Goal: Task Accomplishment & Management: Manage account settings

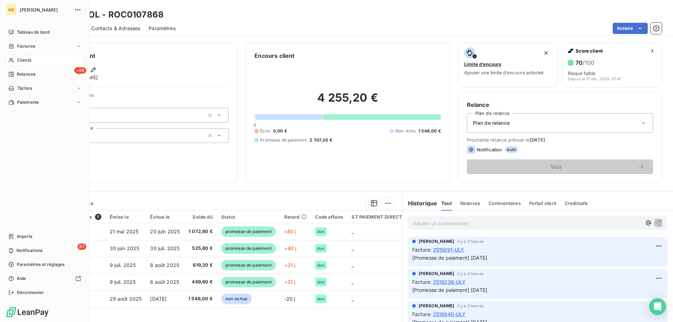
click at [23, 61] on span "Clients" at bounding box center [24, 60] width 14 height 6
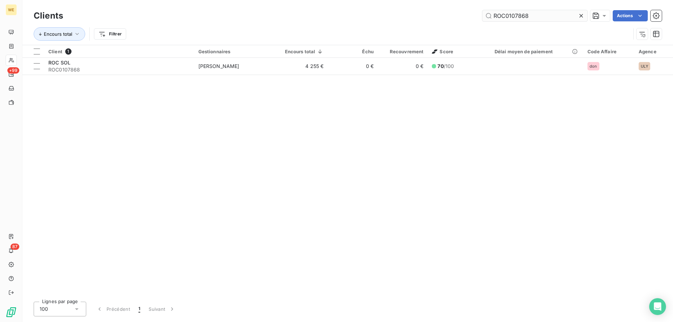
click at [505, 16] on input "ROC0107868" at bounding box center [534, 15] width 105 height 11
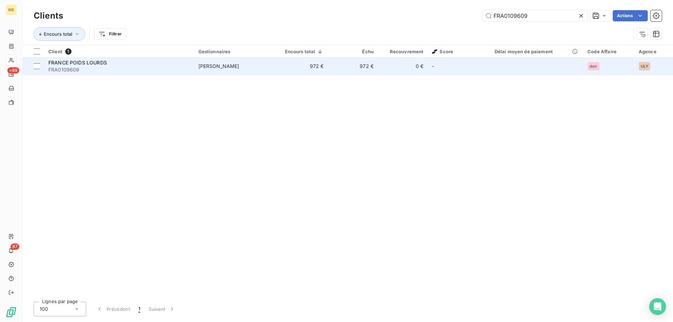
type input "FRA0109609"
click at [175, 61] on div "FRANCE POIDS LOURDS" at bounding box center [119, 62] width 142 height 7
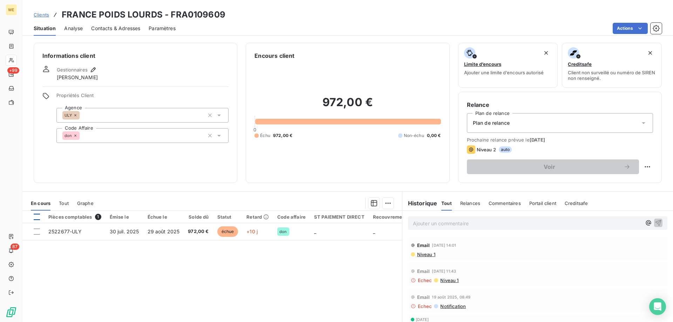
drag, startPoint x: 36, startPoint y: 217, endPoint x: 59, endPoint y: 224, distance: 24.0
click at [36, 217] on div at bounding box center [37, 217] width 6 height 6
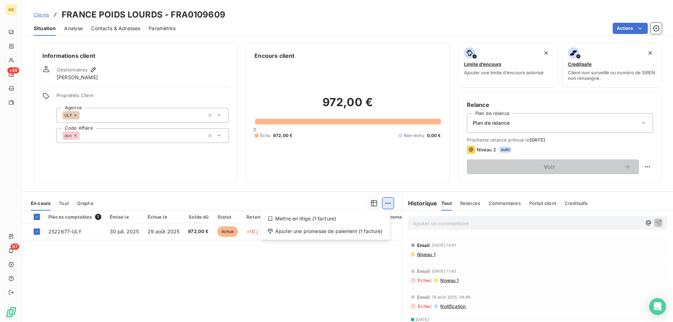
click at [384, 204] on html "WE +99 87 Clients FRANCE POIDS LOURDS - FRA0109609 Situation Analyse Contacts &…" at bounding box center [336, 161] width 673 height 322
click at [332, 233] on div "Ajouter une promesse de paiement (1 facture)" at bounding box center [325, 231] width 124 height 11
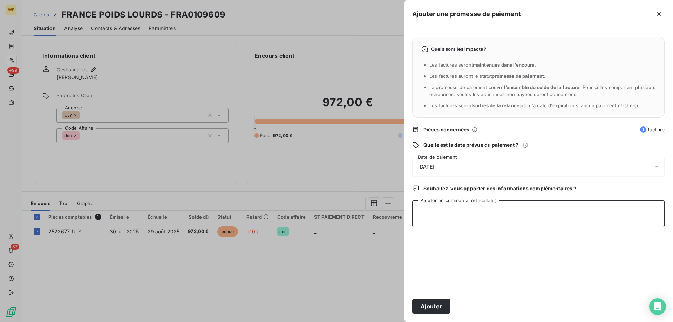
click at [439, 213] on textarea "Ajouter un commentaire (facultatif)" at bounding box center [538, 214] width 252 height 27
type textarea "[DATE]"
click at [458, 162] on div "[DATE]" at bounding box center [538, 167] width 252 height 20
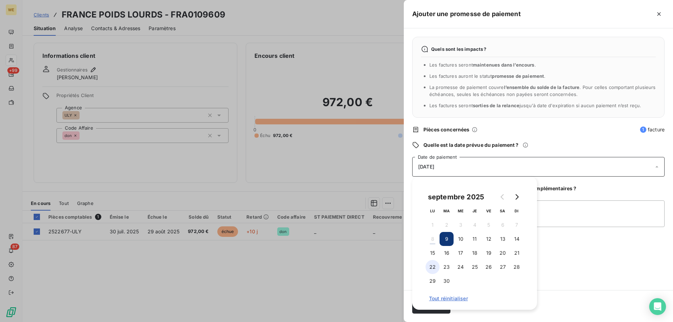
click at [433, 266] on button "22" at bounding box center [433, 267] width 14 height 14
click at [559, 225] on textarea "[DATE]" at bounding box center [538, 214] width 252 height 27
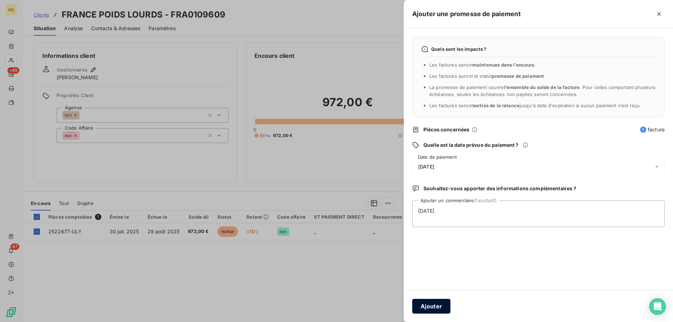
click at [428, 308] on button "Ajouter" at bounding box center [431, 306] width 38 height 15
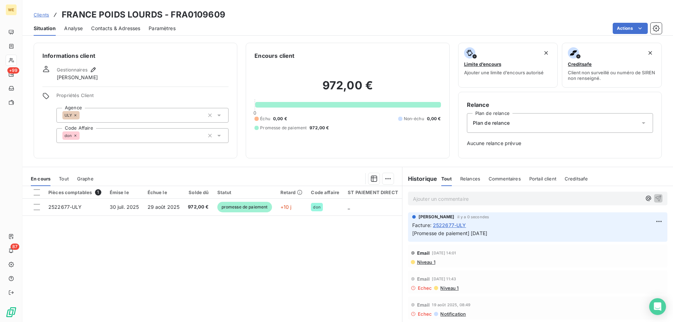
click at [427, 200] on p "Ajouter un commentaire ﻿" at bounding box center [527, 199] width 229 height 9
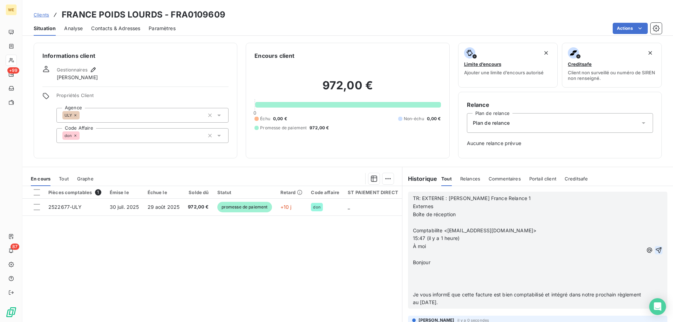
click at [656, 253] on icon "button" at bounding box center [659, 251] width 6 height 6
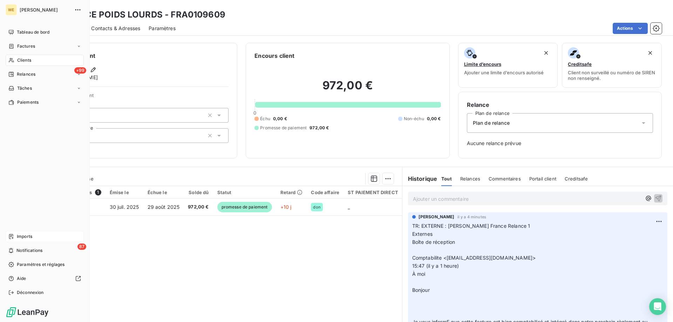
click at [28, 237] on span "Imports" at bounding box center [24, 237] width 15 height 6
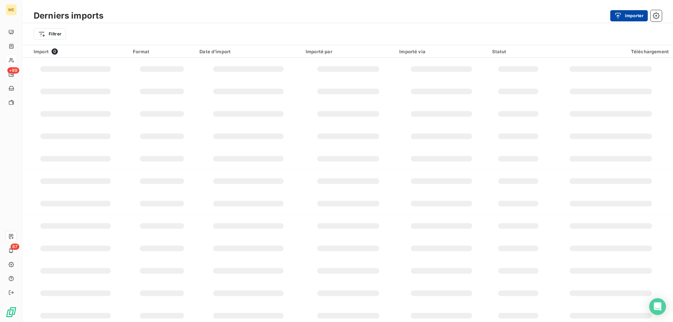
click at [631, 13] on button "Importer" at bounding box center [629, 15] width 38 height 11
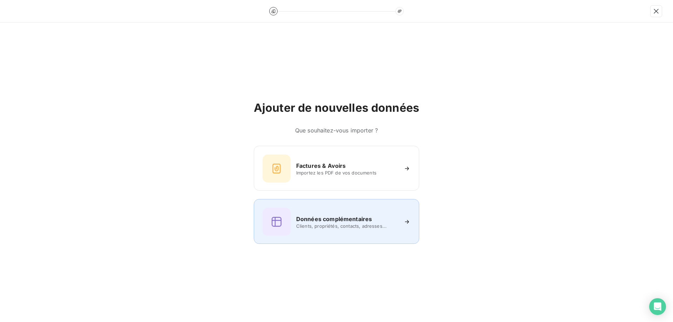
click at [313, 222] on h6 "Données complémentaires" at bounding box center [334, 219] width 76 height 8
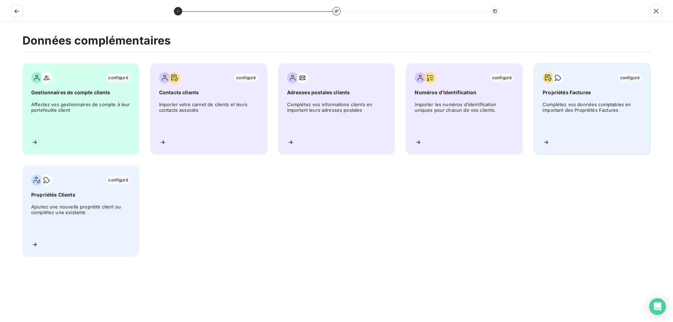
click at [576, 108] on span "Complétez vos données comptables en important des Propriétés Factures" at bounding box center [592, 118] width 99 height 32
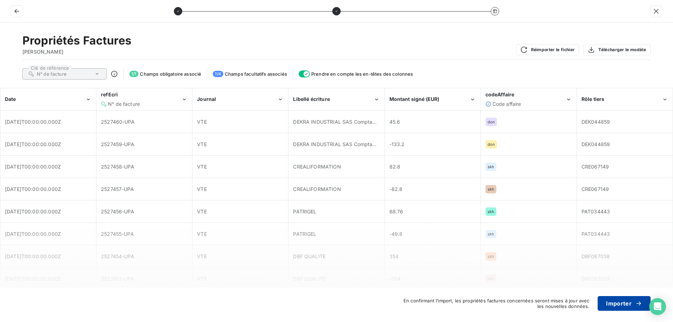
click at [619, 304] on button "Importer" at bounding box center [624, 303] width 53 height 15
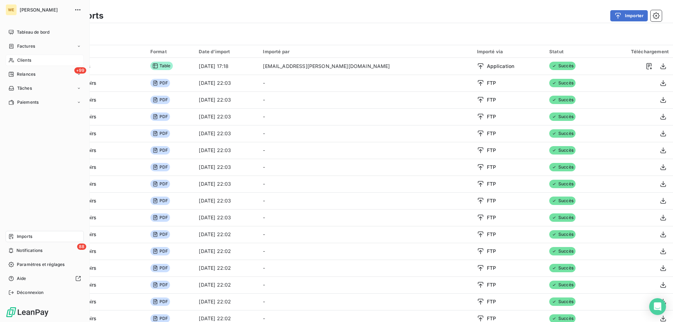
click at [26, 58] on span "Clients" at bounding box center [24, 60] width 14 height 6
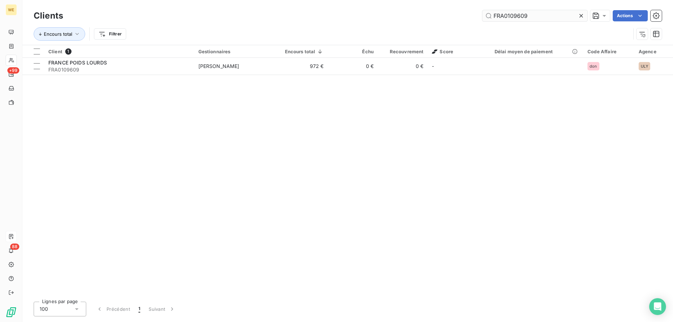
click at [505, 15] on input "FRA0109609" at bounding box center [534, 15] width 105 height 11
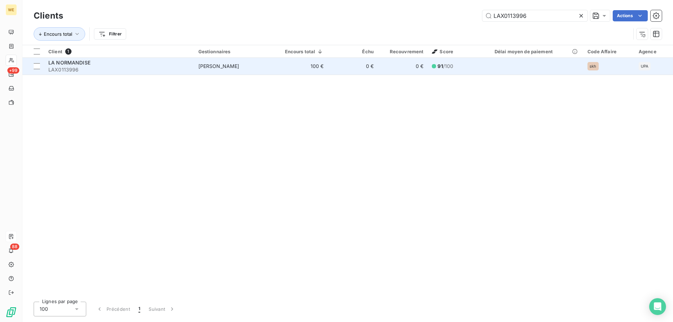
type input "LAX0113996"
click at [154, 63] on div "LA NORMANDISE" at bounding box center [119, 62] width 142 height 7
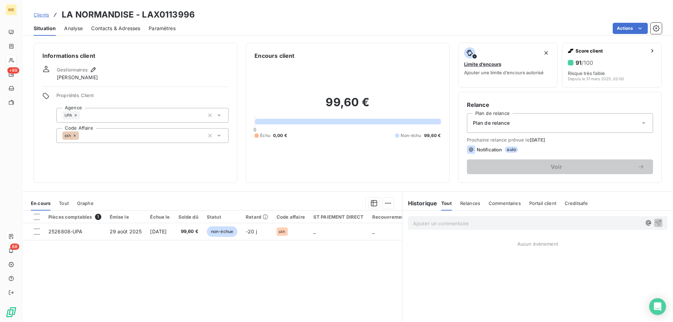
click at [122, 28] on span "Contacts & Adresses" at bounding box center [115, 28] width 49 height 7
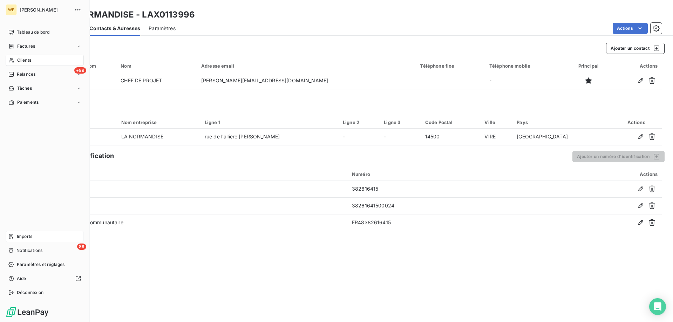
drag, startPoint x: 20, startPoint y: 60, endPoint x: 24, endPoint y: 61, distance: 3.7
click at [20, 60] on span "Clients" at bounding box center [24, 60] width 14 height 6
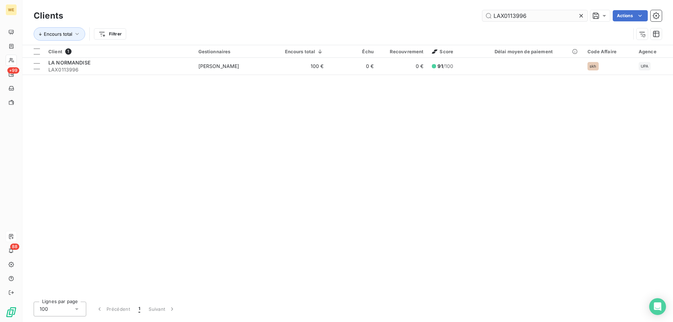
click at [502, 16] on input "LAX0113996" at bounding box center [534, 15] width 105 height 11
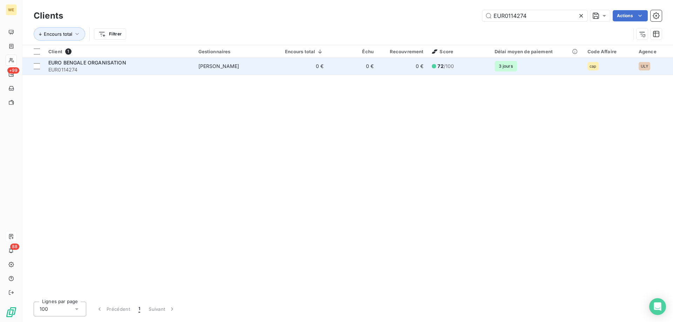
type input "EUR0114274"
click at [97, 61] on span "EURO BENGALE ORGANISATION" at bounding box center [87, 63] width 78 height 6
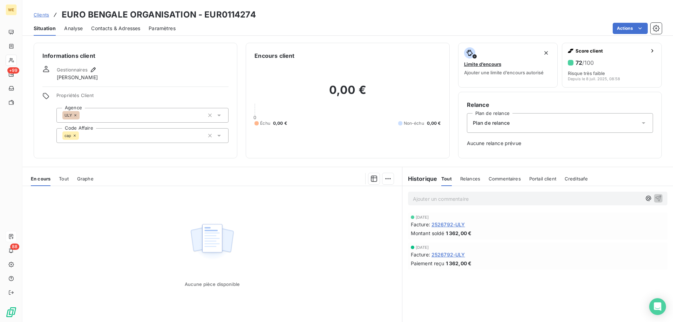
click at [116, 28] on span "Contacts & Adresses" at bounding box center [115, 28] width 49 height 7
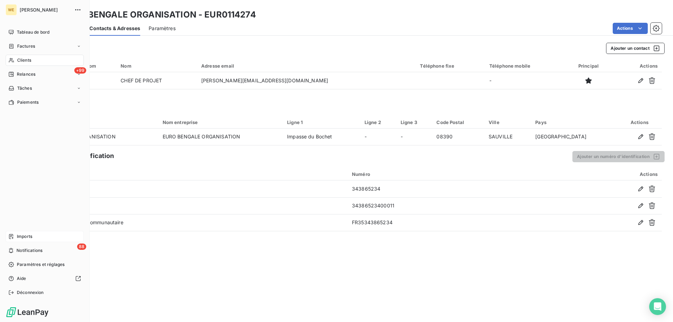
drag, startPoint x: 21, startPoint y: 61, endPoint x: 42, endPoint y: 59, distance: 20.8
click at [24, 61] on span "Clients" at bounding box center [24, 60] width 14 height 6
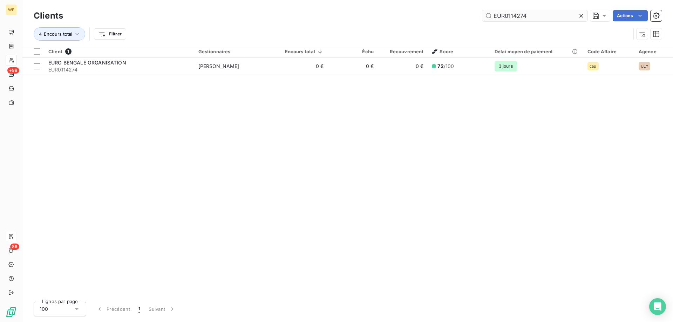
click at [520, 15] on input "EUR0114274" at bounding box center [534, 15] width 105 height 11
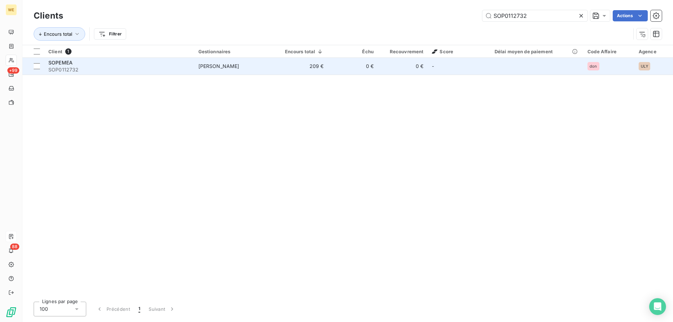
type input "SOP0112732"
click at [117, 70] on span "SOP0112732" at bounding box center [119, 69] width 142 height 7
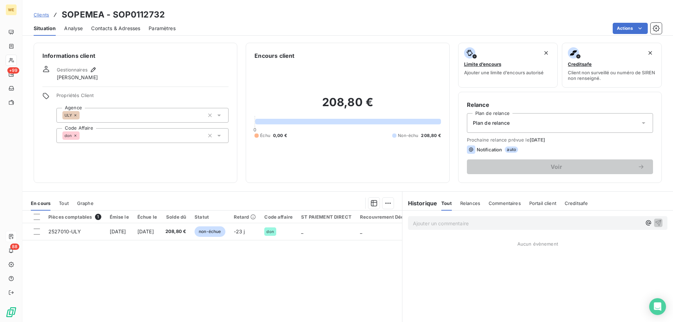
click at [120, 31] on span "Contacts & Adresses" at bounding box center [115, 28] width 49 height 7
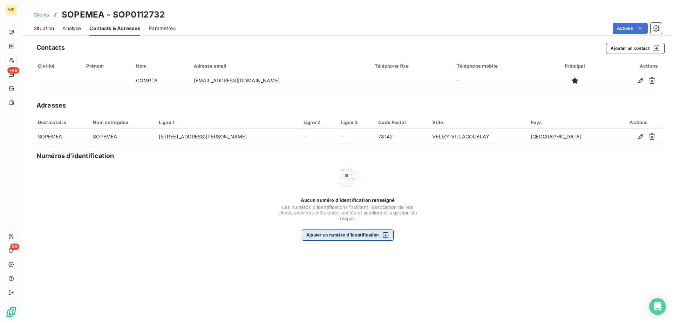
click at [326, 232] on button "Ajouter un numéro d’identification" at bounding box center [348, 235] width 92 height 11
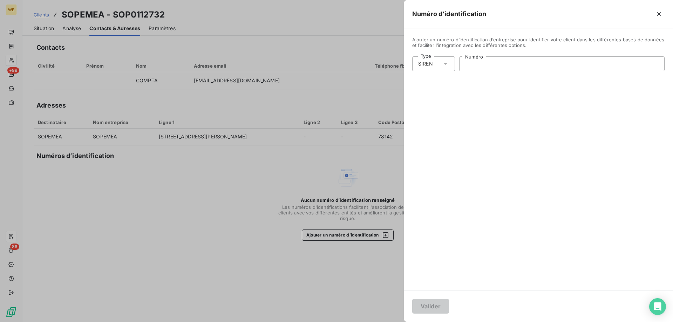
click at [491, 64] on input "Numéro" at bounding box center [562, 64] width 205 height 14
paste input "709 802 557"
type input "709 802 557"
click at [426, 304] on button "Valider" at bounding box center [430, 306] width 37 height 15
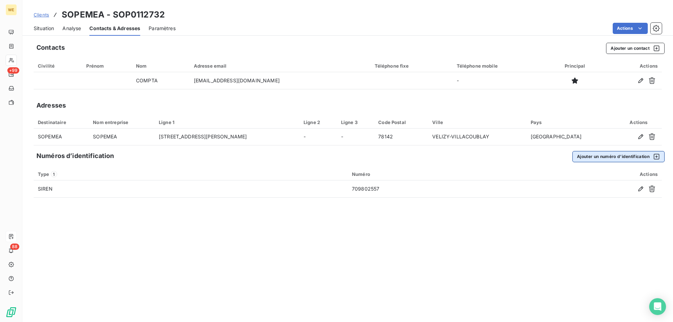
click at [616, 156] on button "Ajouter un numéro d’identification" at bounding box center [619, 156] width 92 height 11
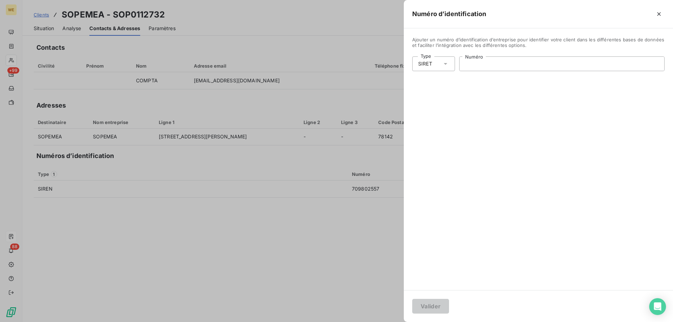
click at [522, 65] on input "Numéro" at bounding box center [562, 64] width 205 height 14
paste input "709 802 557 00013"
type input "709 802 557 00013"
click at [424, 306] on button "Valider" at bounding box center [430, 306] width 37 height 15
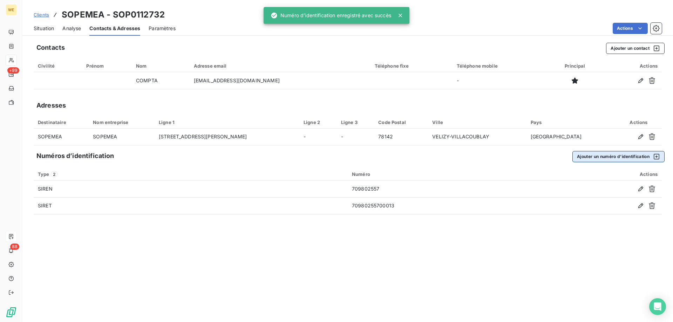
click at [600, 157] on button "Ajouter un numéro d’identification" at bounding box center [619, 156] width 92 height 11
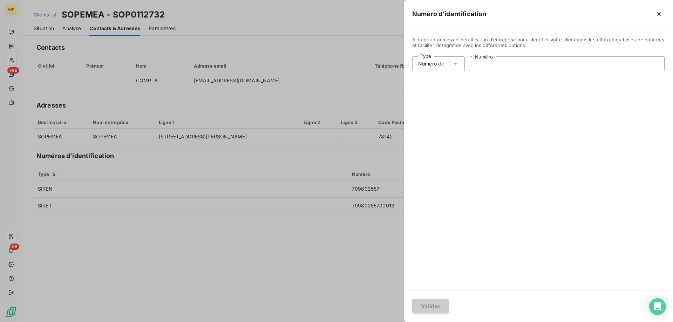
click at [499, 67] on input "Numéro" at bounding box center [567, 64] width 195 height 14
paste input "FR51709802557"
type input "FR51709802557"
click at [434, 305] on button "Valider" at bounding box center [430, 306] width 37 height 15
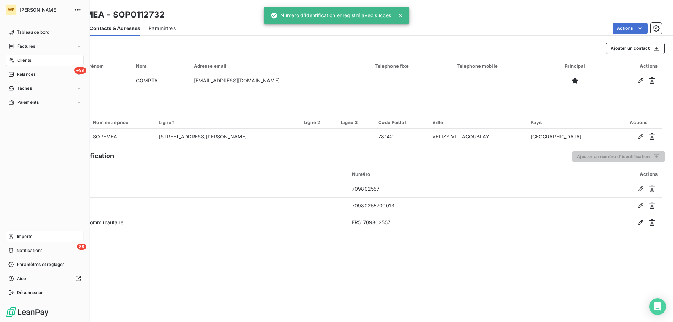
click at [20, 60] on span "Clients" at bounding box center [24, 60] width 14 height 6
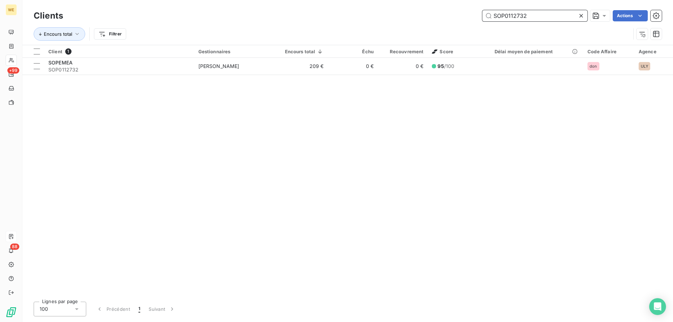
click at [505, 14] on input "SOP0112732" at bounding box center [534, 15] width 105 height 11
paste input "NGE0111276"
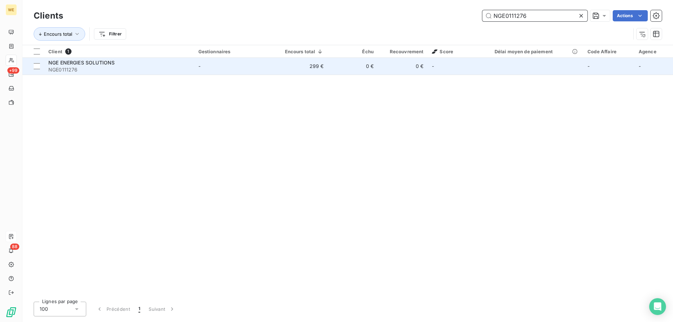
type input "NGE0111276"
click at [167, 63] on div "NGE ENERGIES SOLUTIONS" at bounding box center [119, 62] width 142 height 7
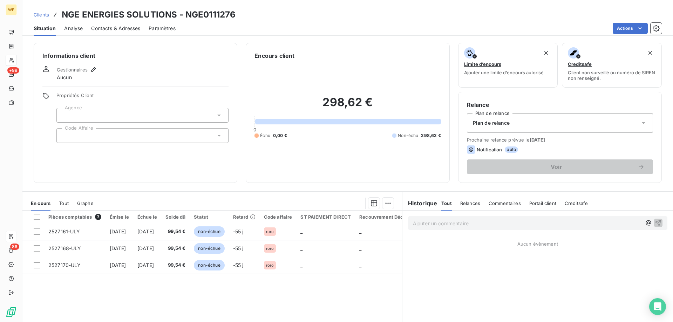
click at [107, 136] on div at bounding box center [142, 135] width 172 height 15
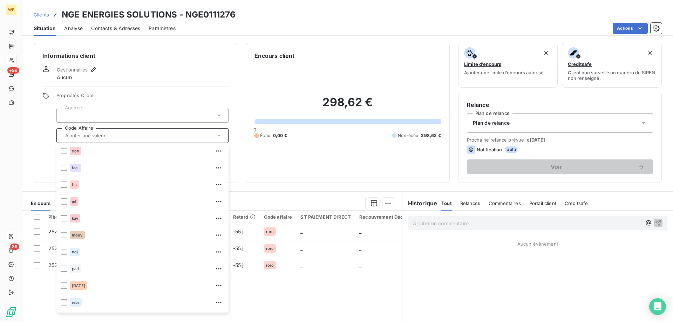
scroll to position [168, 0]
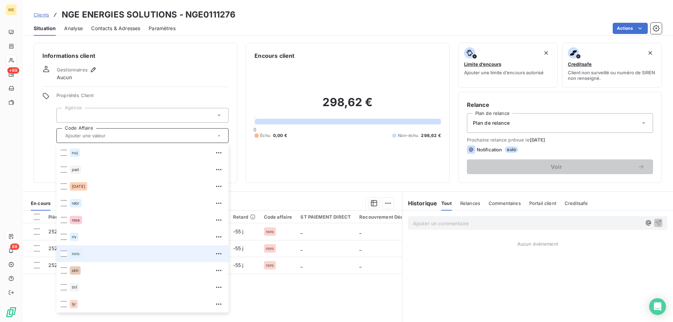
click at [74, 253] on span "roro" at bounding box center [76, 254] width 8 height 4
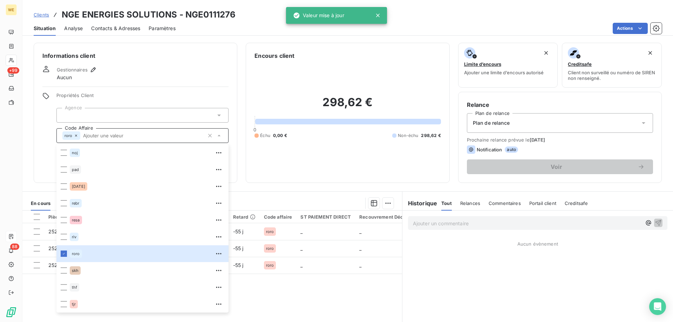
click at [98, 112] on div at bounding box center [142, 115] width 172 height 15
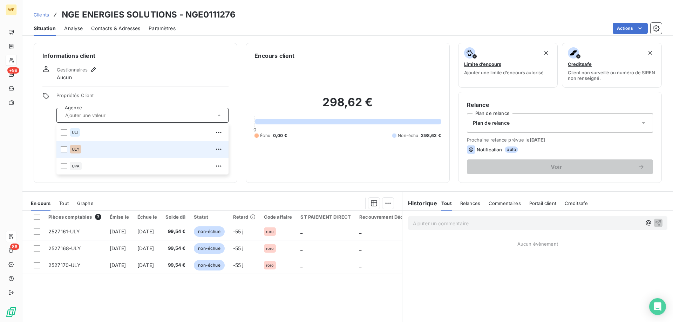
click at [75, 148] on span "ULY" at bounding box center [75, 149] width 7 height 4
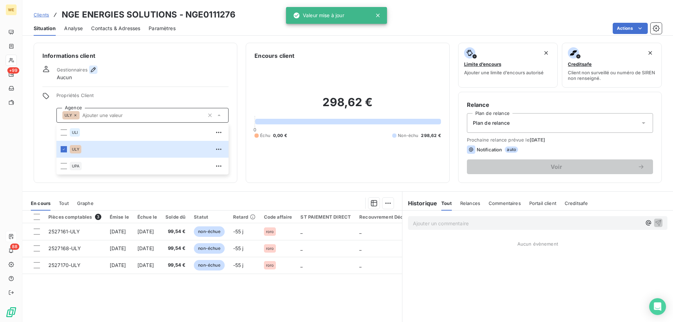
click at [95, 69] on icon "button" at bounding box center [93, 69] width 5 height 5
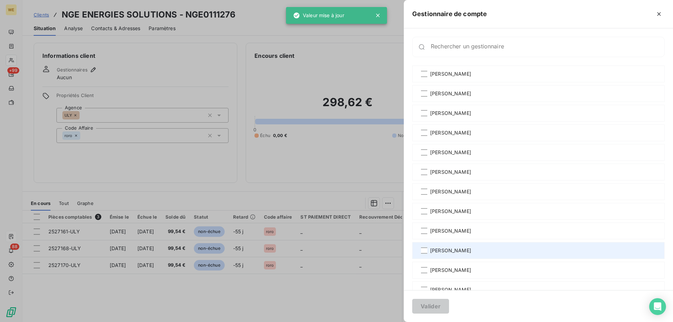
drag, startPoint x: 445, startPoint y: 251, endPoint x: 443, endPoint y: 255, distance: 5.4
click at [445, 250] on span "[PERSON_NAME]" at bounding box center [450, 250] width 41 height 7
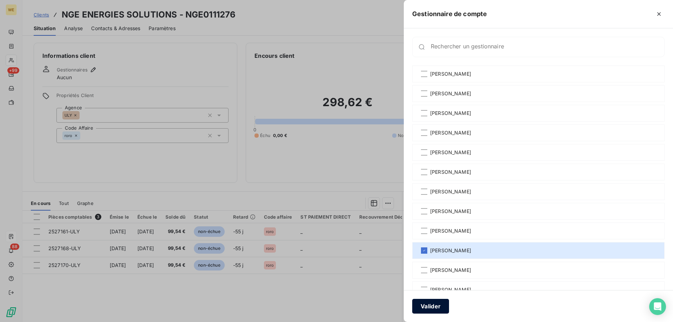
click at [429, 310] on button "Valider" at bounding box center [430, 306] width 37 height 15
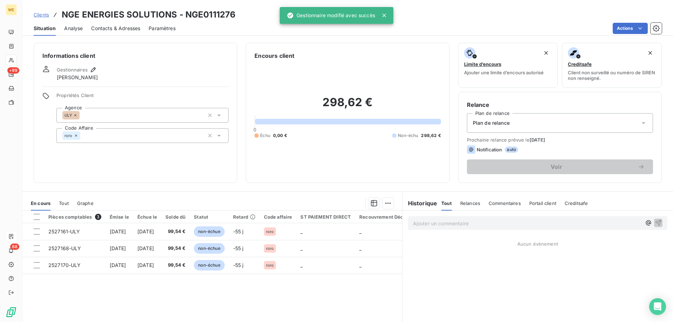
click at [126, 30] on span "Contacts & Adresses" at bounding box center [115, 28] width 49 height 7
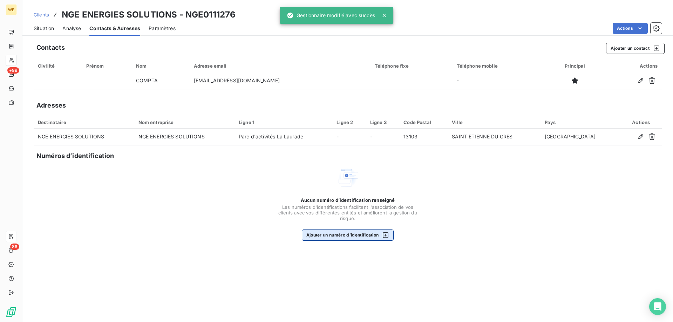
click at [364, 237] on button "Ajouter un numéro d’identification" at bounding box center [348, 235] width 92 height 11
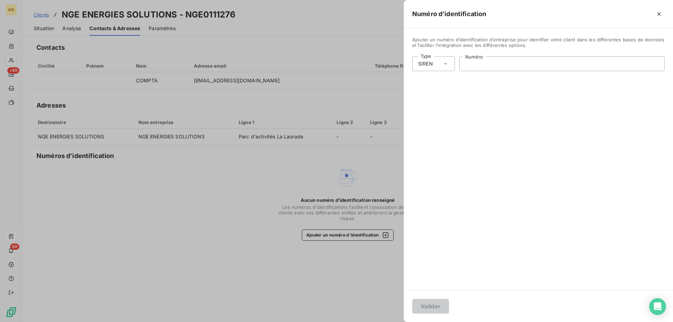
click at [498, 60] on input "Numéro" at bounding box center [562, 64] width 205 height 14
paste input "513 027 821"
type input "513 027 821"
click at [434, 310] on button "Valider" at bounding box center [430, 306] width 37 height 15
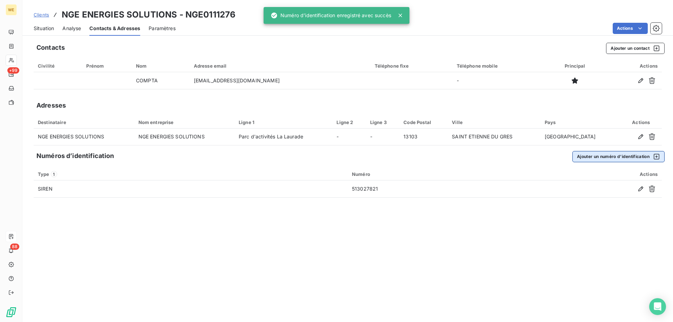
click at [586, 158] on button "Ajouter un numéro d’identification" at bounding box center [619, 156] width 92 height 11
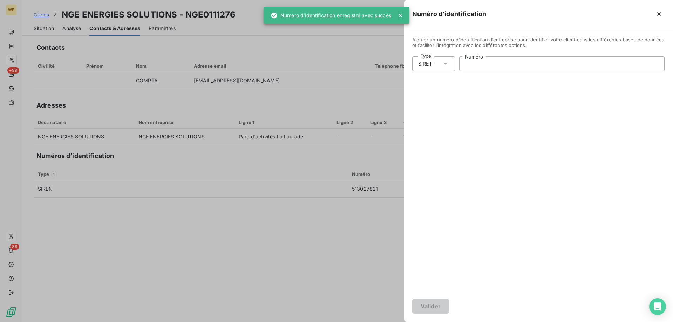
click at [470, 61] on input "Numéro" at bounding box center [562, 64] width 205 height 14
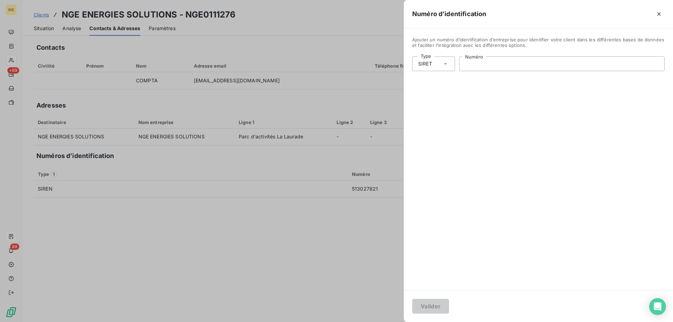
paste input "513 027 821 00018"
type input "513 027 821 00018"
click at [431, 309] on button "Valider" at bounding box center [430, 306] width 37 height 15
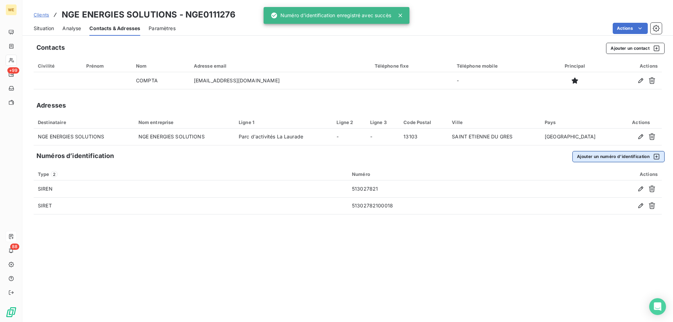
click at [615, 160] on button "Ajouter un numéro d’identification" at bounding box center [619, 156] width 92 height 11
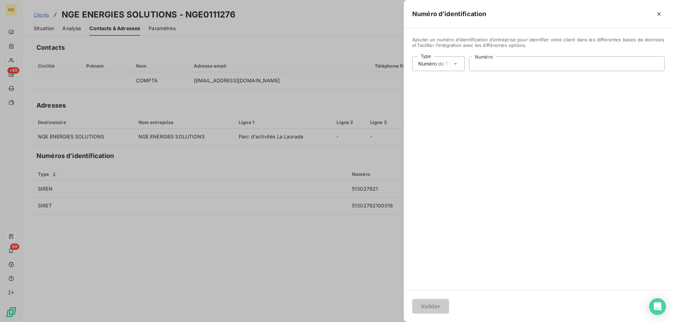
click at [508, 68] on input "Numéro" at bounding box center [567, 64] width 195 height 14
paste input "FR92513027821"
type input "FR92513027821"
click at [440, 311] on button "Valider" at bounding box center [430, 306] width 37 height 15
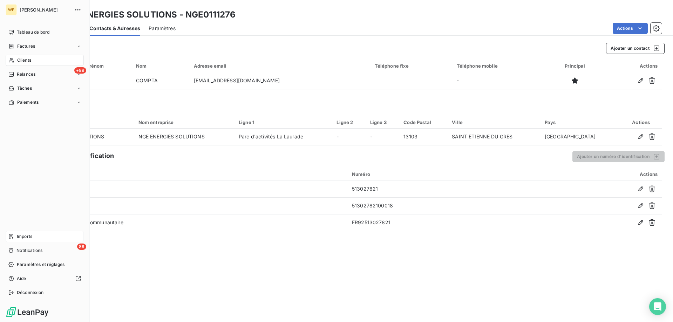
click at [21, 59] on span "Clients" at bounding box center [24, 60] width 14 height 6
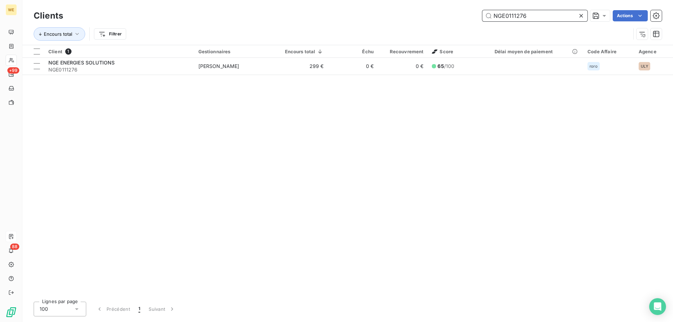
click at [499, 13] on input "NGE0111276" at bounding box center [534, 15] width 105 height 11
paste input "EO0114639"
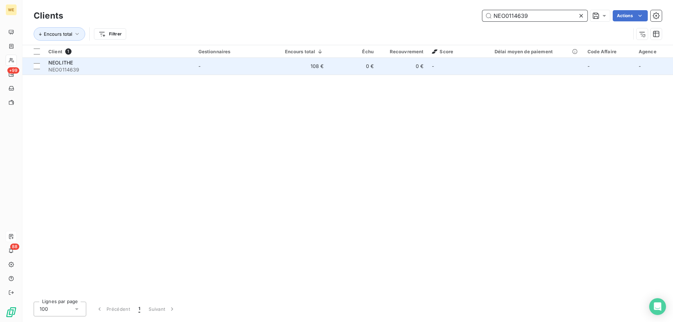
type input "NEO0114639"
click at [76, 63] on div "NEOLITHE" at bounding box center [119, 62] width 142 height 7
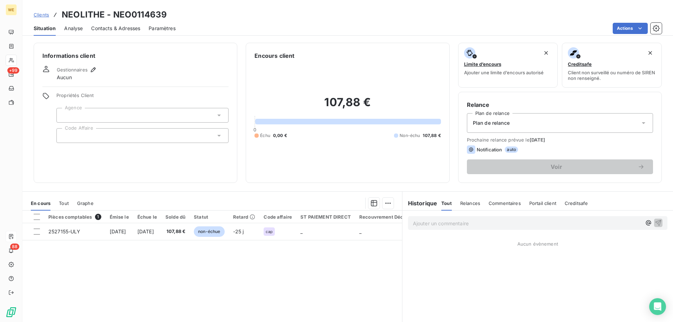
click at [94, 137] on div at bounding box center [142, 135] width 172 height 15
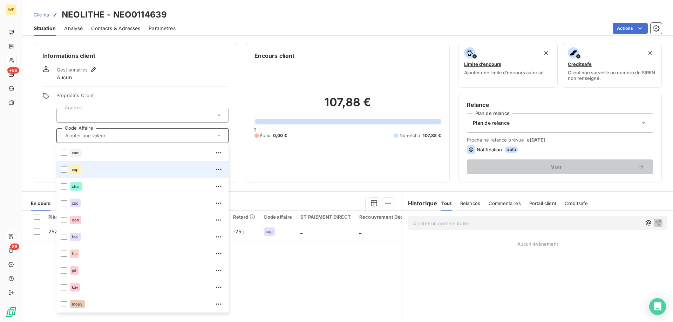
click at [71, 172] on div "cap" at bounding box center [75, 170] width 11 height 8
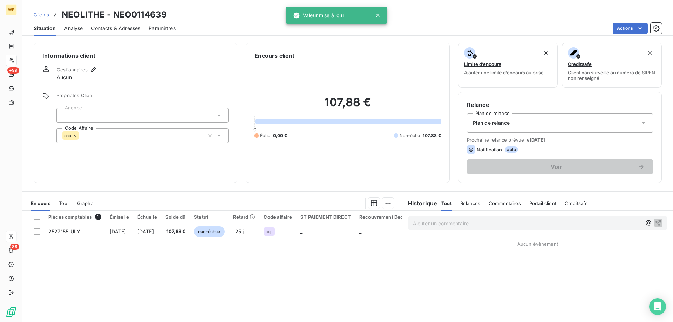
click at [97, 115] on div at bounding box center [142, 115] width 172 height 15
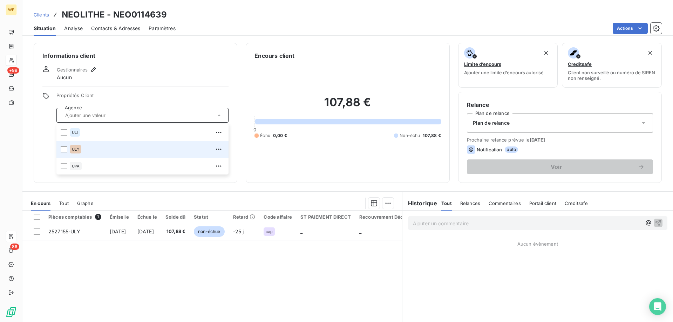
click at [76, 150] on span "ULY" at bounding box center [75, 149] width 7 height 4
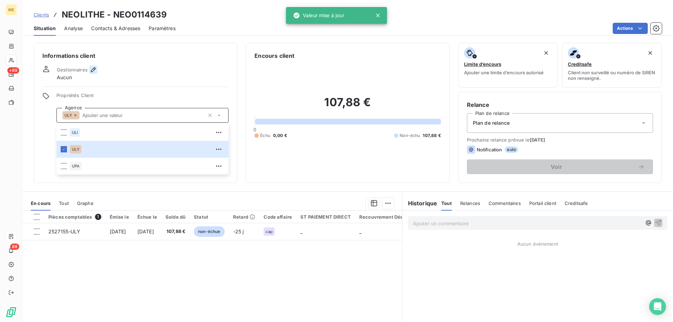
click at [95, 70] on icon "button" at bounding box center [93, 69] width 7 height 7
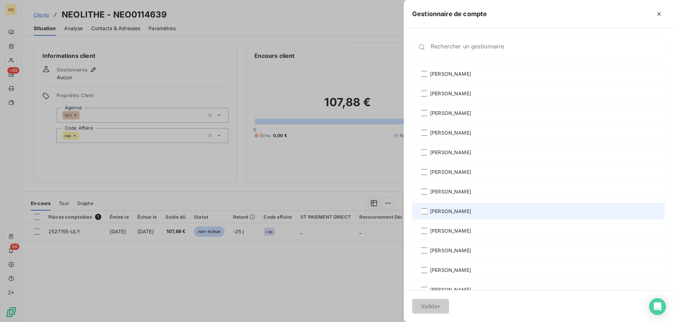
click at [446, 212] on span "[PERSON_NAME]" at bounding box center [450, 211] width 41 height 7
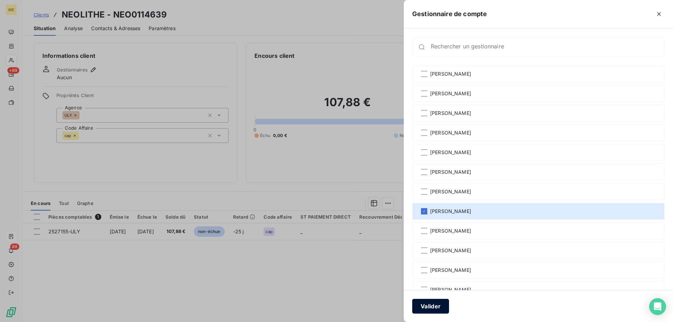
click at [429, 309] on button "Valider" at bounding box center [430, 306] width 37 height 15
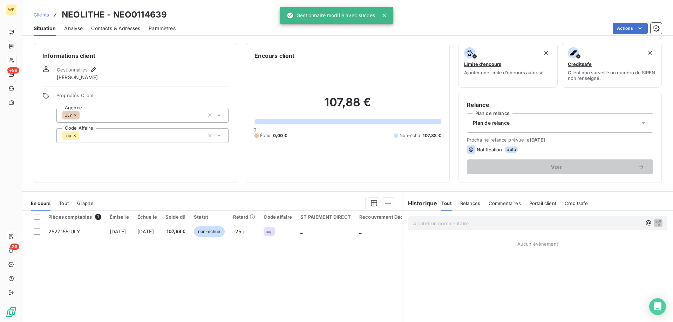
click at [115, 26] on span "Contacts & Adresses" at bounding box center [115, 28] width 49 height 7
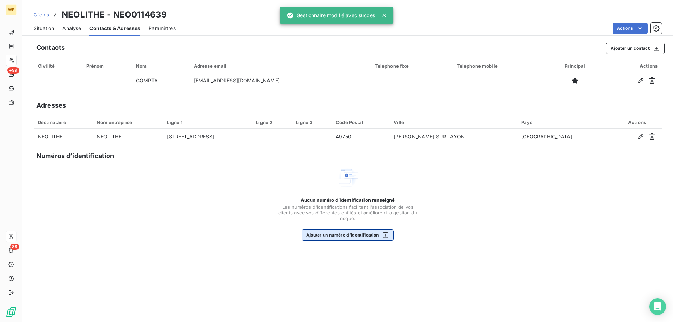
click at [367, 235] on button "Ajouter un numéro d’identification" at bounding box center [348, 235] width 92 height 11
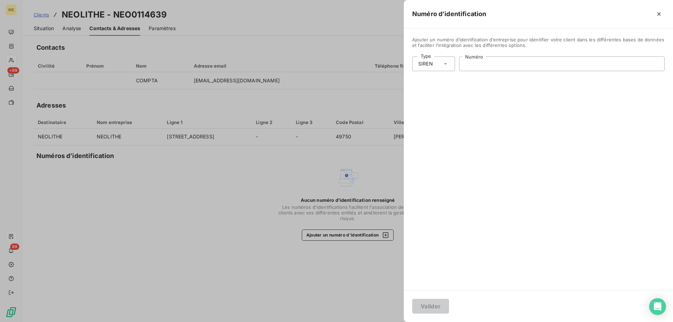
click at [472, 64] on input "Numéro" at bounding box center [562, 64] width 205 height 14
paste input "847 631 207"
type input "847 631 207"
click at [436, 308] on button "Valider" at bounding box center [430, 306] width 37 height 15
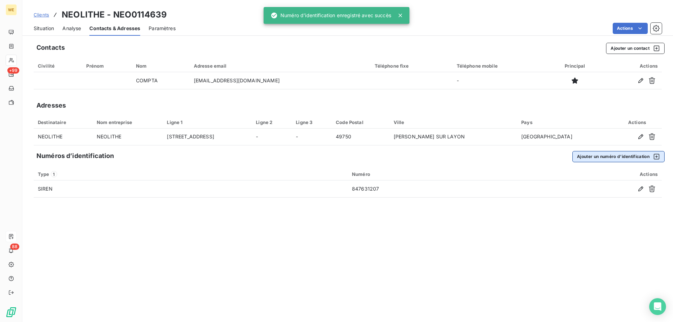
click at [578, 158] on button "Ajouter un numéro d’identification" at bounding box center [619, 156] width 92 height 11
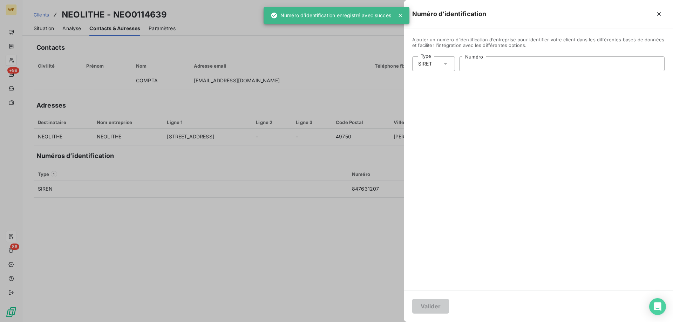
click at [472, 66] on input "Numéro" at bounding box center [562, 64] width 205 height 14
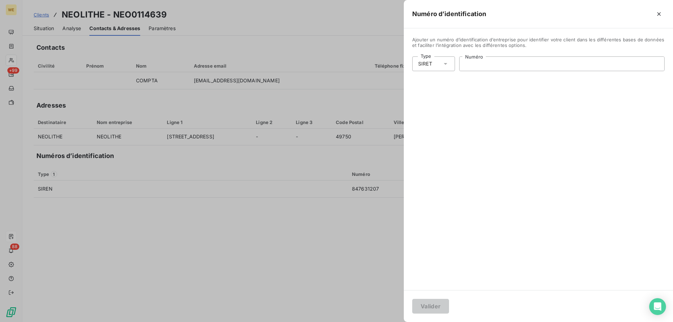
paste input "847 631 207 00028"
type input "847 631 207 00028"
click at [430, 308] on button "Valider" at bounding box center [430, 306] width 37 height 15
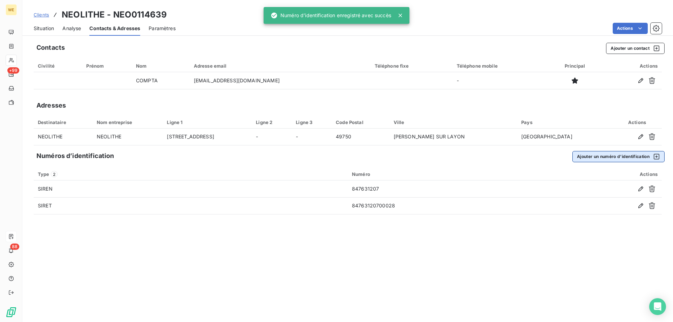
click at [598, 156] on button "Ajouter un numéro d’identification" at bounding box center [619, 156] width 92 height 11
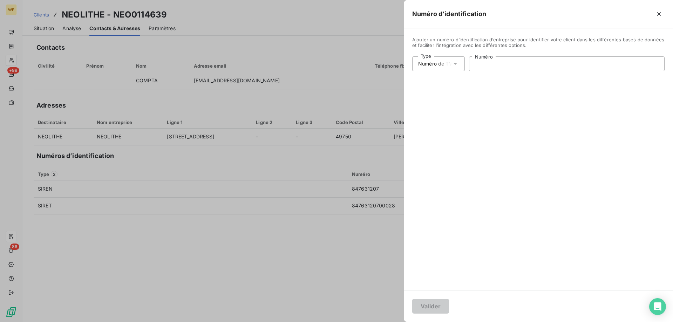
click at [520, 62] on input "Numéro" at bounding box center [567, 64] width 195 height 14
paste input "FR27847631207"
type input "FR27847631207"
click at [417, 309] on button "Valider" at bounding box center [430, 306] width 37 height 15
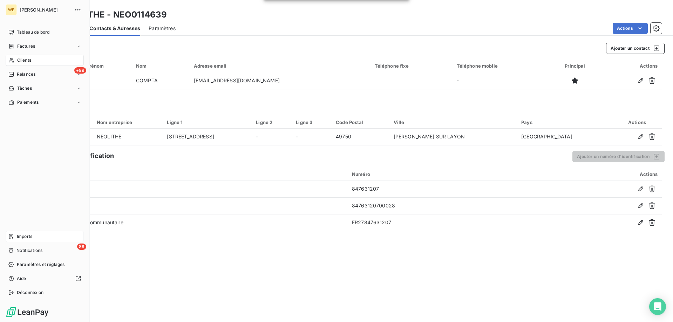
click at [19, 61] on span "Clients" at bounding box center [24, 60] width 14 height 6
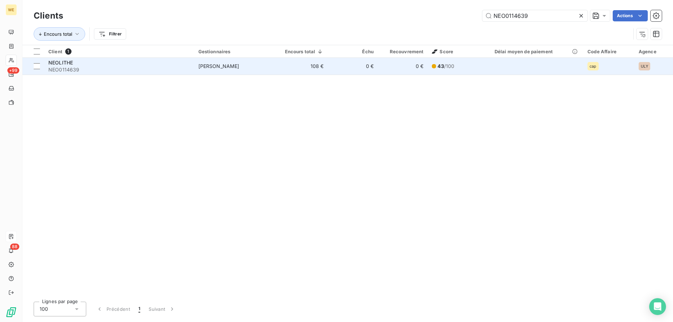
click at [88, 64] on div "NEOLITHE" at bounding box center [119, 62] width 142 height 7
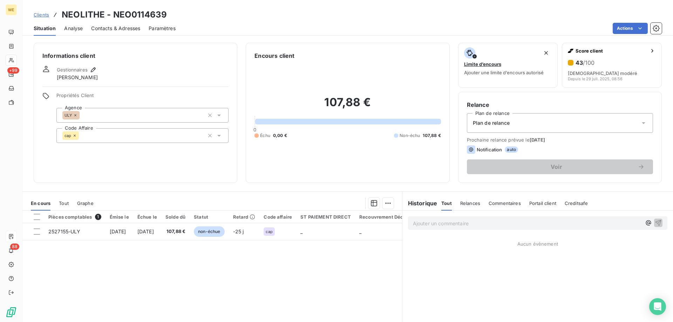
click at [112, 27] on span "Contacts & Adresses" at bounding box center [115, 28] width 49 height 7
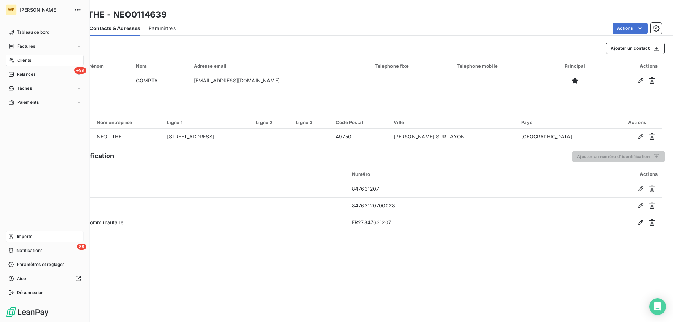
drag, startPoint x: 24, startPoint y: 58, endPoint x: 1, endPoint y: 77, distance: 29.4
click at [23, 59] on span "Clients" at bounding box center [24, 60] width 14 height 6
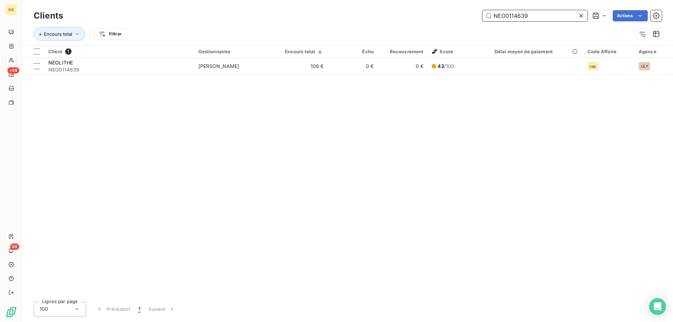
click at [510, 16] on input "NEO0114639" at bounding box center [534, 15] width 105 height 11
paste input "BAR0114382"
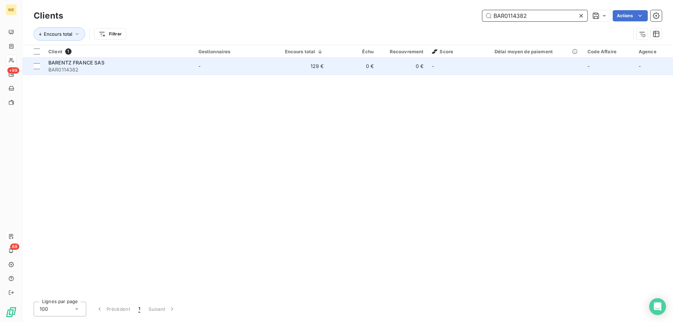
type input "BAR0114382"
click at [93, 65] on span "BARENTZ FRANCE SAS" at bounding box center [76, 63] width 56 height 6
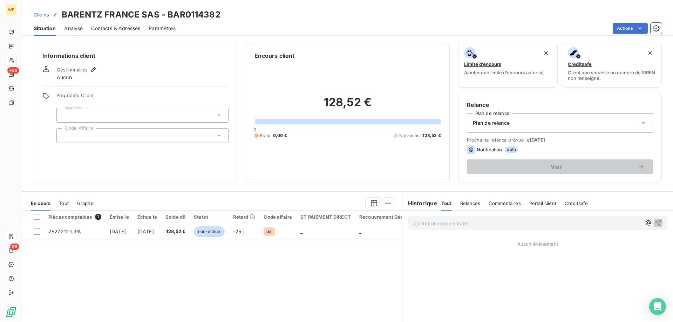
click at [82, 133] on div at bounding box center [142, 135] width 172 height 15
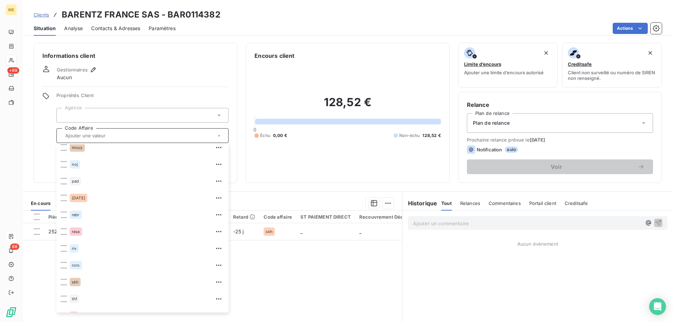
scroll to position [168, 0]
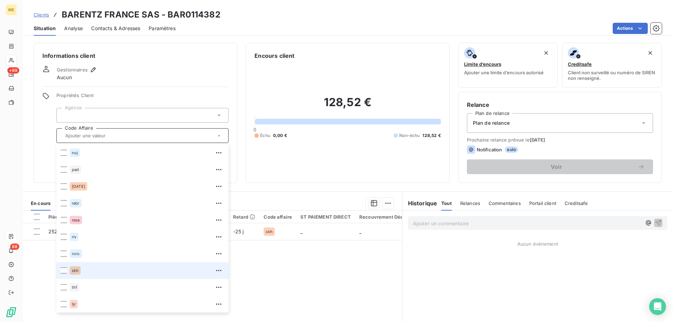
click at [72, 269] on span "skh" at bounding box center [75, 271] width 7 height 4
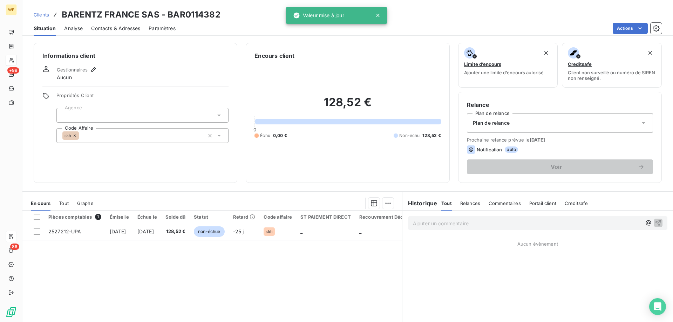
click at [92, 118] on div at bounding box center [142, 115] width 172 height 15
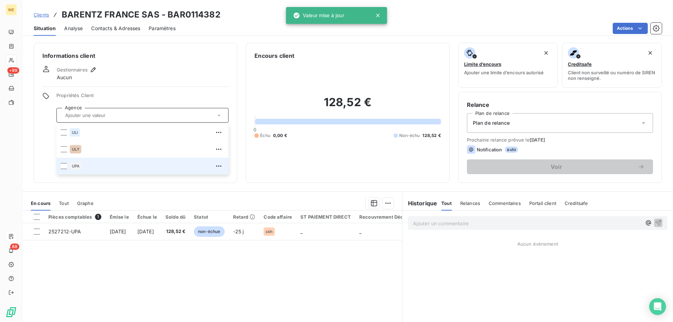
click at [74, 167] on span "UPA" at bounding box center [76, 166] width 8 height 4
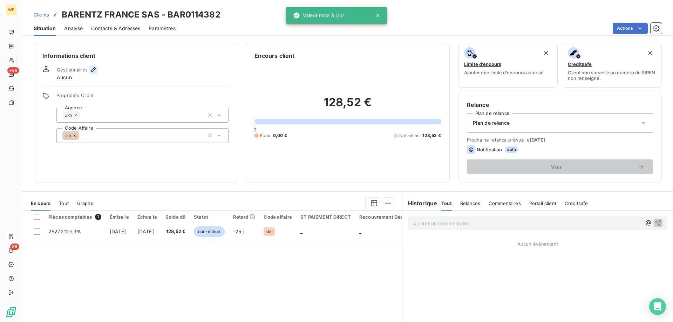
click at [93, 68] on icon "button" at bounding box center [93, 69] width 7 height 7
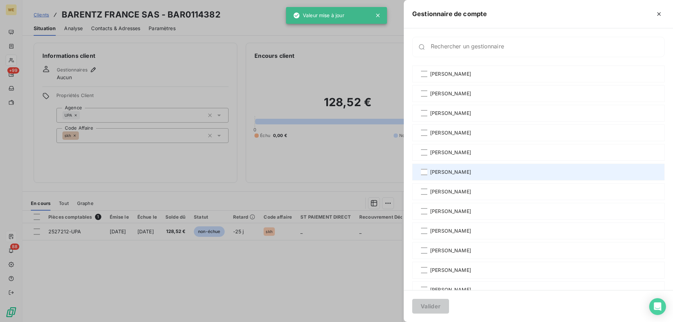
click at [449, 169] on span "[PERSON_NAME]" at bounding box center [450, 172] width 41 height 7
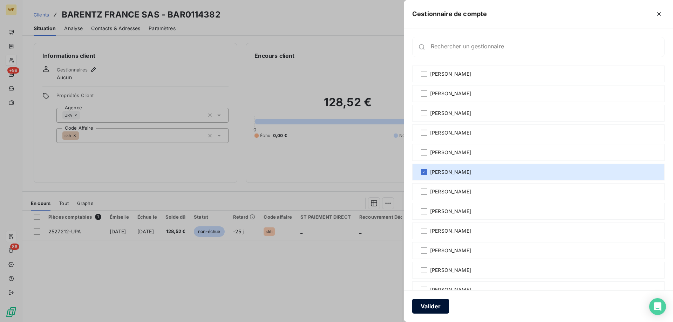
click at [433, 306] on button "Valider" at bounding box center [430, 306] width 37 height 15
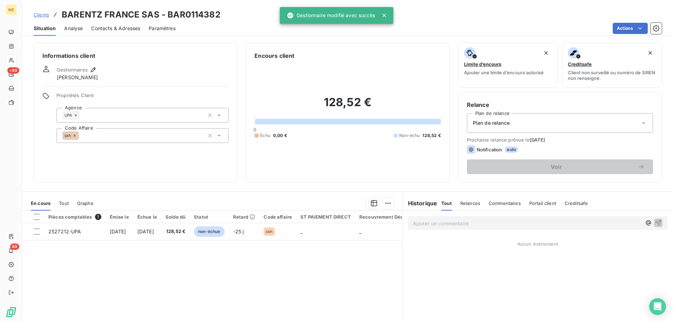
click at [130, 30] on span "Contacts & Adresses" at bounding box center [115, 28] width 49 height 7
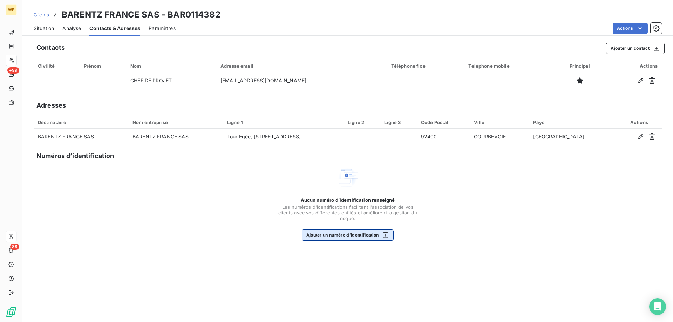
click at [378, 238] on button "Ajouter un numéro d’identification" at bounding box center [348, 235] width 92 height 11
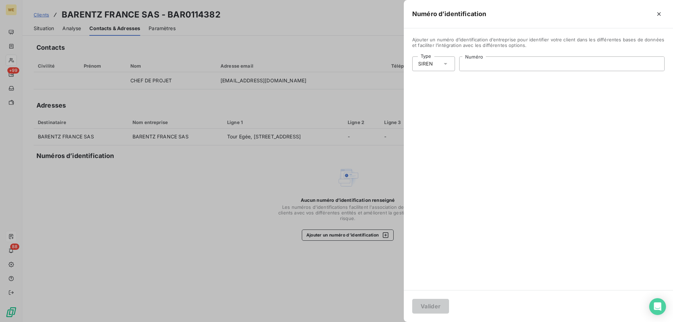
click at [463, 62] on input "Numéro" at bounding box center [562, 64] width 205 height 14
paste input "410 532 196"
type input "410 532 196"
click at [430, 306] on button "Valider" at bounding box center [430, 306] width 37 height 15
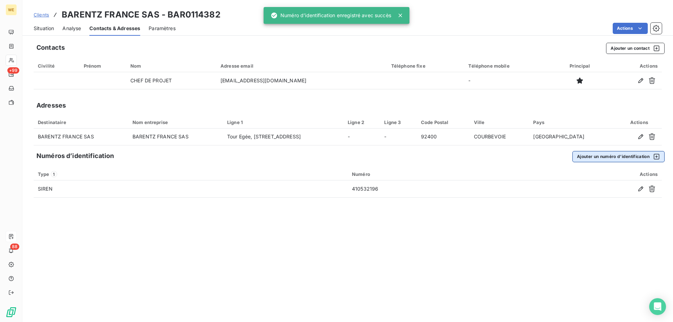
click at [574, 157] on button "Ajouter un numéro d’identification" at bounding box center [619, 156] width 92 height 11
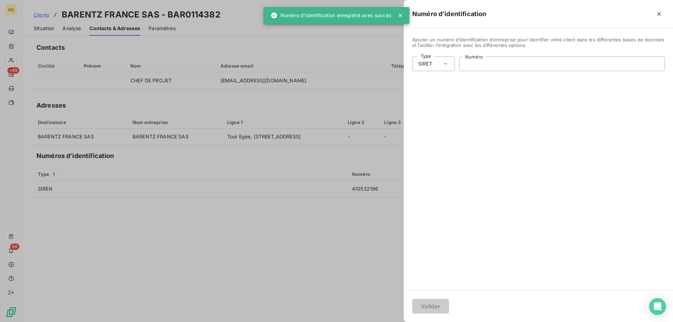
click at [475, 64] on input "Numéro" at bounding box center [562, 64] width 205 height 14
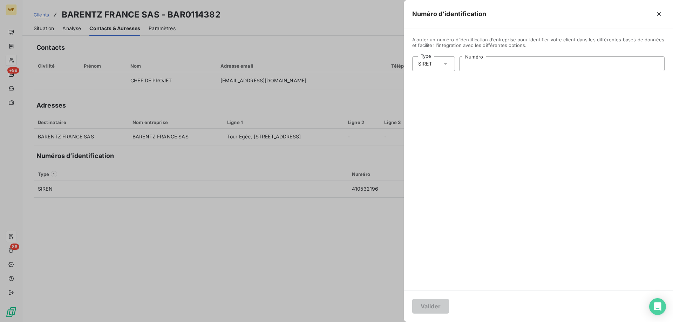
paste input "410 532 196 00079"
type input "410 532 196 00079"
click at [432, 308] on button "Valider" at bounding box center [430, 306] width 37 height 15
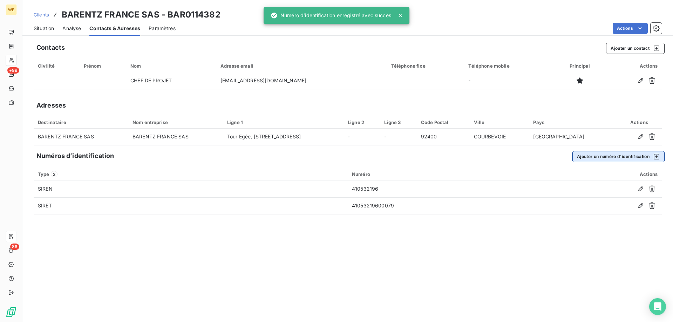
click at [585, 157] on button "Ajouter un numéro d’identification" at bounding box center [619, 156] width 92 height 11
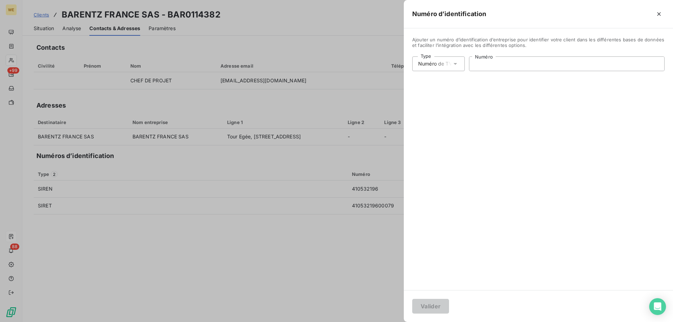
drag, startPoint x: 497, startPoint y: 60, endPoint x: 496, endPoint y: 63, distance: 4.0
click at [497, 62] on input "Numéro" at bounding box center [567, 64] width 195 height 14
paste input "FR16410532196"
type input "FR16410532196"
click at [430, 304] on button "Valider" at bounding box center [430, 306] width 37 height 15
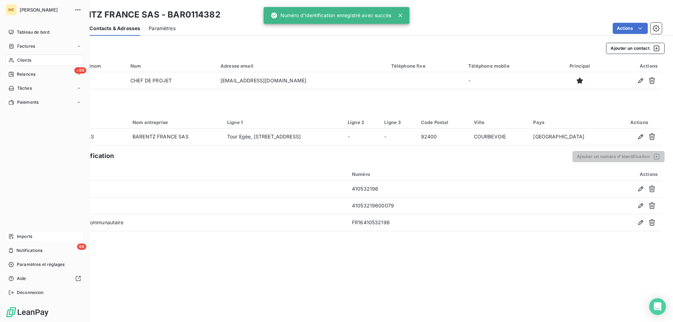
click at [24, 60] on span "Clients" at bounding box center [24, 60] width 14 height 6
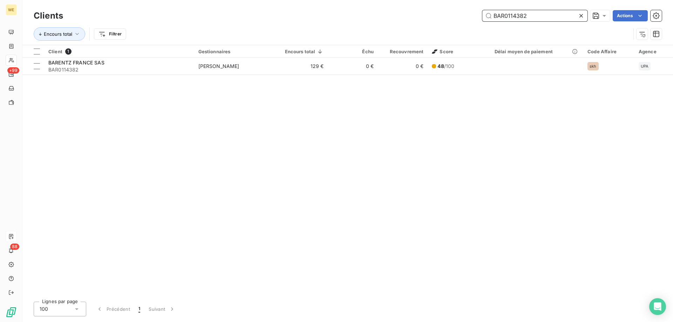
click at [517, 16] on input "BAR0114382" at bounding box center [534, 15] width 105 height 11
paste input "ORL0113013"
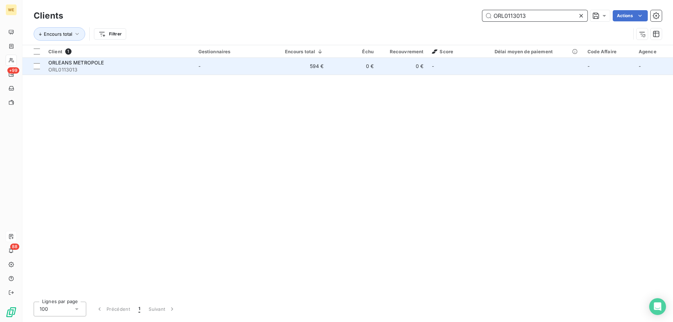
type input "ORL0113013"
click at [99, 67] on span "ORL0113013" at bounding box center [119, 69] width 142 height 7
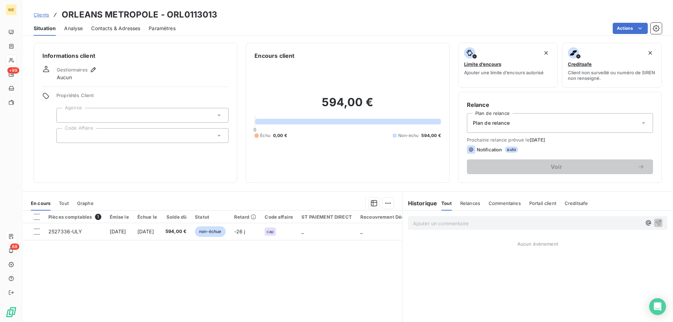
click at [83, 133] on div at bounding box center [142, 135] width 172 height 15
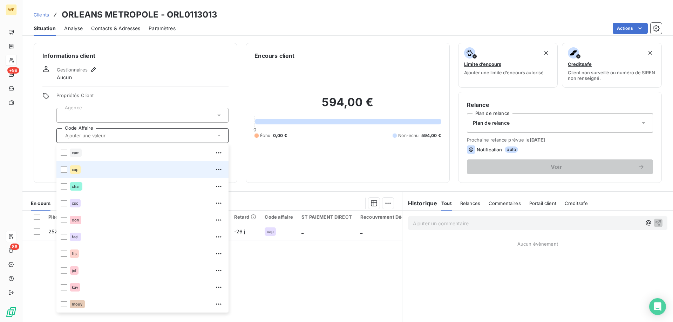
drag, startPoint x: 77, startPoint y: 169, endPoint x: 86, endPoint y: 171, distance: 9.8
click at [77, 169] on span "cap" at bounding box center [75, 170] width 7 height 4
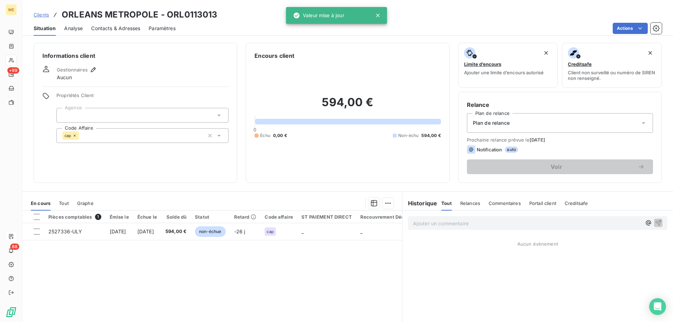
click at [84, 112] on div at bounding box center [142, 115] width 172 height 15
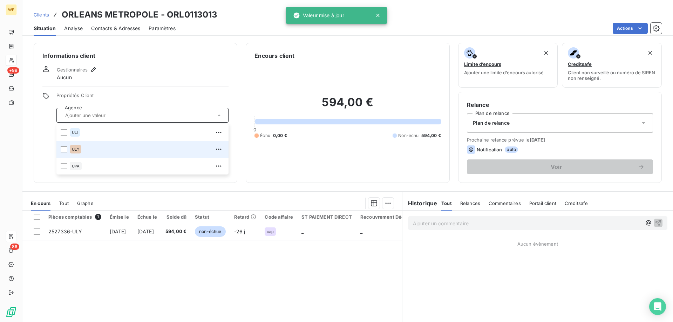
click at [75, 151] on span "ULY" at bounding box center [75, 149] width 7 height 4
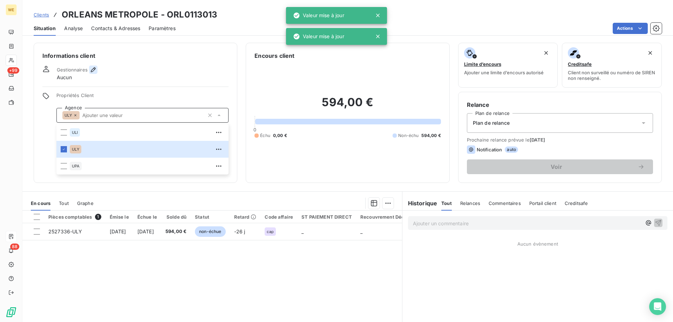
click at [91, 71] on icon "button" at bounding box center [93, 69] width 7 height 7
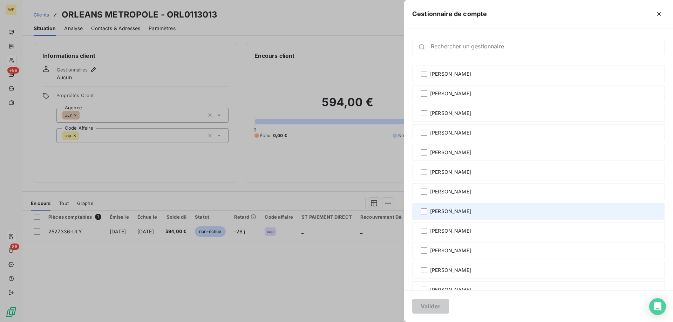
click at [452, 206] on div "[PERSON_NAME]" at bounding box center [538, 211] width 252 height 17
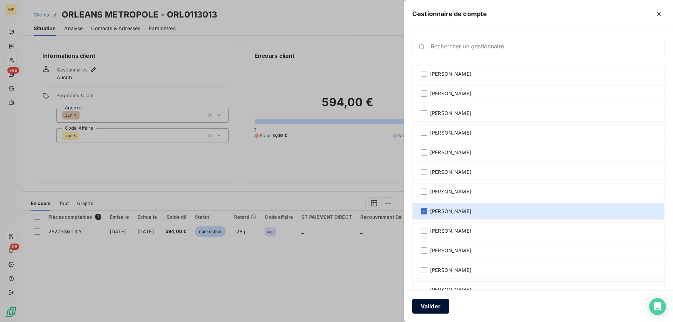
click at [425, 304] on button "Valider" at bounding box center [430, 306] width 37 height 15
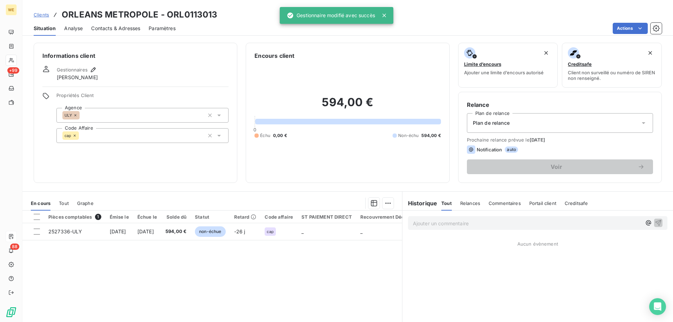
click at [116, 28] on span "Contacts & Adresses" at bounding box center [115, 28] width 49 height 7
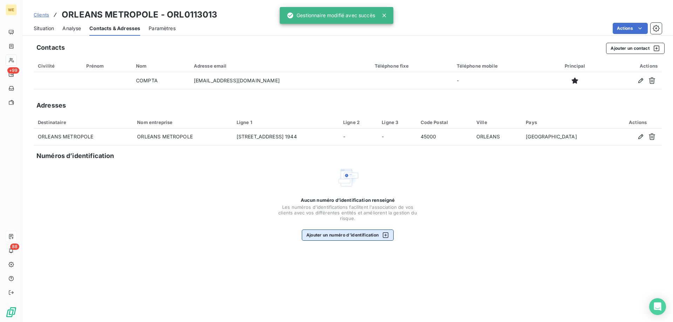
click at [356, 232] on button "Ajouter un numéro d’identification" at bounding box center [348, 235] width 92 height 11
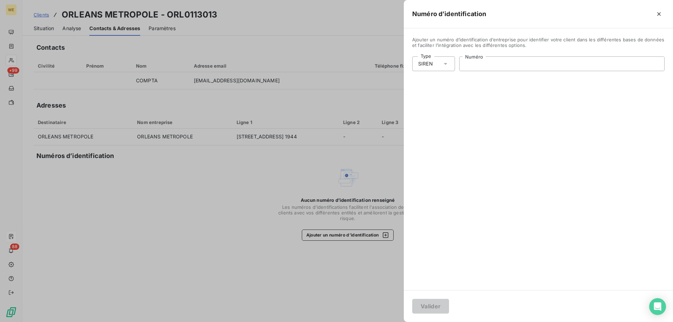
click at [484, 64] on input "Numéro" at bounding box center [562, 64] width 205 height 14
paste input "244 500 468"
type input "244 500 468"
click at [434, 305] on button "Valider" at bounding box center [430, 306] width 37 height 15
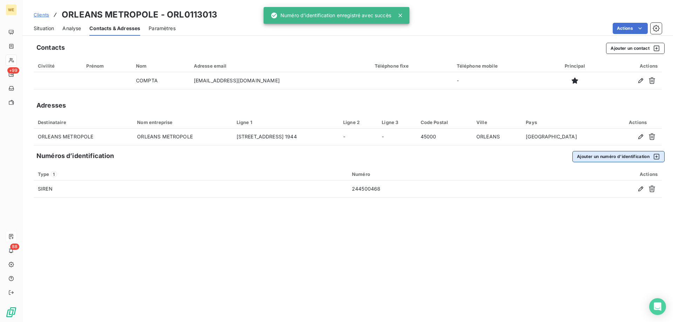
click at [595, 160] on button "Ajouter un numéro d’identification" at bounding box center [619, 156] width 92 height 11
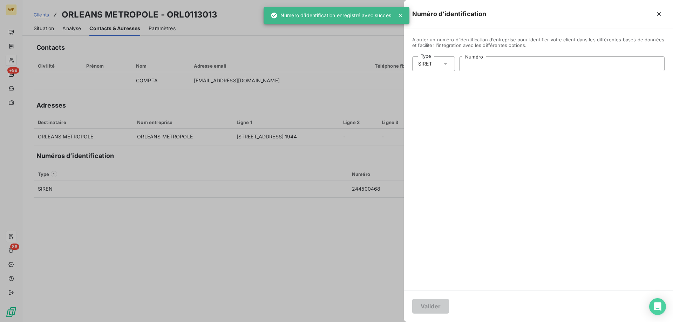
click at [484, 65] on input "Numéro" at bounding box center [562, 64] width 205 height 14
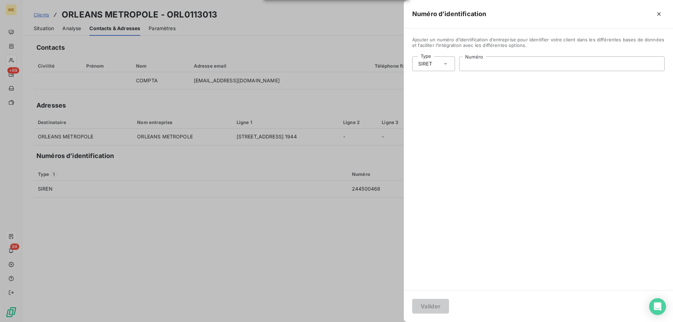
paste input "244 500 468 00040"
type input "244 500 468 00040"
click at [421, 309] on button "Valider" at bounding box center [430, 306] width 37 height 15
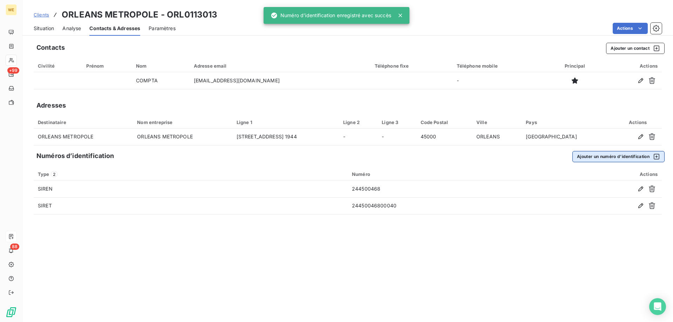
click at [597, 154] on button "Ajouter un numéro d’identification" at bounding box center [619, 156] width 92 height 11
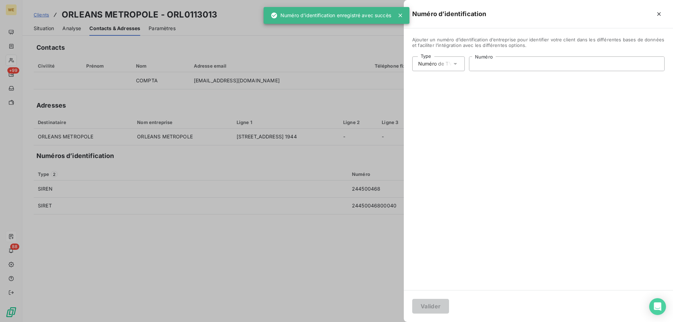
click at [486, 60] on input "Numéro" at bounding box center [567, 64] width 195 height 14
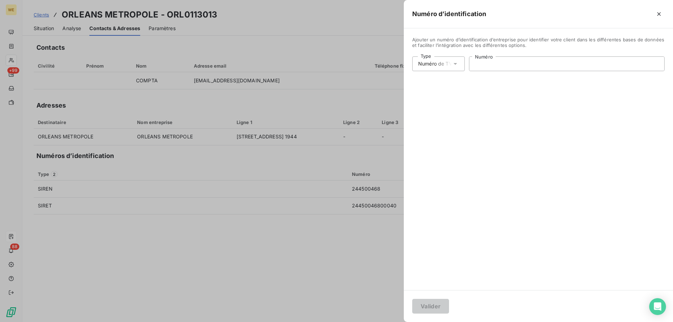
paste input "FR26244500468"
type input "FR26244500468"
click at [421, 303] on button "Valider" at bounding box center [430, 306] width 37 height 15
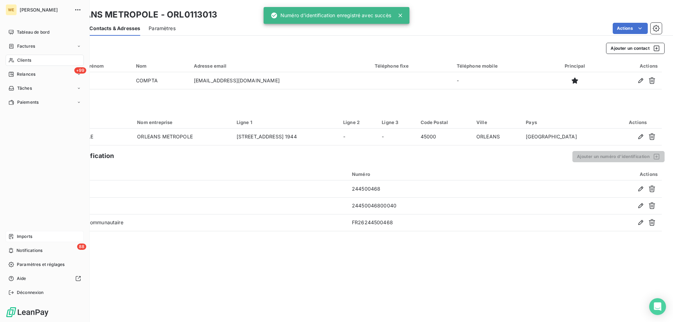
click at [22, 62] on span "Clients" at bounding box center [24, 60] width 14 height 6
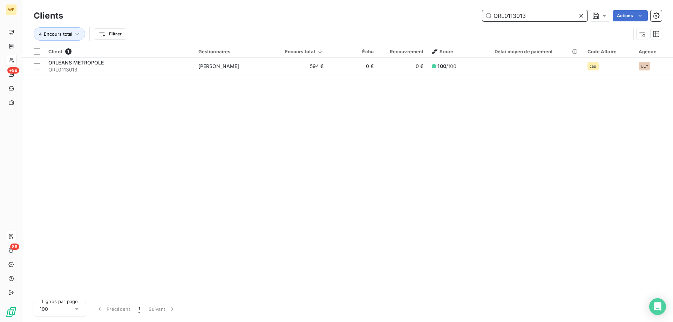
click at [499, 19] on input "ORL0113013" at bounding box center [534, 15] width 105 height 11
paste input "DIS0114661"
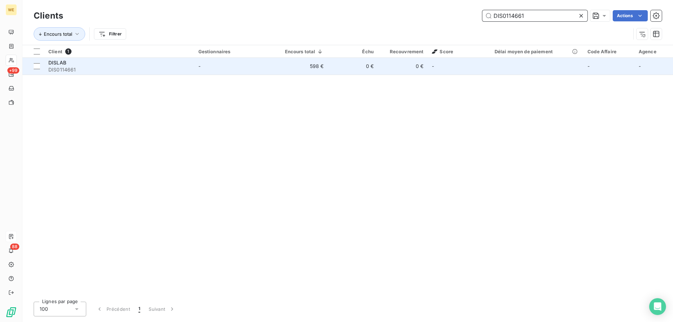
type input "DIS0114661"
click at [91, 70] on span "DIS0114661" at bounding box center [119, 69] width 142 height 7
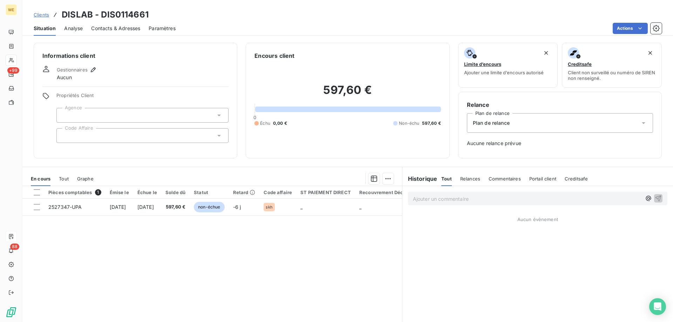
click at [83, 139] on div at bounding box center [142, 135] width 172 height 15
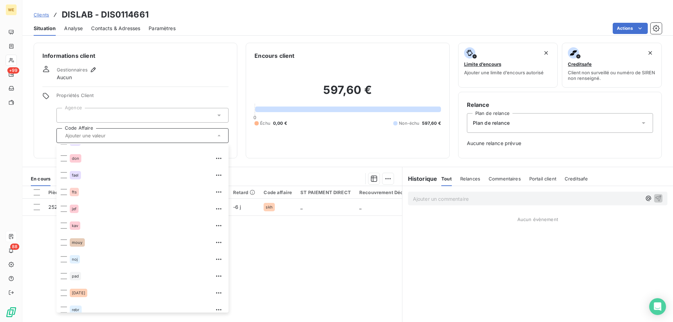
scroll to position [168, 0]
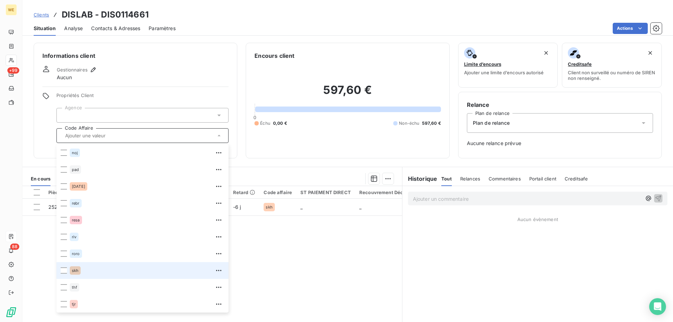
click at [69, 270] on li "skh" at bounding box center [142, 270] width 172 height 17
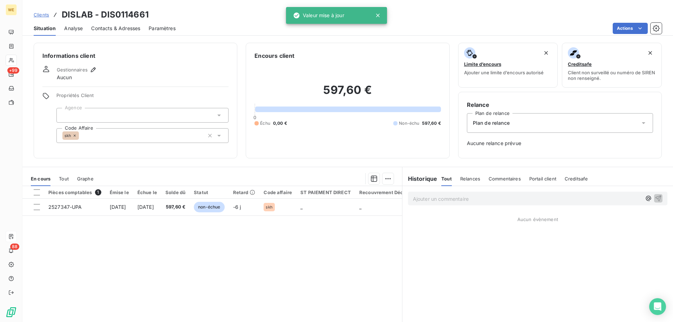
click at [96, 111] on div at bounding box center [142, 115] width 172 height 15
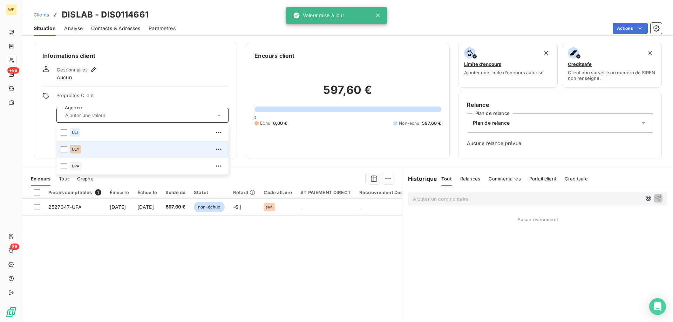
click at [74, 148] on span "ULY" at bounding box center [75, 149] width 7 height 4
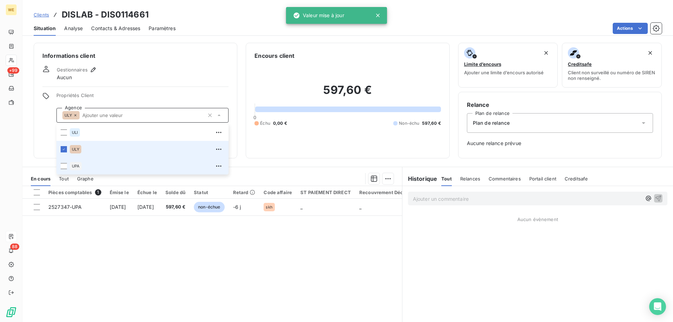
drag, startPoint x: 62, startPoint y: 150, endPoint x: 67, endPoint y: 160, distance: 10.7
click at [62, 150] on icon at bounding box center [64, 149] width 4 height 4
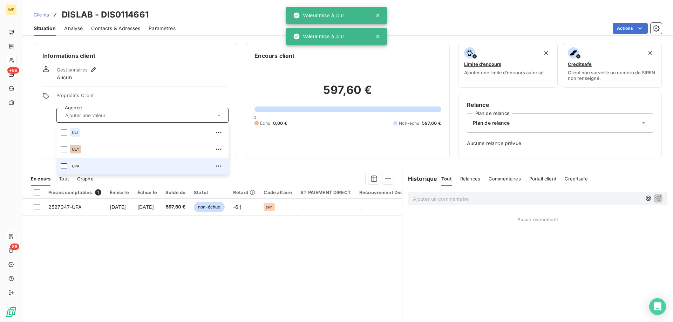
click at [65, 165] on div at bounding box center [64, 166] width 6 height 6
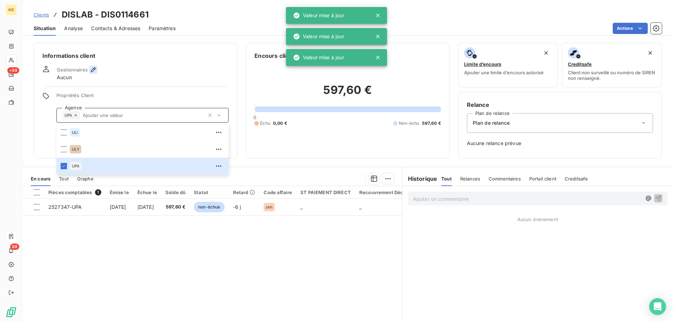
click at [93, 71] on icon "button" at bounding box center [93, 69] width 7 height 7
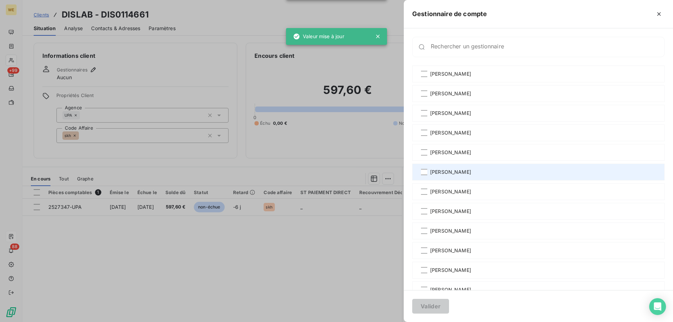
click at [434, 170] on span "[PERSON_NAME]" at bounding box center [450, 172] width 41 height 7
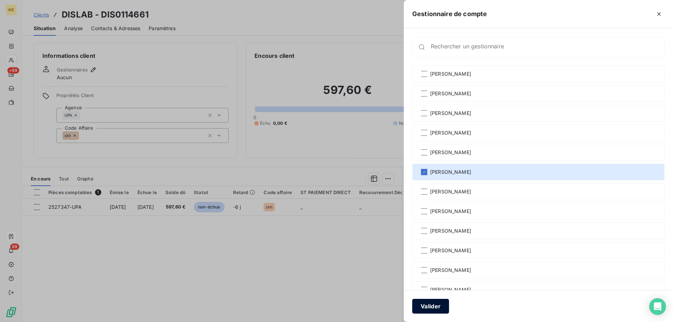
click at [425, 306] on button "Valider" at bounding box center [430, 306] width 37 height 15
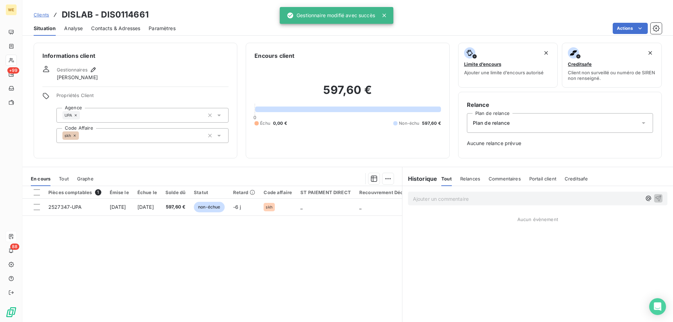
click at [109, 27] on span "Contacts & Adresses" at bounding box center [115, 28] width 49 height 7
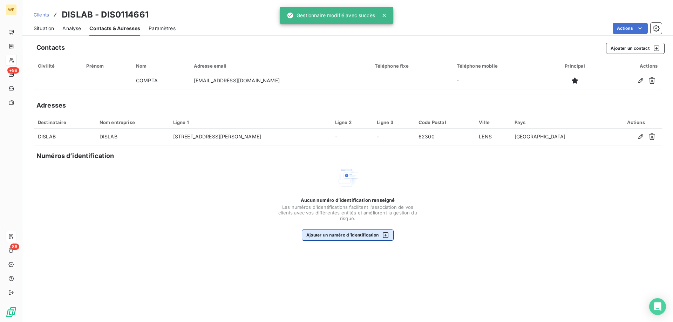
click at [356, 235] on button "Ajouter un numéro d’identification" at bounding box center [348, 235] width 92 height 11
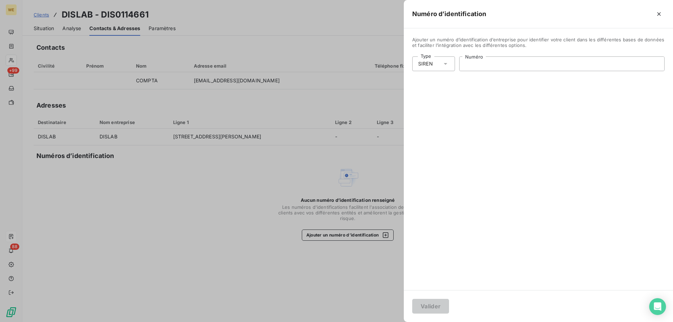
click at [475, 64] on input "Numéro" at bounding box center [562, 64] width 205 height 14
paste input "341 492 478"
type input "341 492 478"
click at [446, 304] on button "Valider" at bounding box center [430, 306] width 37 height 15
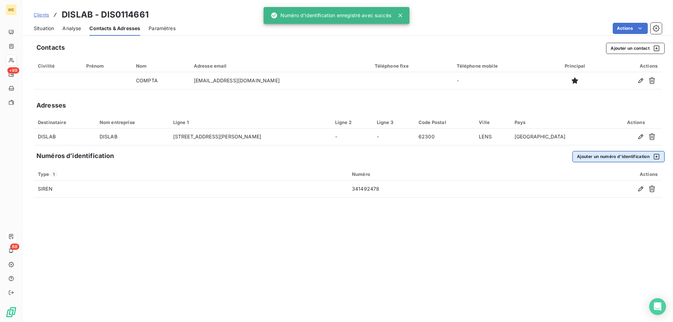
click at [596, 160] on button "Ajouter un numéro d’identification" at bounding box center [619, 156] width 92 height 11
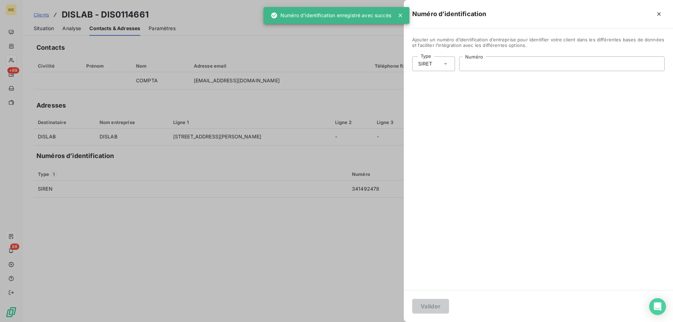
click at [470, 63] on input "Numéro" at bounding box center [562, 64] width 205 height 14
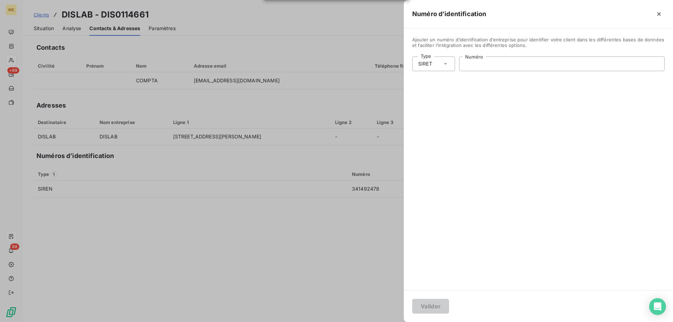
paste input "341 492 478 00043"
type input "341 492 478 00043"
click at [438, 312] on button "Valider" at bounding box center [430, 306] width 37 height 15
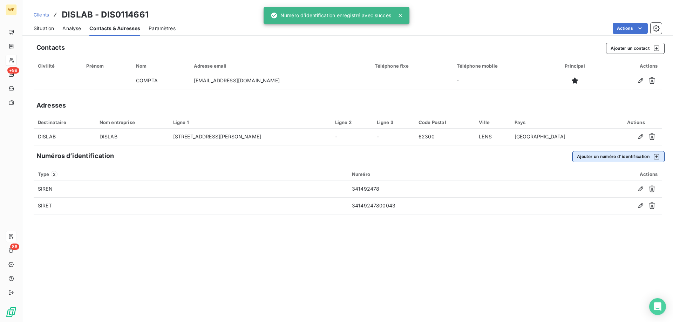
click at [626, 158] on button "Ajouter un numéro d’identification" at bounding box center [619, 156] width 92 height 11
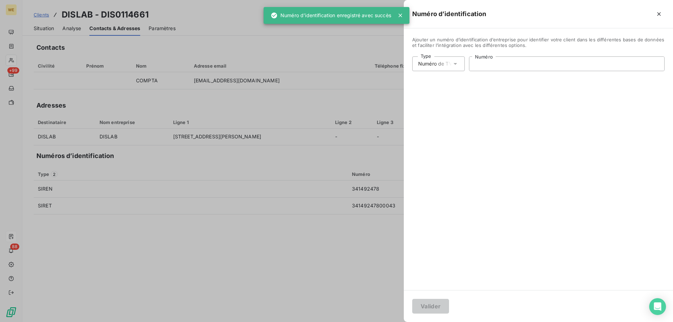
click at [489, 66] on input "Numéro" at bounding box center [567, 64] width 195 height 14
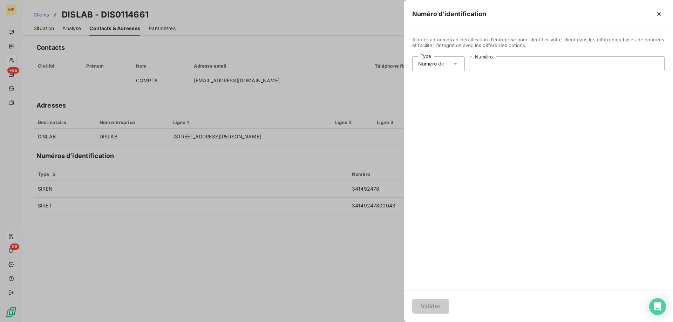
paste input "FR15341492478"
type input "FR15341492478"
click at [425, 307] on button "Valider" at bounding box center [430, 306] width 37 height 15
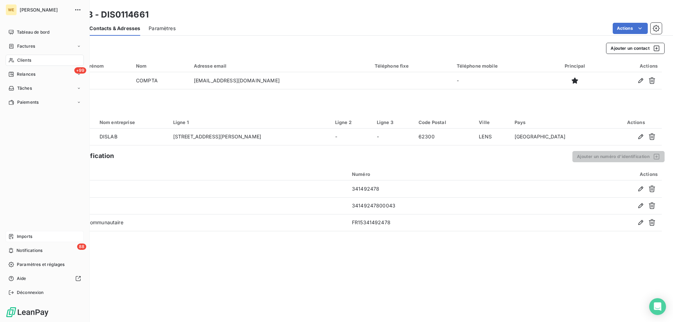
click at [28, 62] on span "Clients" at bounding box center [24, 60] width 14 height 6
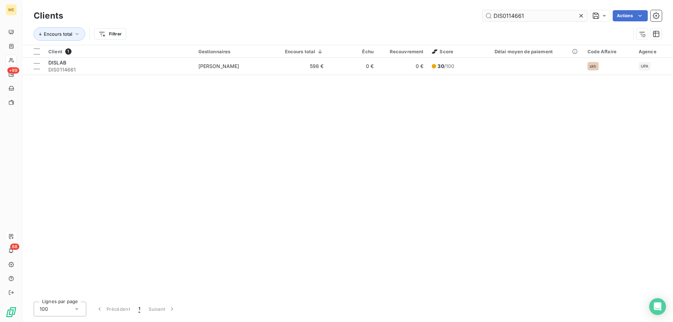
click at [500, 18] on input "DIS0114661" at bounding box center [534, 15] width 105 height 11
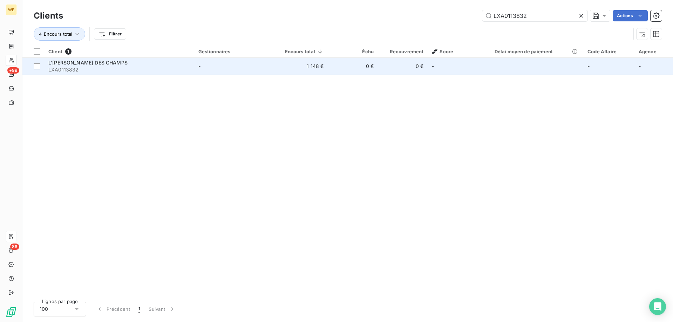
type input "LXA0113832"
click at [108, 68] on span "LXA0113832" at bounding box center [119, 69] width 142 height 7
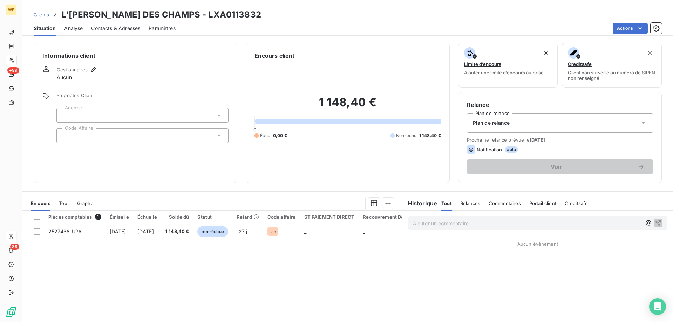
click at [79, 134] on div at bounding box center [142, 135] width 172 height 15
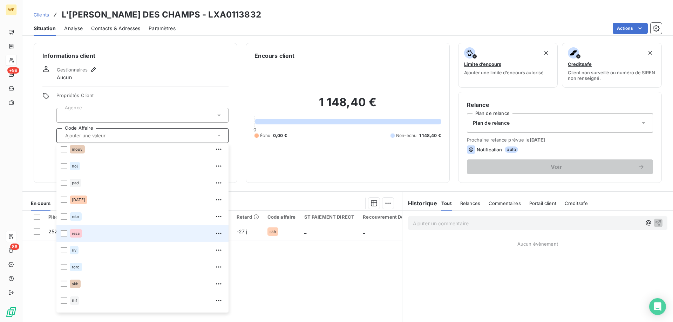
scroll to position [168, 0]
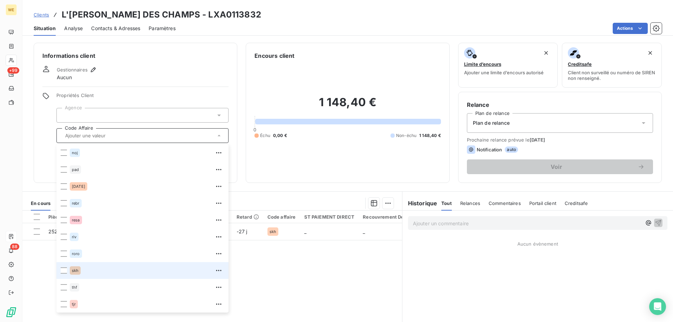
click at [80, 272] on div "skh" at bounding box center [75, 270] width 11 height 8
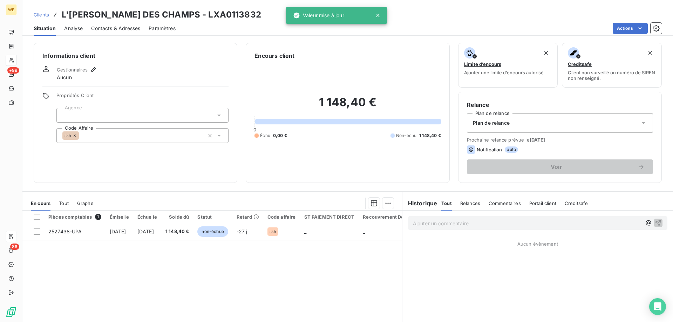
click at [86, 114] on div at bounding box center [142, 115] width 172 height 15
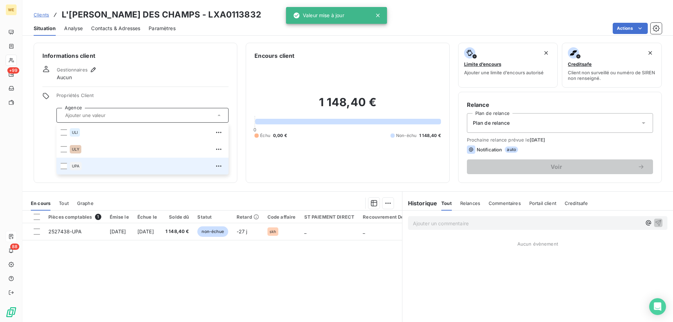
click at [75, 165] on span "UPA" at bounding box center [76, 166] width 8 height 4
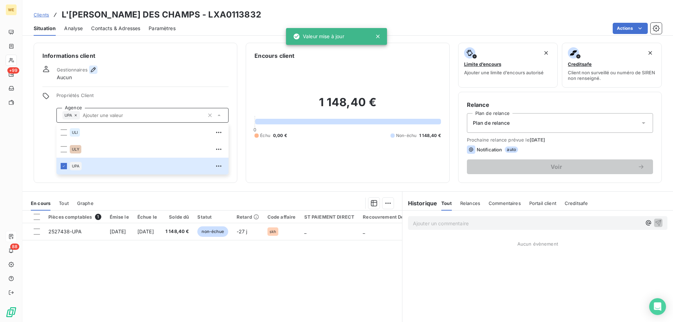
click at [93, 70] on icon "button" at bounding box center [93, 69] width 7 height 7
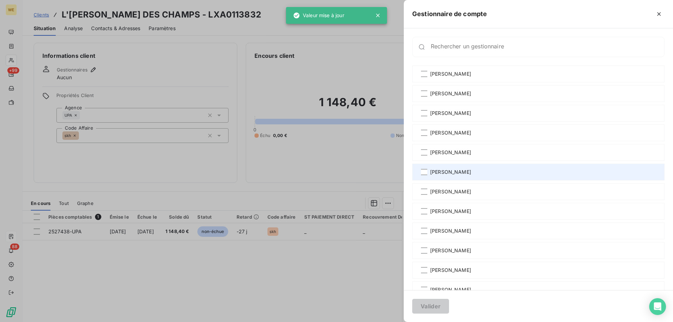
click at [471, 170] on span "[PERSON_NAME]" at bounding box center [450, 172] width 41 height 7
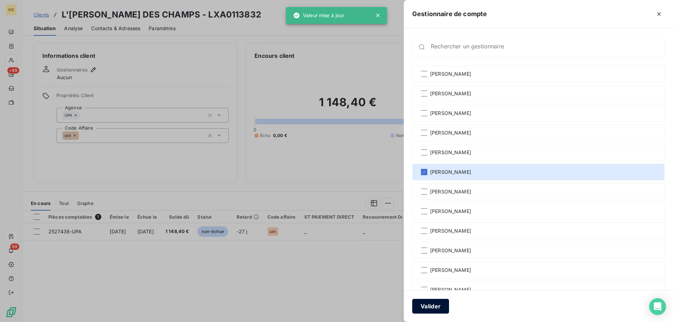
click at [431, 305] on button "Valider" at bounding box center [430, 306] width 37 height 15
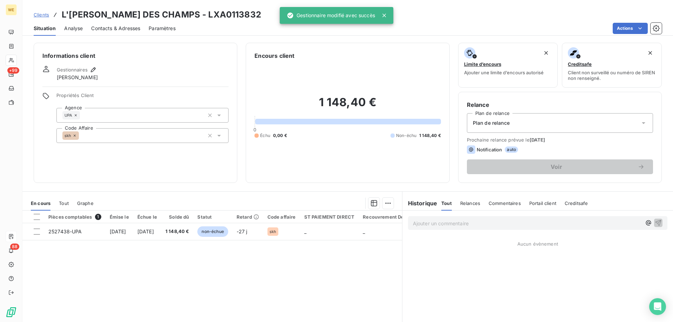
click at [110, 28] on span "Contacts & Adresses" at bounding box center [115, 28] width 49 height 7
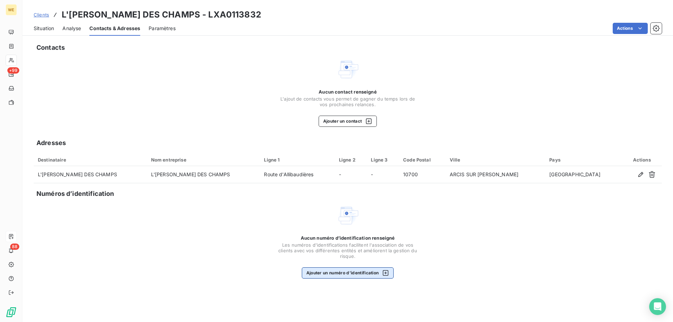
click at [362, 270] on button "Ajouter un numéro d’identification" at bounding box center [348, 273] width 92 height 11
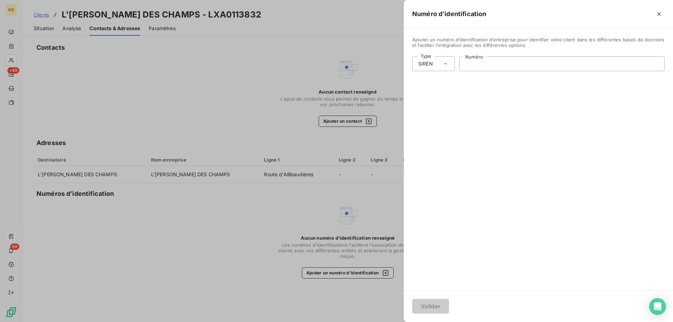
click at [481, 67] on input "Numéro" at bounding box center [562, 64] width 205 height 14
paste input "453 820 532"
type input "453 820 532"
click at [425, 302] on button "Valider" at bounding box center [430, 306] width 37 height 15
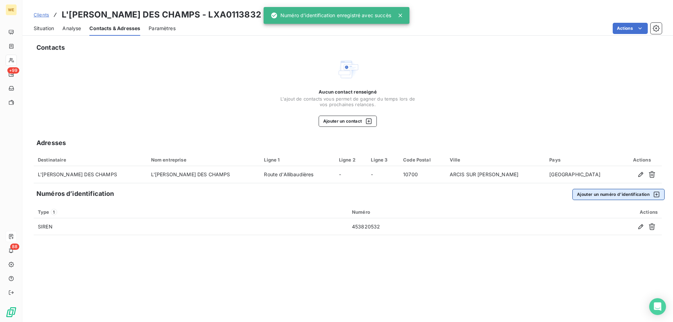
click at [623, 197] on button "Ajouter un numéro d’identification" at bounding box center [619, 194] width 92 height 11
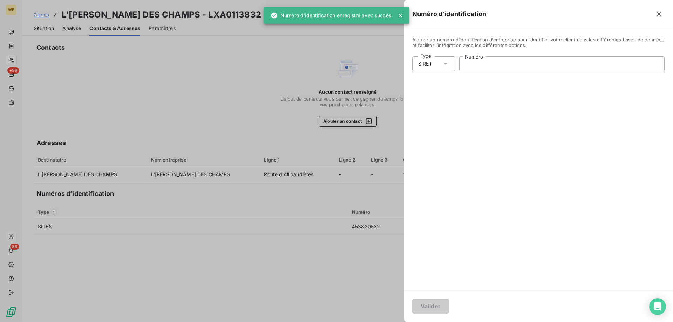
click at [478, 64] on input "Numéro" at bounding box center [562, 64] width 205 height 14
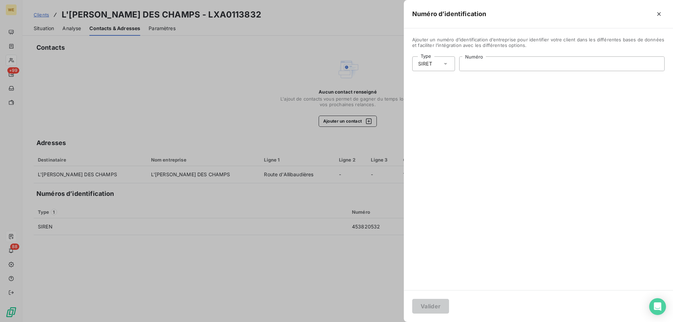
paste input "453 820 532 00019"
type input "453 820 532 00019"
click at [427, 304] on button "Valider" at bounding box center [430, 306] width 37 height 15
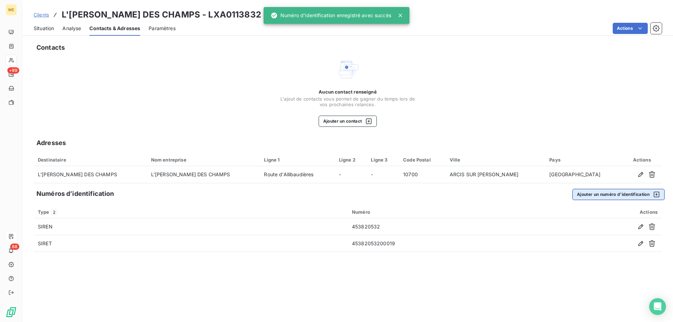
click at [615, 196] on button "Ajouter un numéro d’identification" at bounding box center [619, 194] width 92 height 11
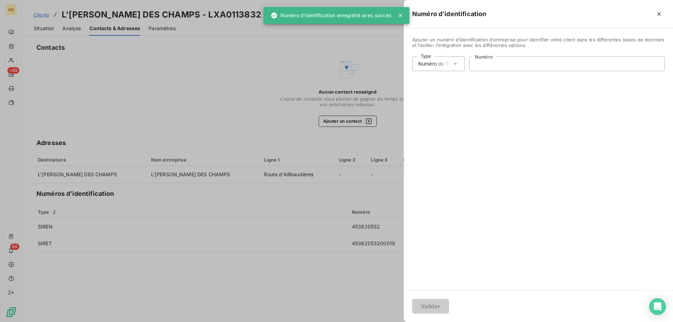
click at [499, 66] on input "Numéro" at bounding box center [567, 64] width 195 height 14
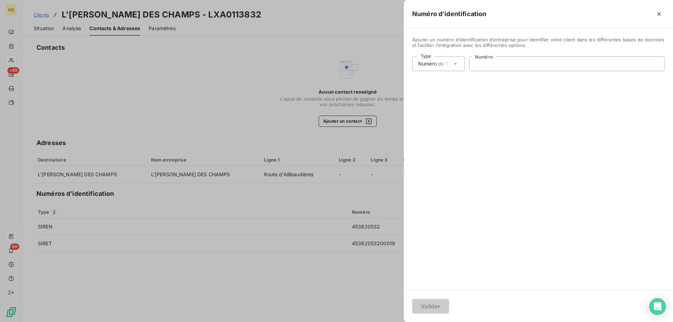
paste input "FR66453820532"
type input "FR66453820532"
click at [420, 306] on button "Valider" at bounding box center [430, 306] width 37 height 15
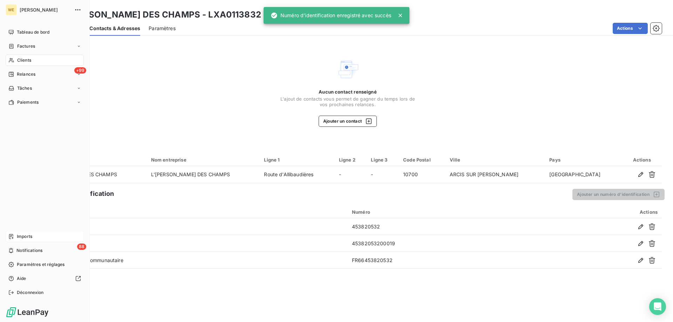
click at [20, 58] on span "Clients" at bounding box center [24, 60] width 14 height 6
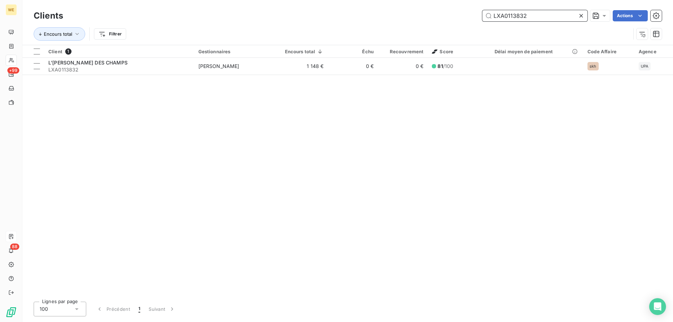
click at [510, 15] on input "LXA0113832" at bounding box center [534, 15] width 105 height 11
paste input "NAT0112255"
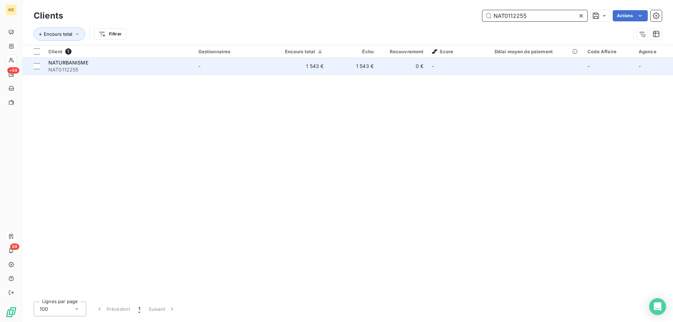
type input "NAT0112255"
click at [148, 66] on div "NATURBANISME NAT0112255" at bounding box center [119, 66] width 142 height 14
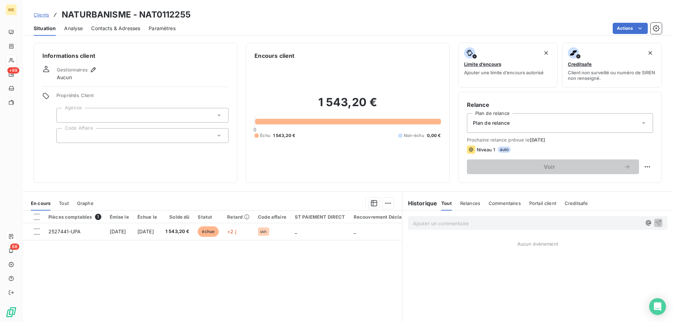
click at [62, 134] on div at bounding box center [142, 135] width 172 height 15
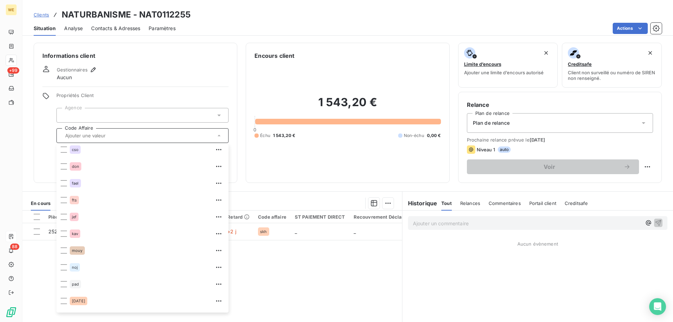
scroll to position [168, 0]
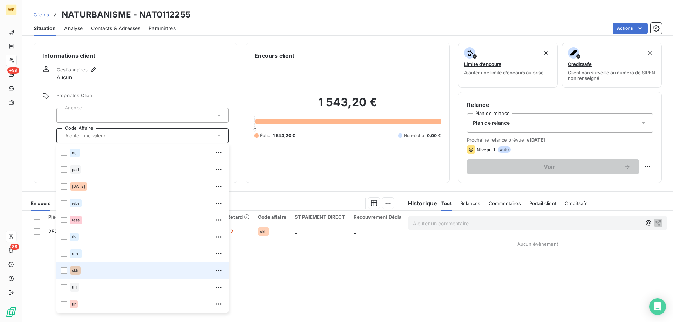
click at [75, 273] on div "skh" at bounding box center [75, 270] width 11 height 8
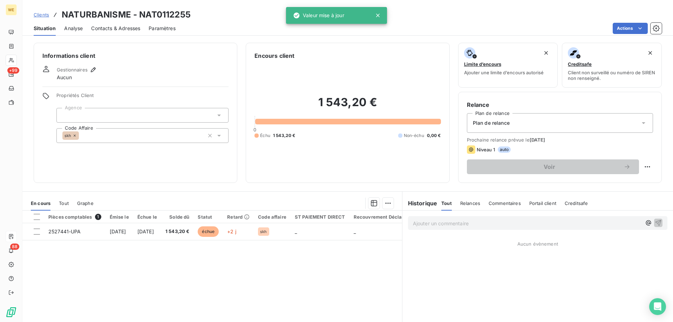
click at [86, 112] on div at bounding box center [142, 115] width 172 height 15
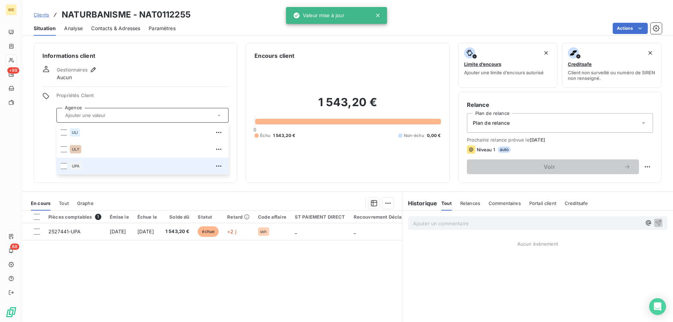
click at [74, 166] on span "UPA" at bounding box center [76, 166] width 8 height 4
click at [91, 67] on icon "button" at bounding box center [93, 69] width 7 height 7
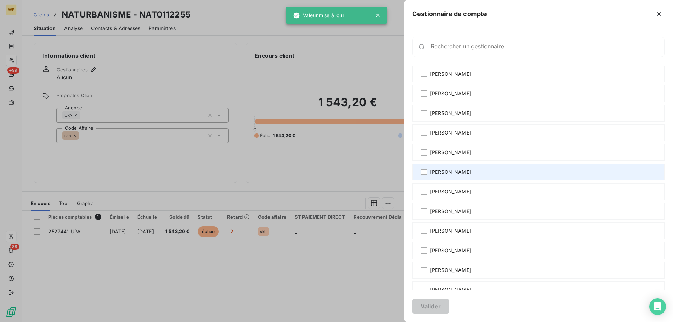
click at [497, 169] on div "[PERSON_NAME]" at bounding box center [538, 172] width 252 height 17
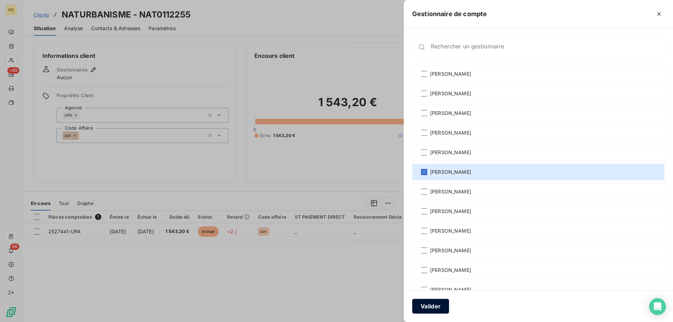
click at [436, 309] on button "Valider" at bounding box center [430, 306] width 37 height 15
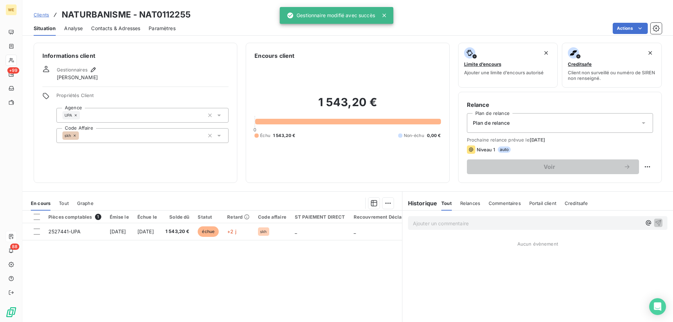
click at [115, 28] on span "Contacts & Adresses" at bounding box center [115, 28] width 49 height 7
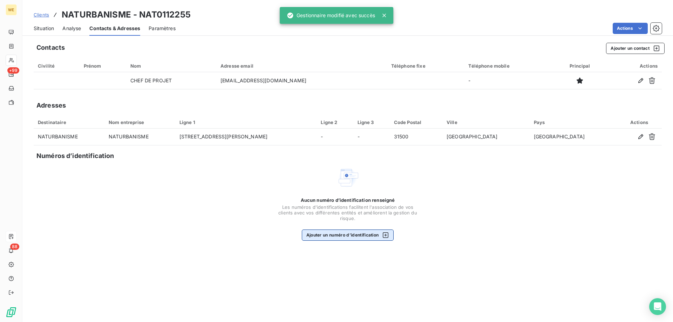
click at [357, 235] on button "Ajouter un numéro d’identification" at bounding box center [348, 235] width 92 height 11
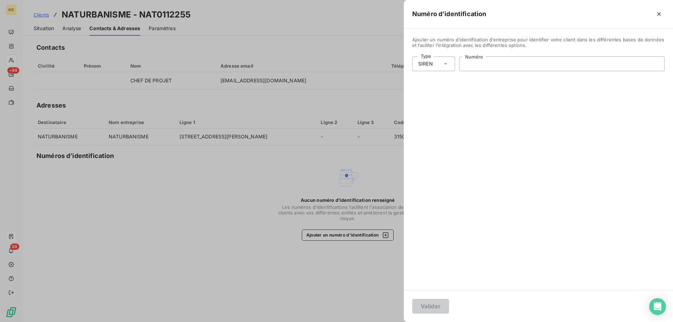
click at [479, 67] on input "Numéro" at bounding box center [562, 64] width 205 height 14
paste input "921 370 847"
type input "921 370 847"
click at [428, 306] on button "Valider" at bounding box center [430, 306] width 37 height 15
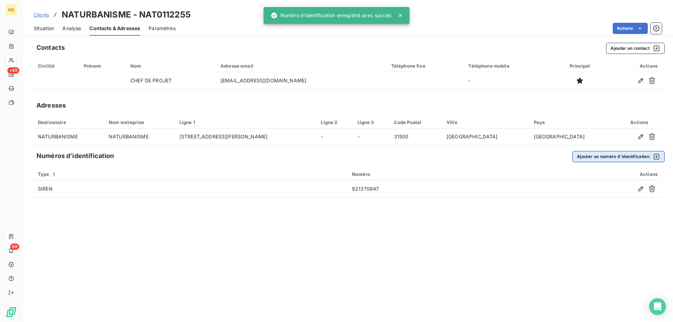
click at [593, 161] on button "Ajouter un numéro d’identification" at bounding box center [619, 156] width 92 height 11
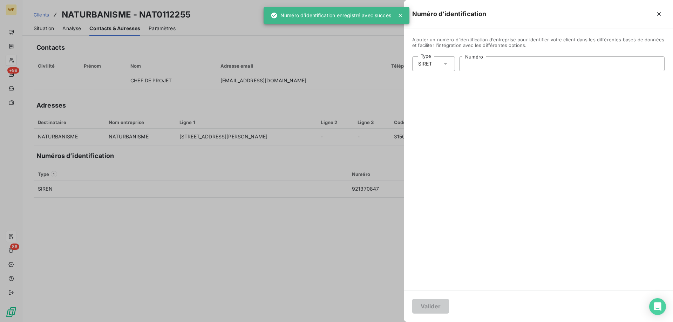
click at [470, 66] on input "Numéro" at bounding box center [562, 64] width 205 height 14
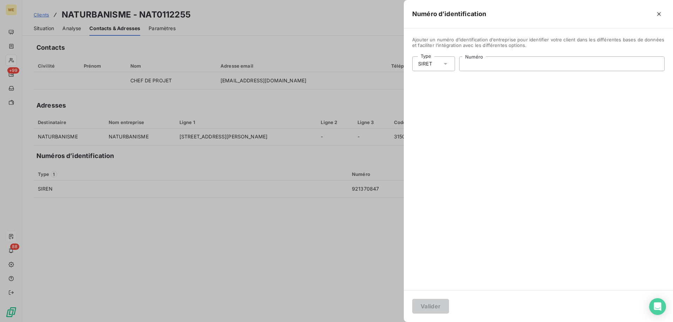
paste input "921 370 847 00011"
type input "921 370 847 00011"
click at [437, 302] on button "Valider" at bounding box center [430, 306] width 37 height 15
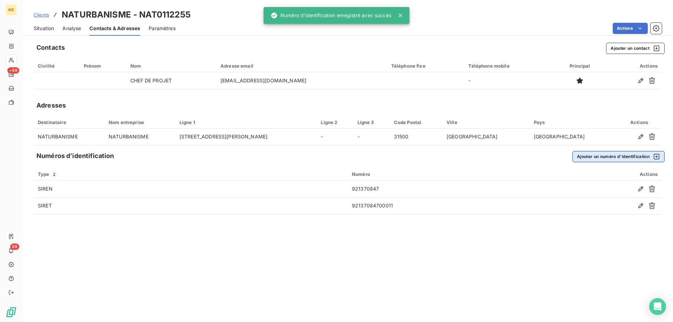
click at [619, 158] on button "Ajouter un numéro d’identification" at bounding box center [619, 156] width 92 height 11
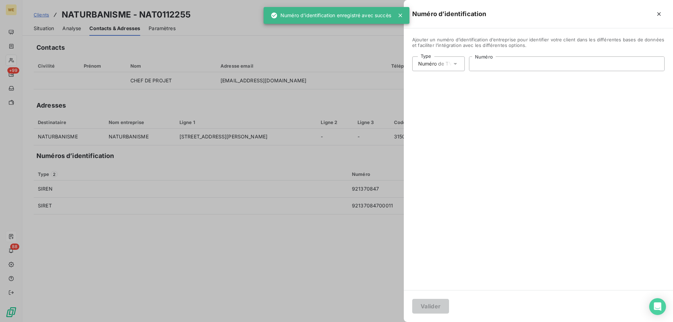
click at [490, 63] on input "Numéro" at bounding box center [567, 64] width 195 height 14
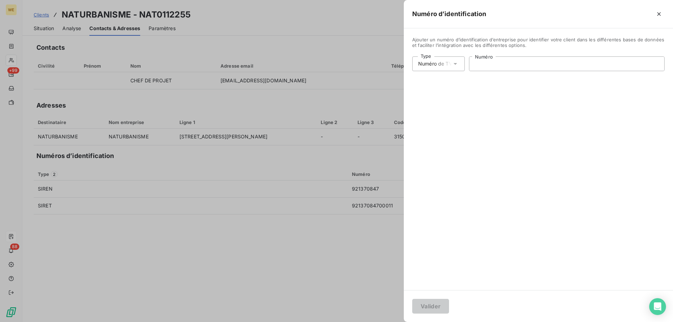
paste input "FR68921370847"
type input "FR68921370847"
click at [424, 309] on button "Valider" at bounding box center [430, 306] width 37 height 15
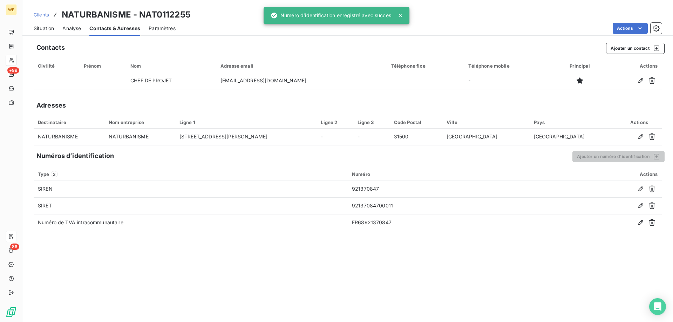
drag, startPoint x: 285, startPoint y: 266, endPoint x: 281, endPoint y: 260, distance: 7.5
click at [284, 264] on div "Contacts Ajouter un contact Civilité Prénom Nom Adresse email Téléphone fixe Té…" at bounding box center [347, 181] width 651 height 284
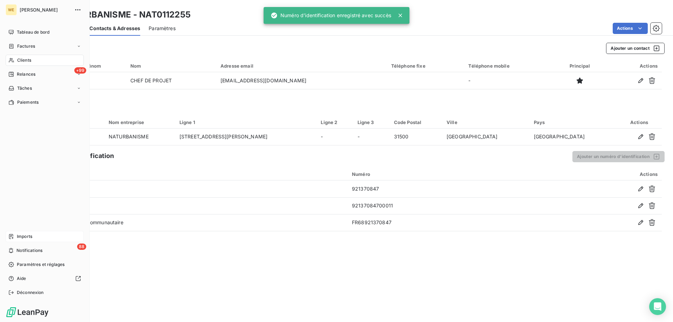
click at [20, 59] on span "Clients" at bounding box center [24, 60] width 14 height 6
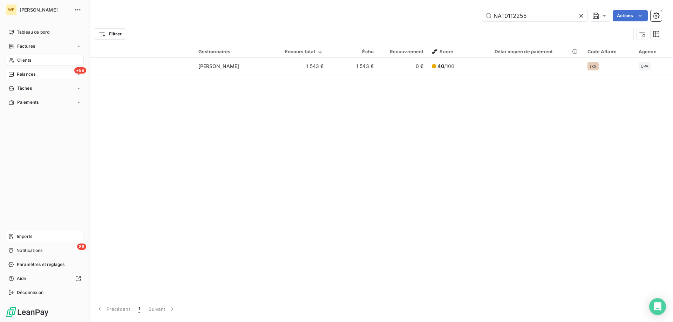
click at [19, 75] on span "Relances" at bounding box center [26, 74] width 19 height 6
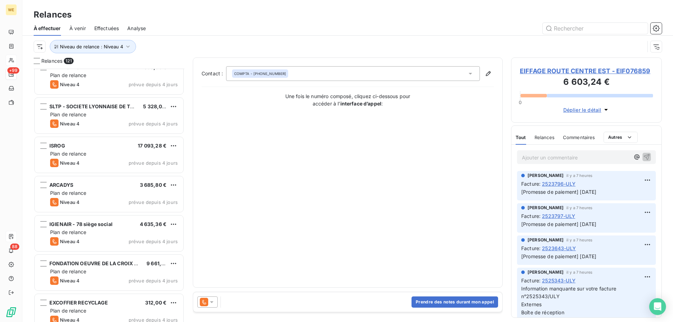
scroll to position [2104, 0]
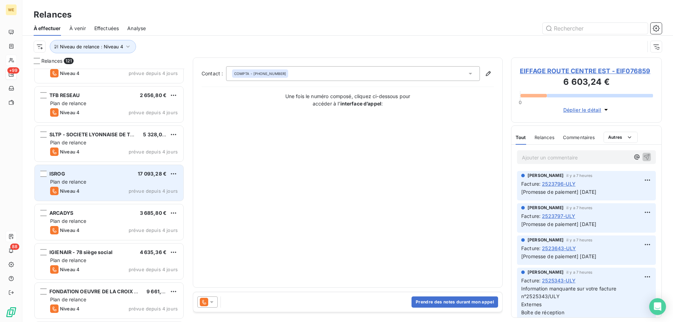
click at [113, 175] on div "ISROG 17 093,28 €" at bounding box center [114, 174] width 128 height 6
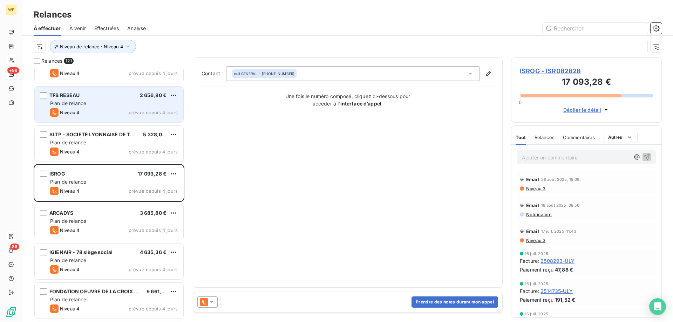
click at [95, 110] on div "Niveau 4 prévue depuis 4 jours" at bounding box center [114, 112] width 128 height 8
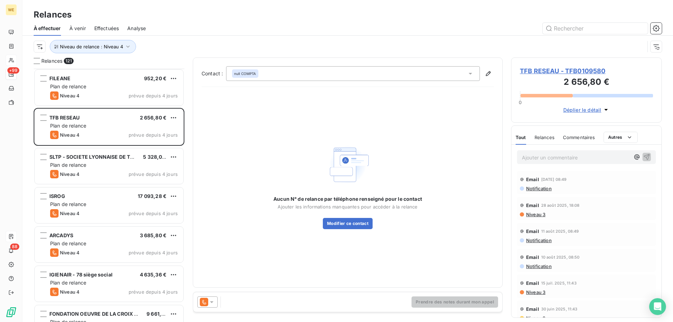
scroll to position [2069, 0]
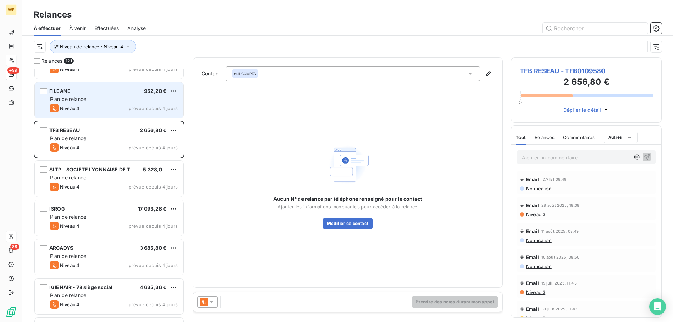
click at [95, 103] on div "FILEANE 952,20 € Plan de relance Niveau 4 prévue depuis 4 jours" at bounding box center [109, 100] width 149 height 36
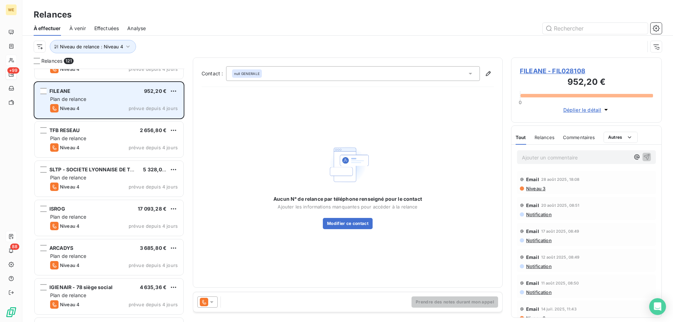
scroll to position [1999, 0]
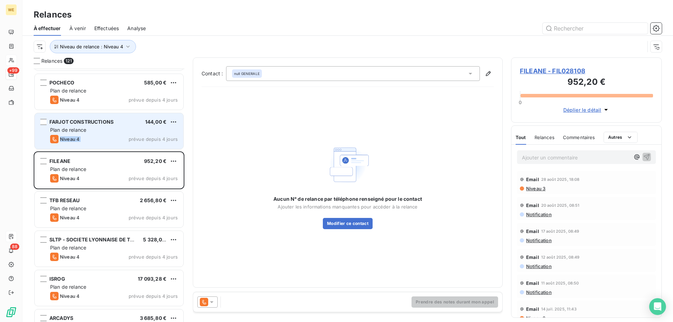
click at [111, 134] on div "FARJOT CONSTRUCTIONS 144,00 € Plan de relance Niveau 4 prévue depuis 4 jours" at bounding box center [109, 131] width 149 height 36
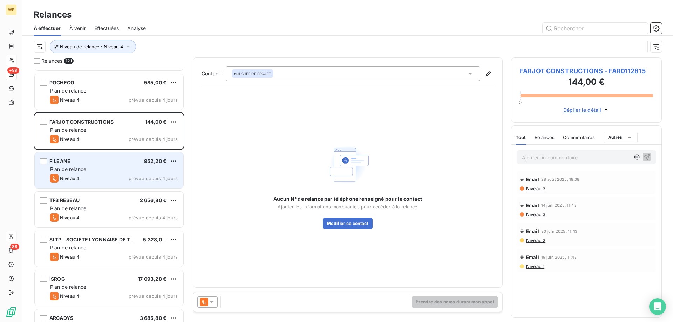
click at [103, 177] on div "Niveau 4 prévue depuis 4 jours" at bounding box center [114, 178] width 128 height 8
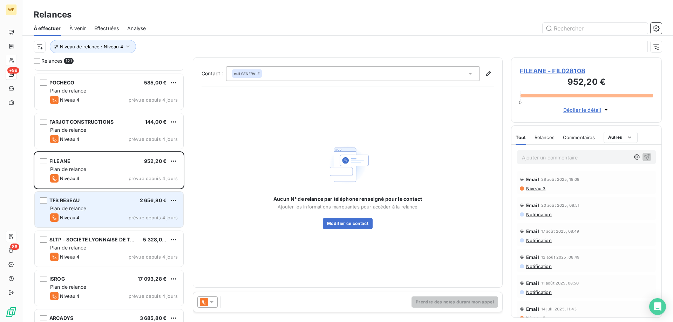
click at [107, 218] on div "Niveau 4 prévue depuis 4 jours" at bounding box center [114, 218] width 128 height 8
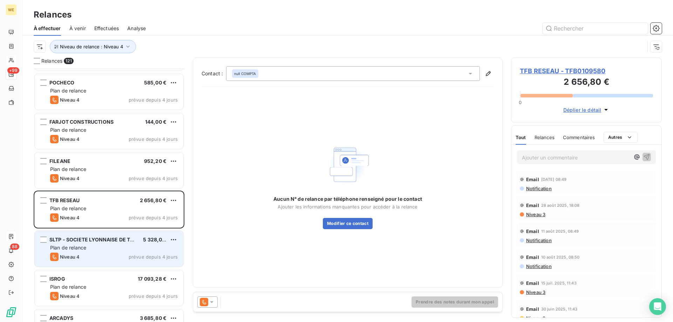
click at [107, 244] on div "SLTP - SOCIETE LYONNAISE DE TRAVAUX 5 328,00 € Plan de relance Niveau 4 prévue …" at bounding box center [109, 249] width 149 height 36
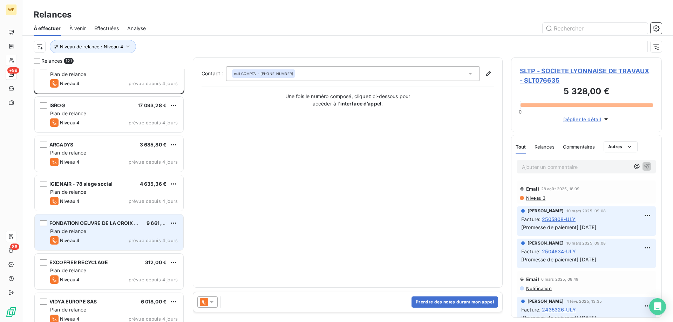
scroll to position [2174, 0]
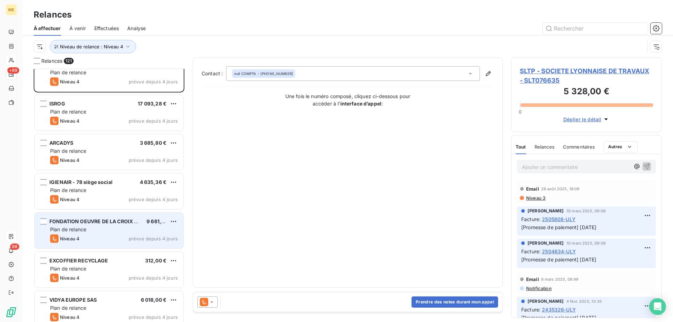
click at [121, 233] on div "Plan de relance" at bounding box center [114, 229] width 128 height 7
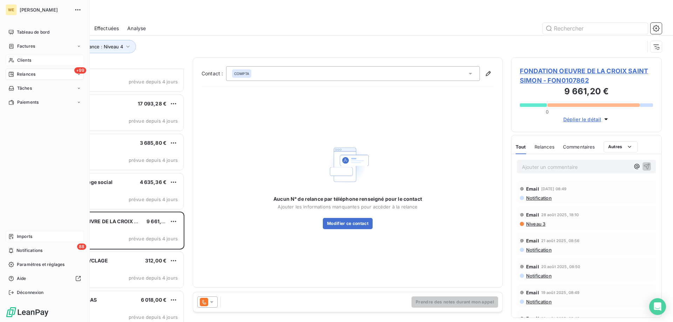
click at [22, 58] on span "Clients" at bounding box center [24, 60] width 14 height 6
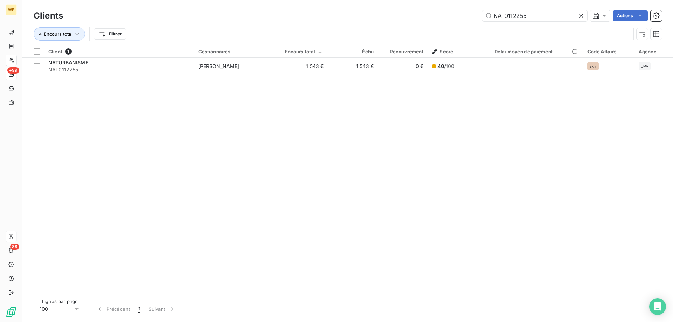
click at [580, 14] on icon at bounding box center [582, 16] width 4 height 4
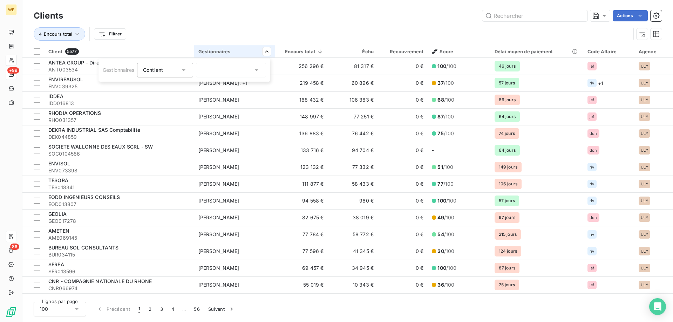
click at [236, 68] on div at bounding box center [231, 70] width 70 height 15
click at [219, 88] on span "Aucun" at bounding box center [218, 86] width 15 height 7
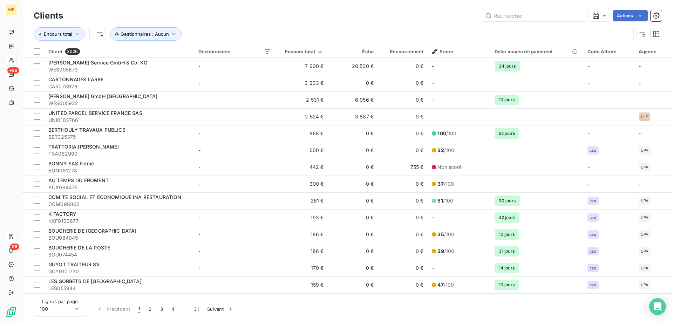
click at [319, 52] on html "WE +99 88 Clients Actions Encours total Gestionnaires : Aucun Client 3026 Gesti…" at bounding box center [336, 161] width 673 height 322
click at [266, 149] on html "WE +99 88 Clients Actions Encours total Gestionnaires : Aucun Client 3026 Gesti…" at bounding box center [336, 161] width 673 height 322
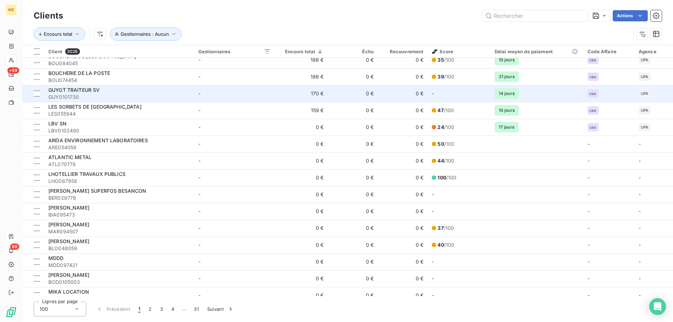
scroll to position [70, 0]
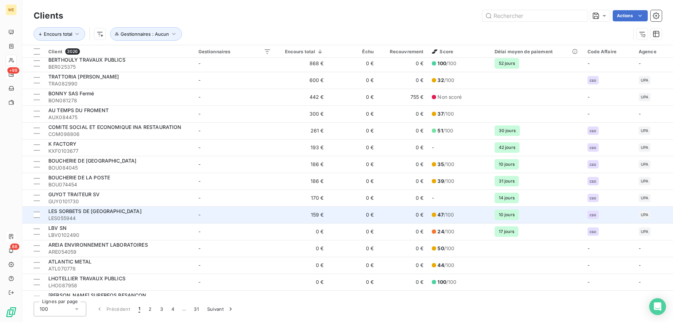
click at [168, 214] on div "LES SORBETS DE [GEOGRAPHIC_DATA]" at bounding box center [119, 211] width 142 height 7
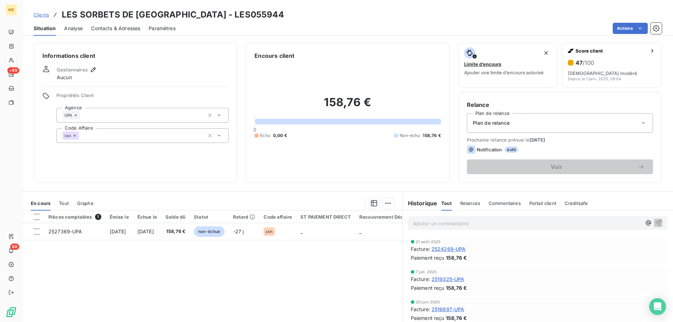
click at [103, 133] on div "cso" at bounding box center [142, 135] width 172 height 15
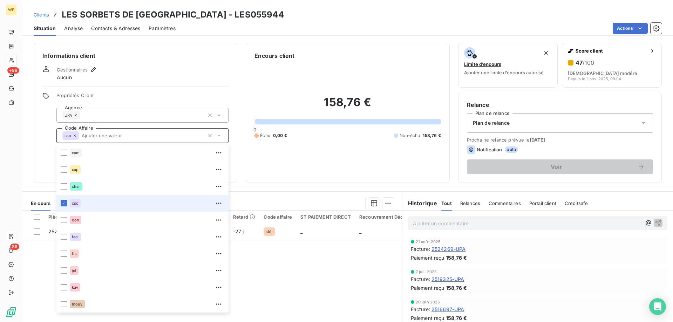
drag, startPoint x: 64, startPoint y: 205, endPoint x: 64, endPoint y: 209, distance: 3.5
click at [64, 205] on div at bounding box center [64, 203] width 6 height 6
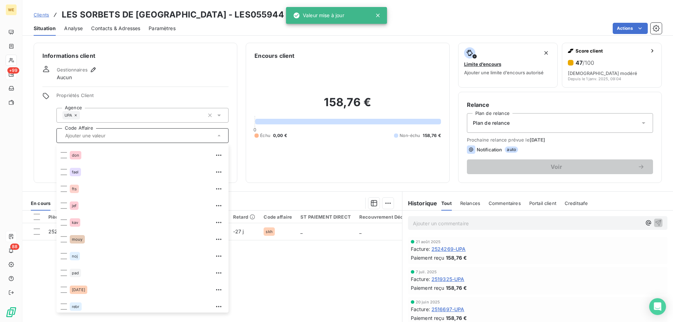
scroll to position [168, 0]
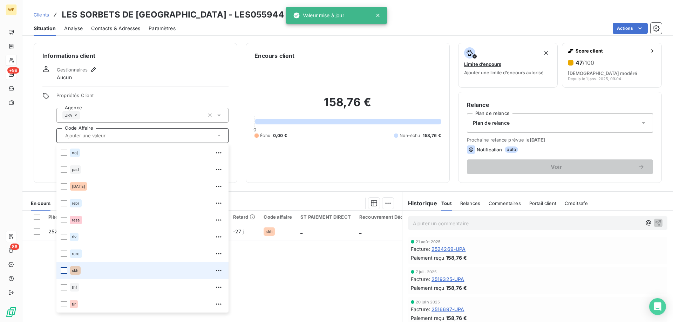
click at [62, 272] on div at bounding box center [64, 271] width 6 height 6
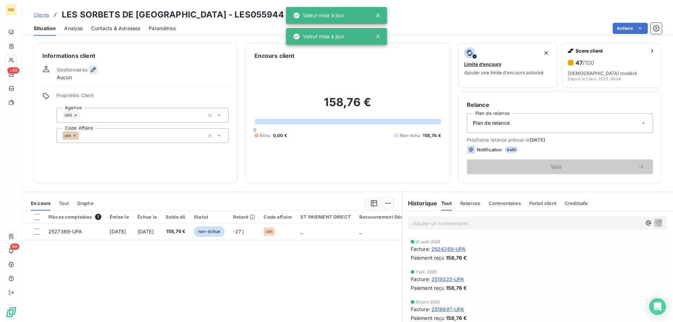
click at [91, 67] on icon "button" at bounding box center [93, 69] width 7 height 7
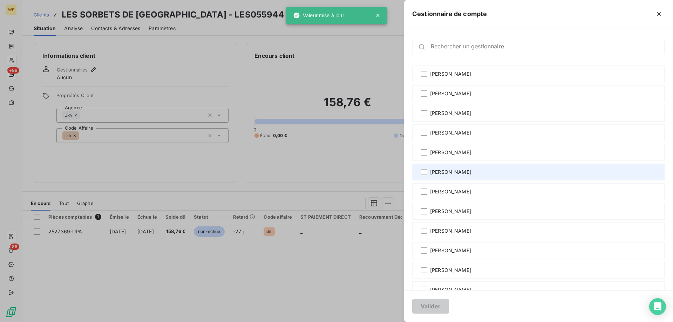
click at [465, 170] on span "[PERSON_NAME]" at bounding box center [450, 172] width 41 height 7
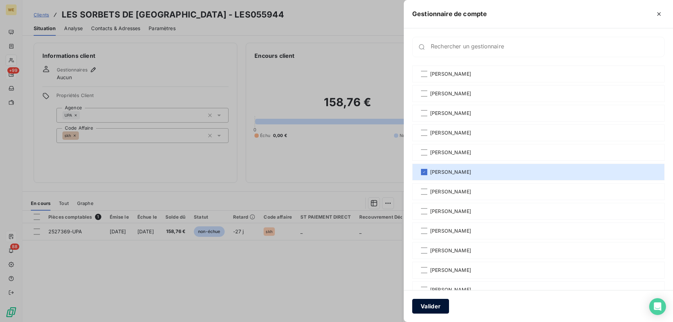
click at [437, 305] on button "Valider" at bounding box center [430, 306] width 37 height 15
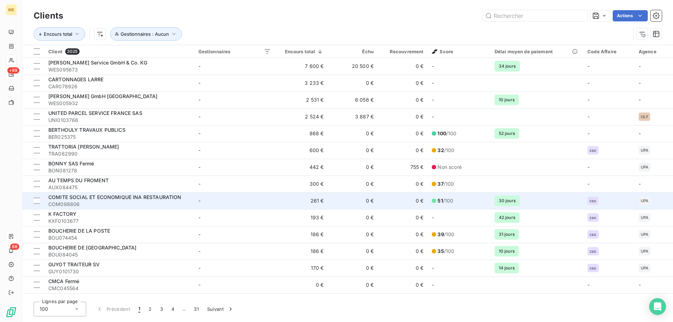
click at [224, 198] on td "-" at bounding box center [234, 201] width 81 height 17
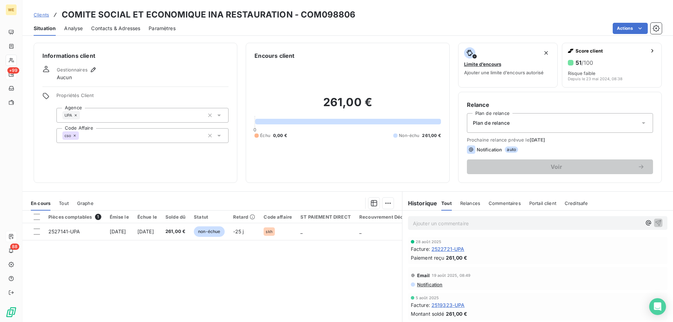
click at [78, 137] on div "cso" at bounding box center [70, 135] width 16 height 8
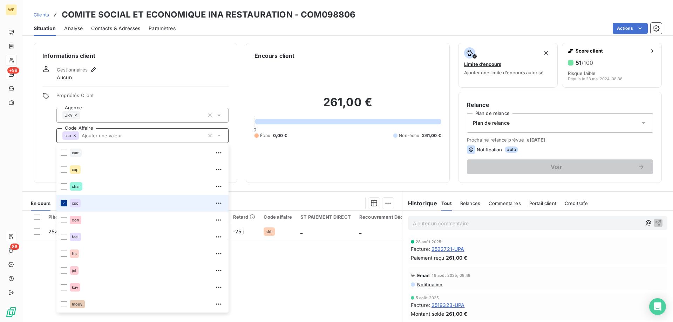
click at [63, 202] on icon at bounding box center [64, 203] width 4 height 4
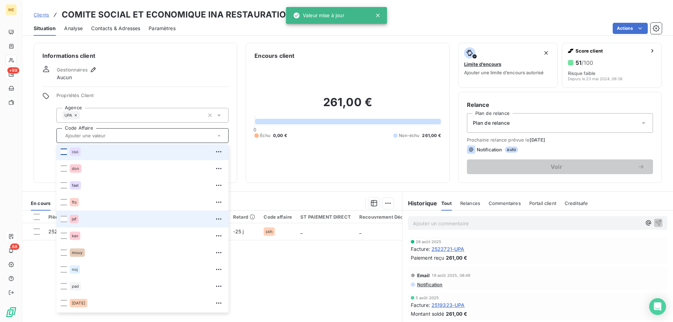
scroll to position [168, 0]
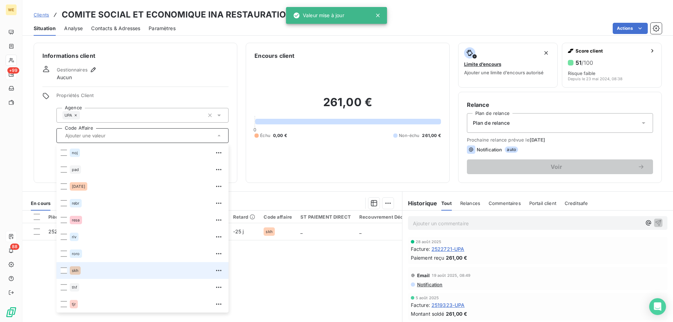
click at [72, 272] on span "skh" at bounding box center [75, 271] width 7 height 4
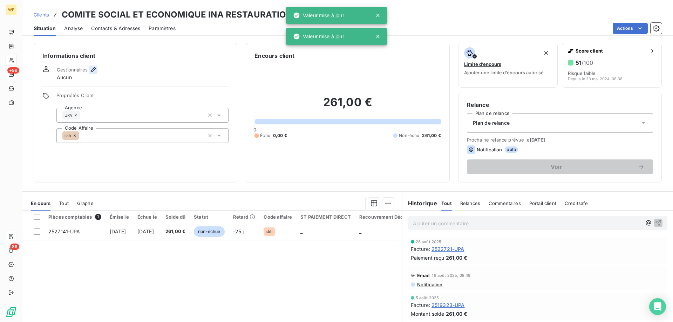
click at [90, 67] on icon "button" at bounding box center [93, 69] width 7 height 7
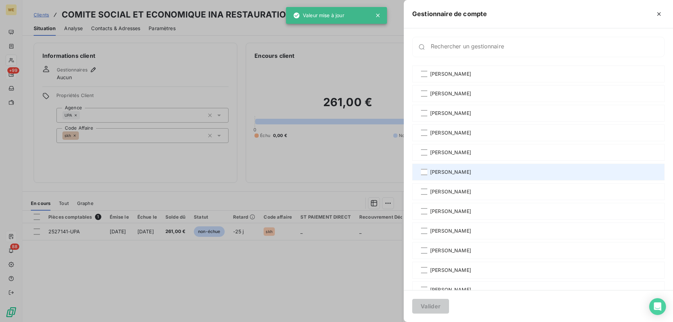
click at [455, 175] on span "[PERSON_NAME]" at bounding box center [450, 172] width 41 height 7
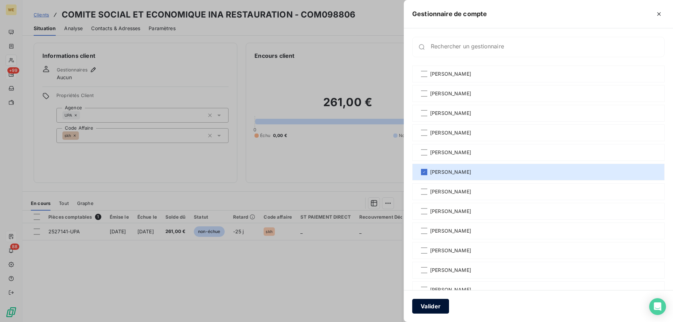
click at [437, 308] on button "Valider" at bounding box center [430, 306] width 37 height 15
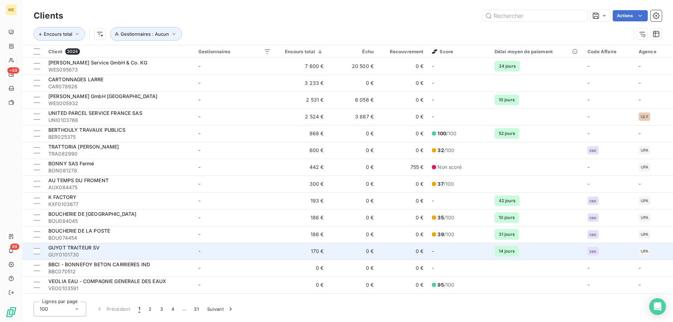
click at [258, 249] on td "-" at bounding box center [234, 251] width 81 height 17
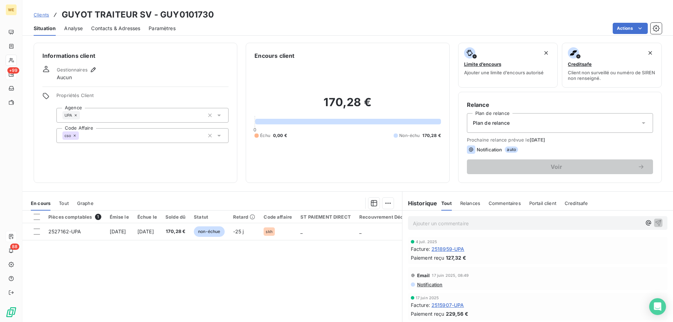
click at [106, 136] on div "cso" at bounding box center [142, 135] width 172 height 15
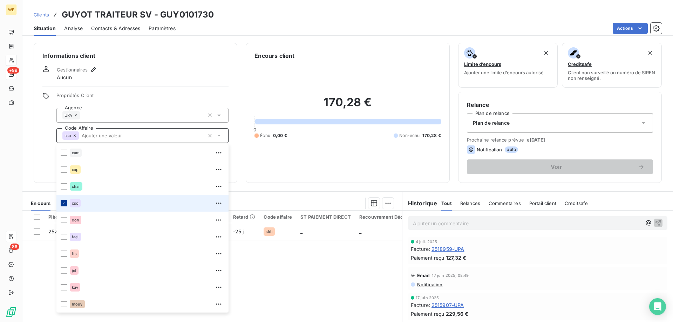
click at [65, 204] on icon at bounding box center [64, 203] width 4 height 4
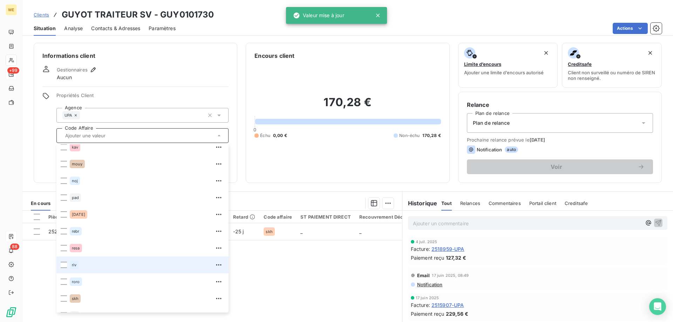
scroll to position [168, 0]
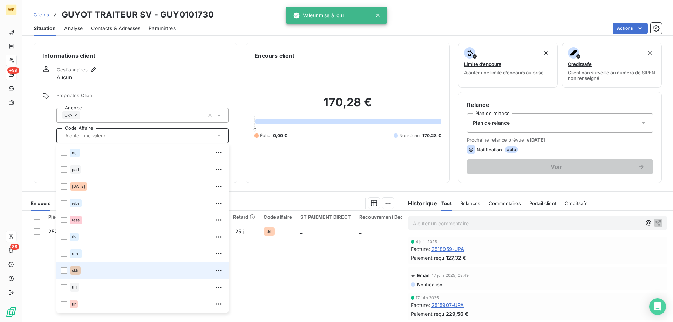
click at [64, 267] on li "skh" at bounding box center [142, 270] width 172 height 17
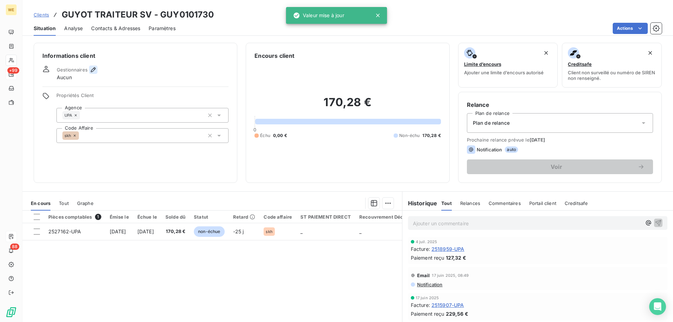
click at [92, 68] on icon "button" at bounding box center [93, 69] width 7 height 7
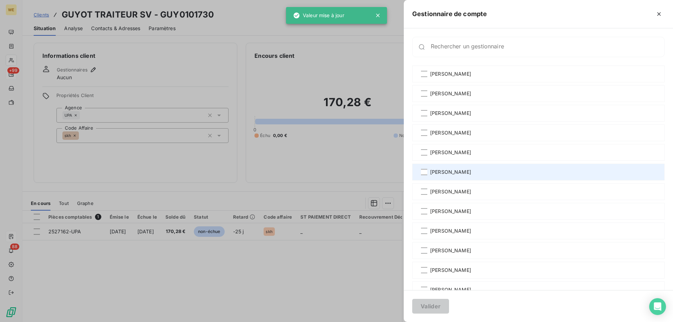
click at [453, 170] on span "[PERSON_NAME]" at bounding box center [450, 172] width 41 height 7
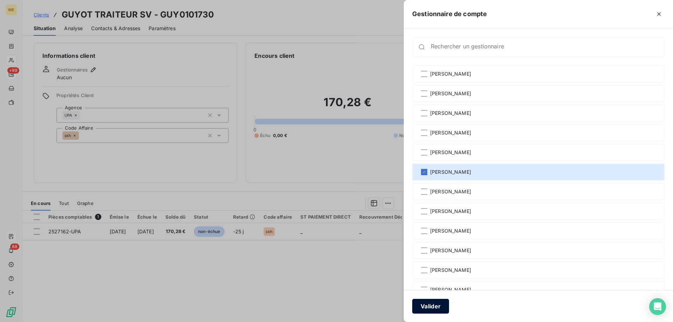
click at [432, 307] on button "Valider" at bounding box center [430, 306] width 37 height 15
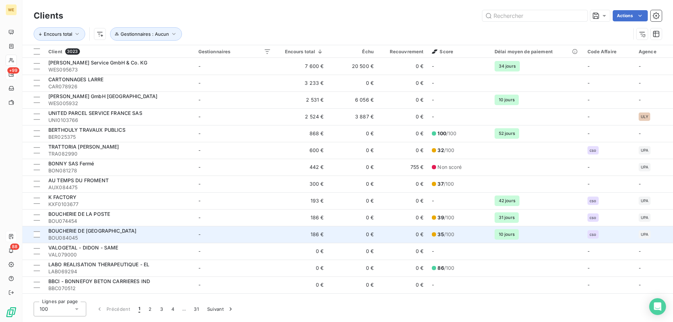
click at [264, 236] on td "-" at bounding box center [234, 234] width 81 height 17
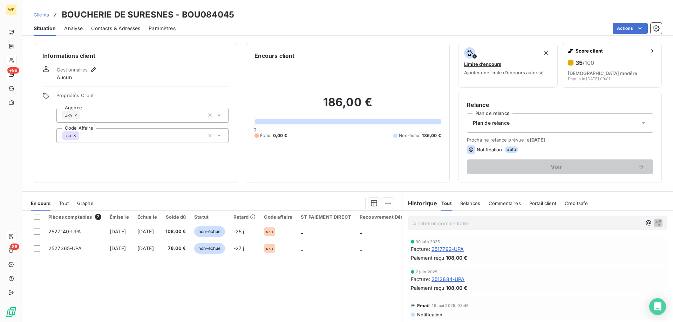
click at [95, 133] on div "cso" at bounding box center [142, 135] width 172 height 15
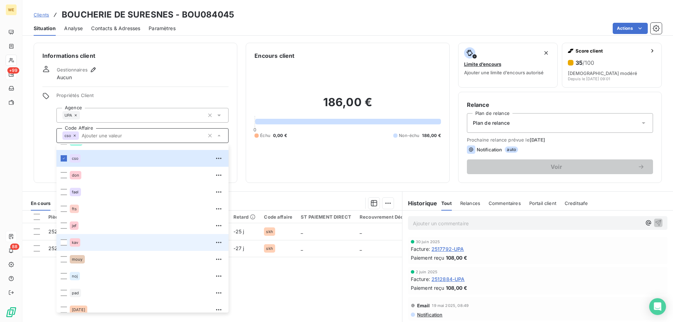
scroll to position [140, 0]
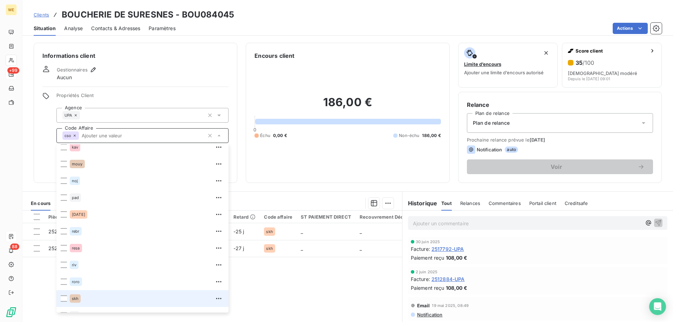
click at [72, 297] on span "skh" at bounding box center [75, 299] width 7 height 4
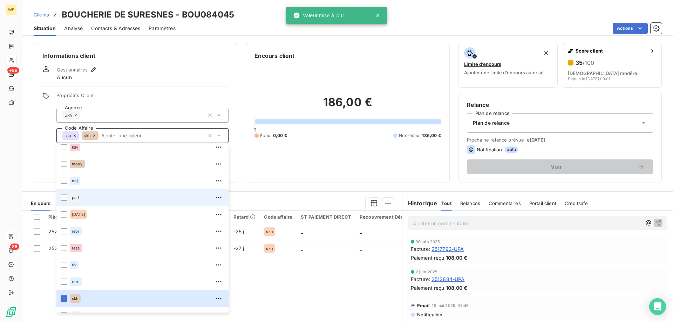
scroll to position [35, 0]
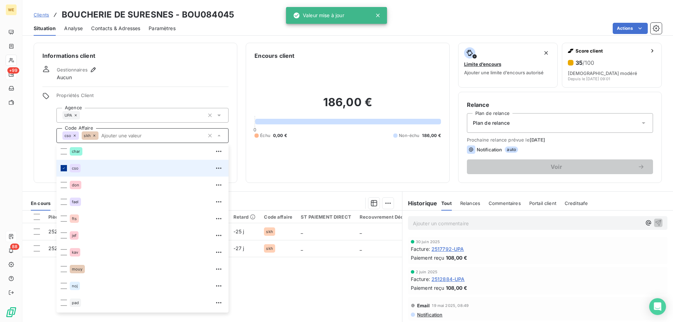
click at [64, 166] on icon at bounding box center [64, 168] width 4 height 4
click at [91, 67] on icon "button" at bounding box center [93, 69] width 7 height 7
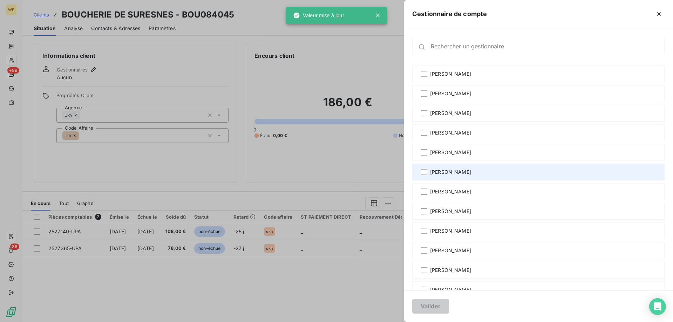
click at [471, 172] on span "[PERSON_NAME]" at bounding box center [450, 172] width 41 height 7
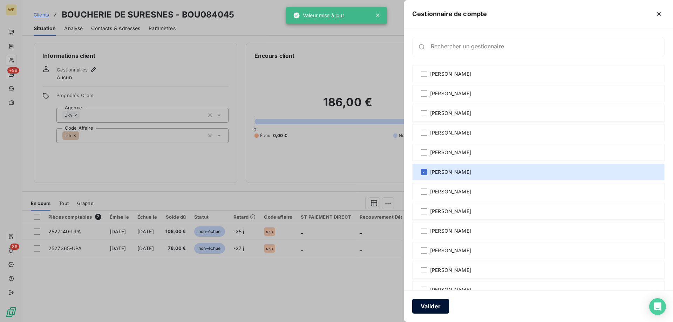
click at [440, 302] on button "Valider" at bounding box center [430, 306] width 37 height 15
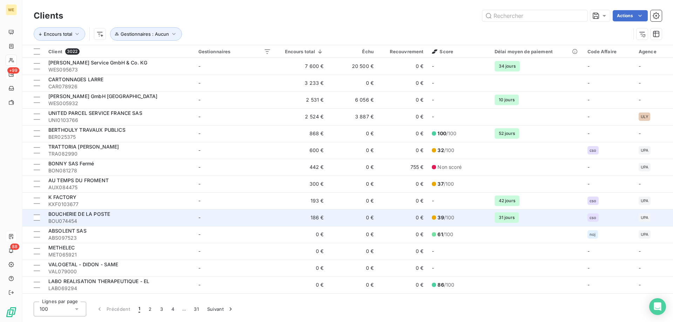
click at [293, 216] on td "186 €" at bounding box center [301, 217] width 53 height 17
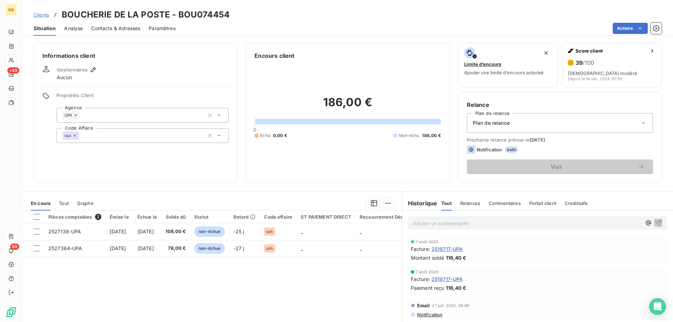
click at [75, 138] on div "cso" at bounding box center [70, 135] width 16 height 8
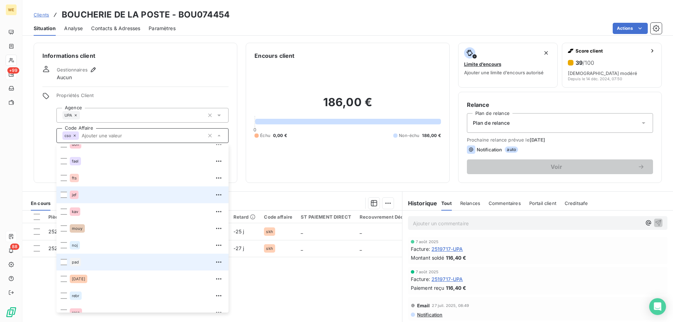
scroll to position [168, 0]
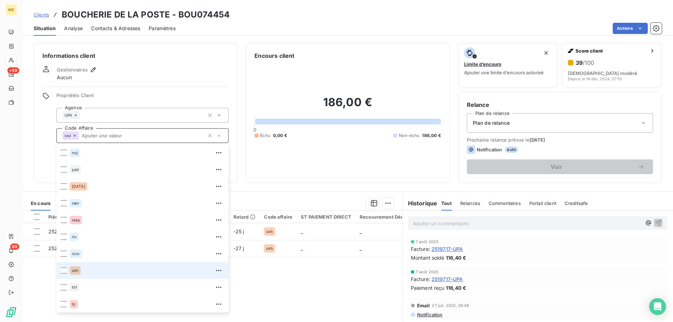
click at [72, 271] on div "skh" at bounding box center [75, 270] width 11 height 8
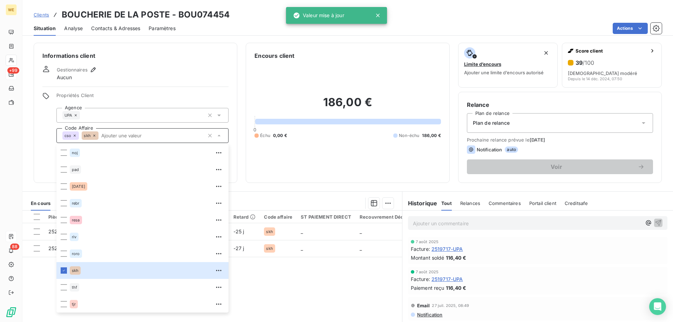
click at [75, 136] on icon at bounding box center [75, 136] width 4 height 4
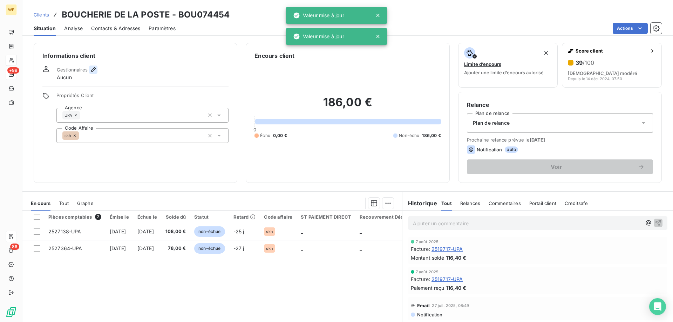
click at [92, 71] on icon "button" at bounding box center [93, 69] width 7 height 7
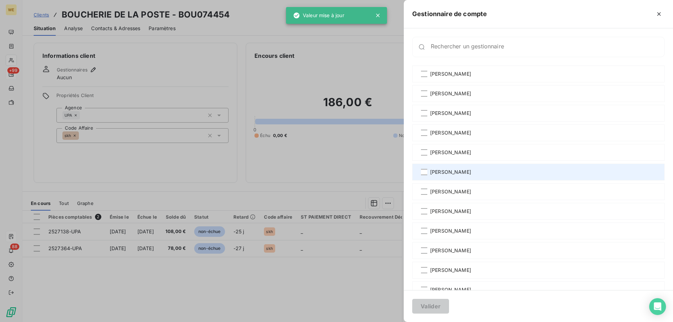
click at [455, 179] on div "[PERSON_NAME]" at bounding box center [538, 172] width 252 height 17
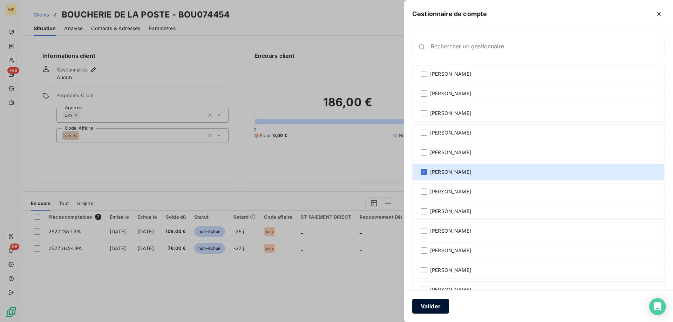
click at [440, 308] on button "Valider" at bounding box center [430, 306] width 37 height 15
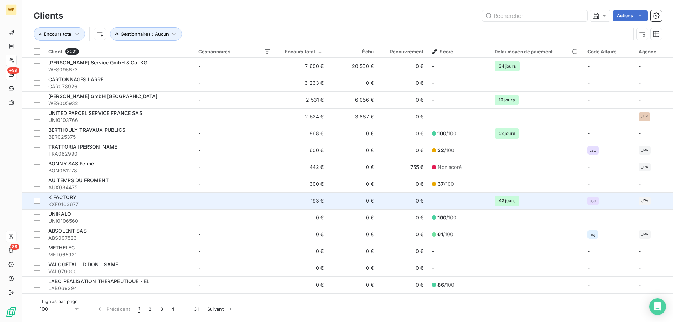
click at [151, 202] on span "KXF0103677" at bounding box center [119, 204] width 142 height 7
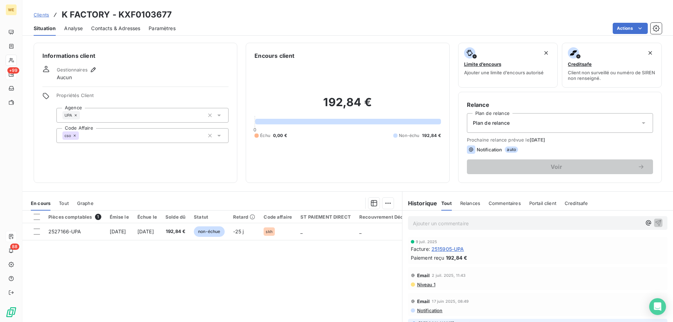
click at [75, 135] on icon at bounding box center [75, 136] width 4 height 4
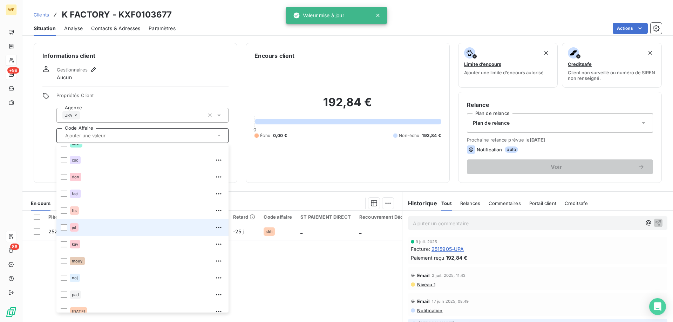
scroll to position [168, 0]
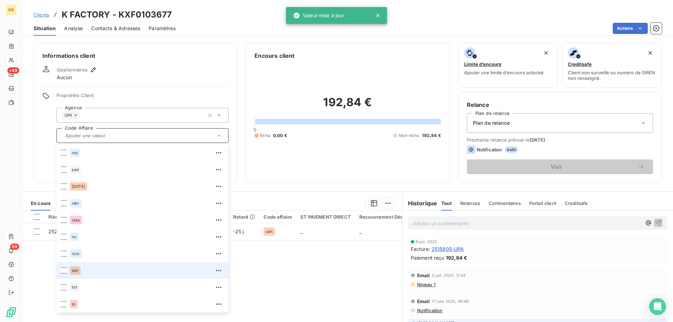
click at [73, 271] on span "skh" at bounding box center [75, 271] width 7 height 4
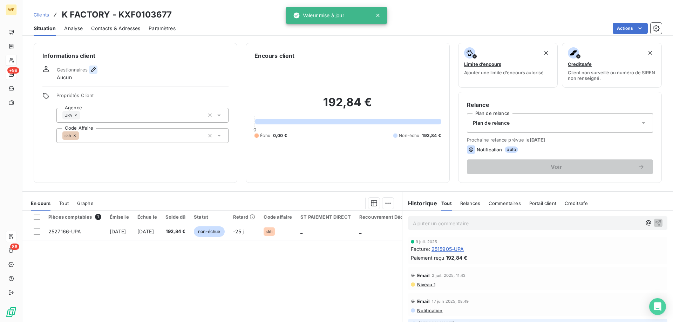
click at [92, 67] on icon "button" at bounding box center [93, 69] width 7 height 7
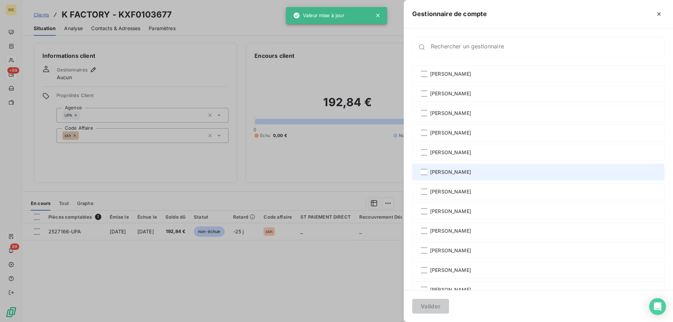
click at [489, 167] on div "[PERSON_NAME]" at bounding box center [538, 172] width 252 height 17
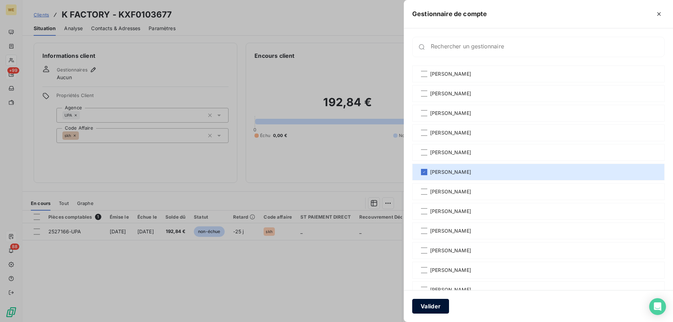
click at [438, 305] on button "Valider" at bounding box center [430, 306] width 37 height 15
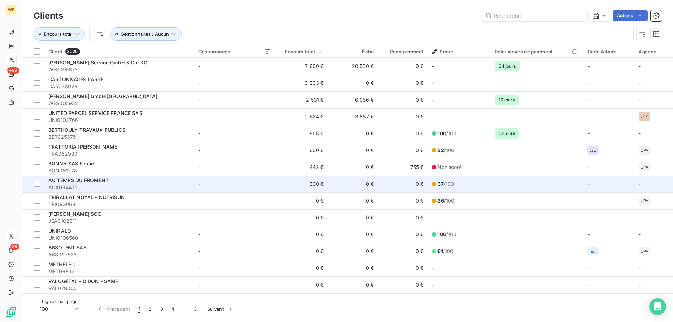
click at [132, 183] on div "AU TEMPS DU FROMENT" at bounding box center [119, 180] width 142 height 7
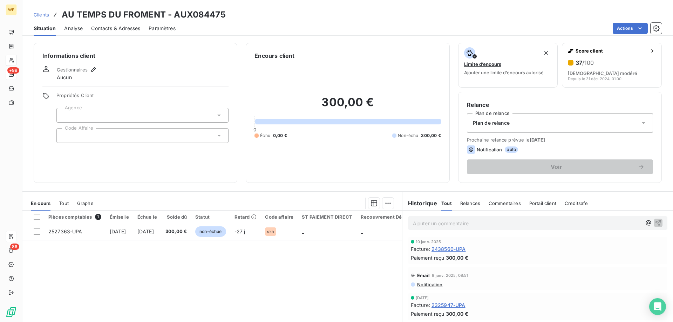
click at [99, 136] on div at bounding box center [142, 135] width 172 height 15
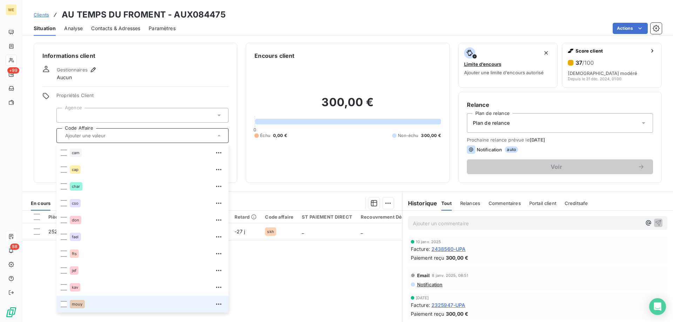
scroll to position [168, 0]
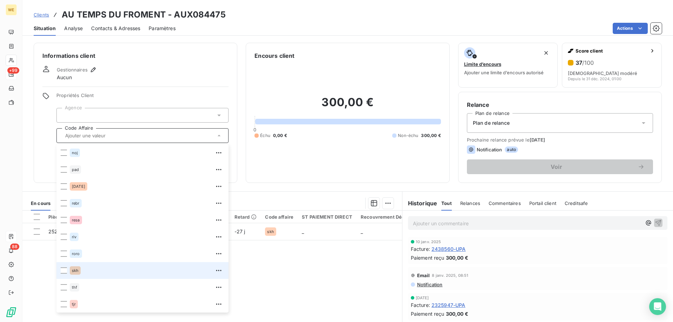
click at [69, 272] on li "skh" at bounding box center [142, 270] width 172 height 17
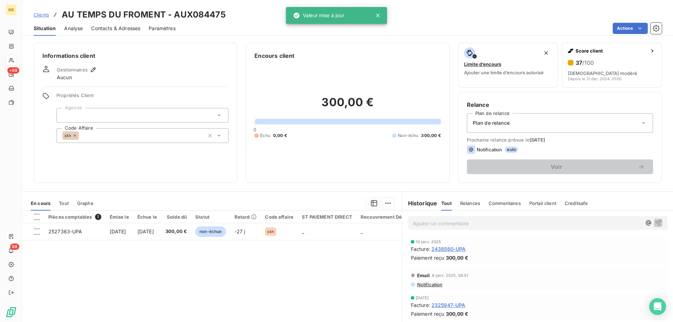
click at [82, 115] on div at bounding box center [142, 115] width 172 height 15
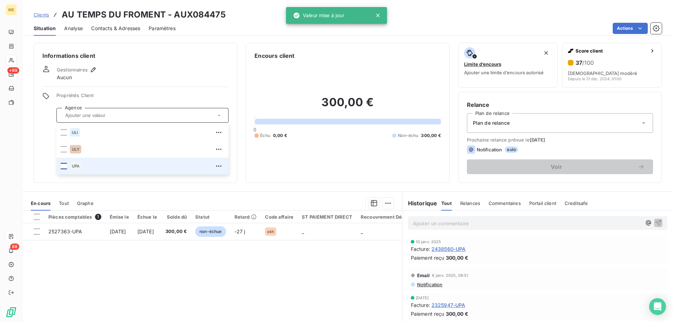
click at [62, 168] on div at bounding box center [64, 166] width 6 height 6
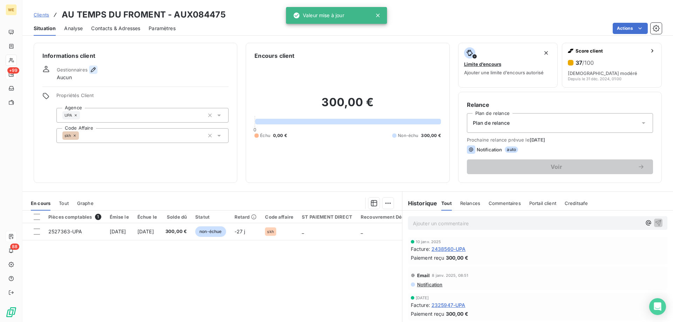
click at [95, 68] on icon "button" at bounding box center [93, 69] width 7 height 7
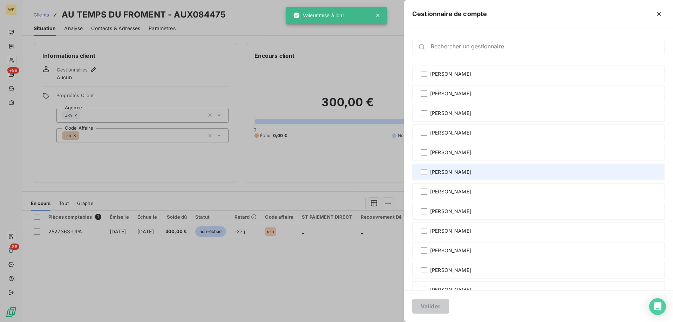
click at [451, 172] on span "[PERSON_NAME]" at bounding box center [450, 172] width 41 height 7
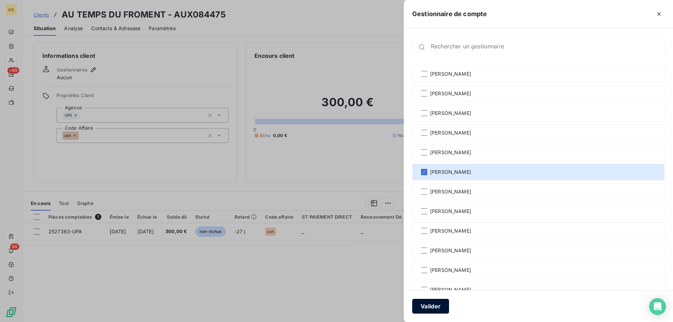
click at [434, 308] on button "Valider" at bounding box center [430, 306] width 37 height 15
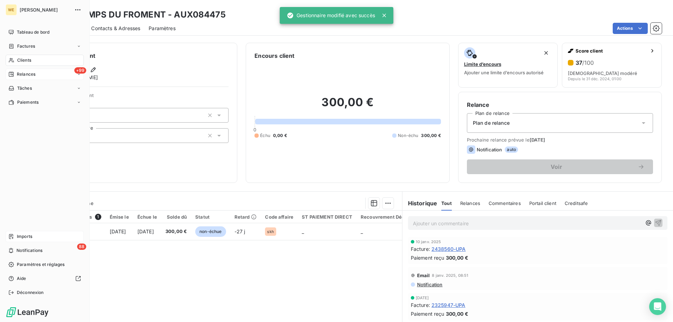
click at [18, 59] on span "Clients" at bounding box center [24, 60] width 14 height 6
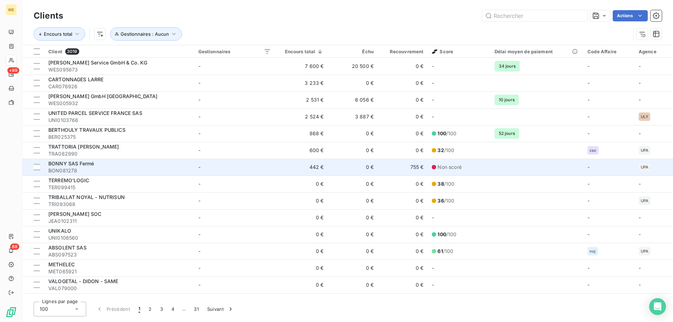
click at [195, 166] on td "-" at bounding box center [234, 167] width 81 height 17
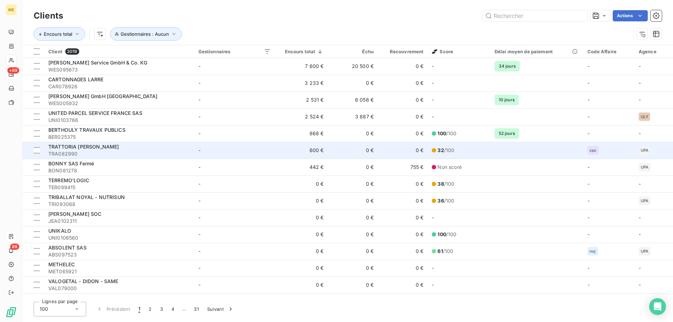
click at [273, 148] on td "-" at bounding box center [234, 150] width 81 height 17
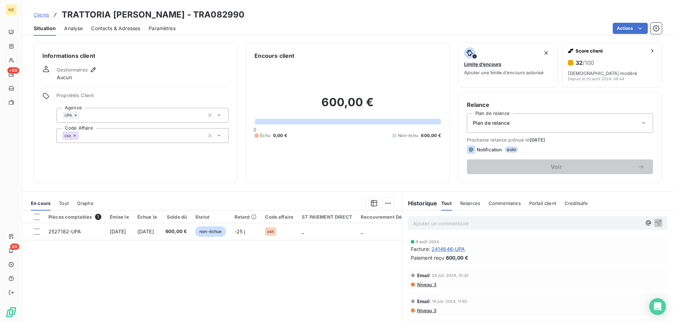
click at [76, 136] on icon at bounding box center [75, 136] width 4 height 4
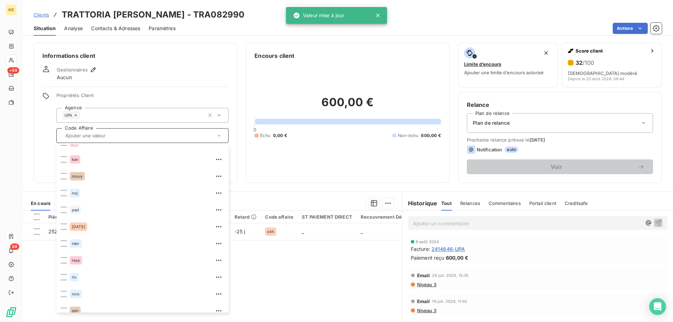
scroll to position [168, 0]
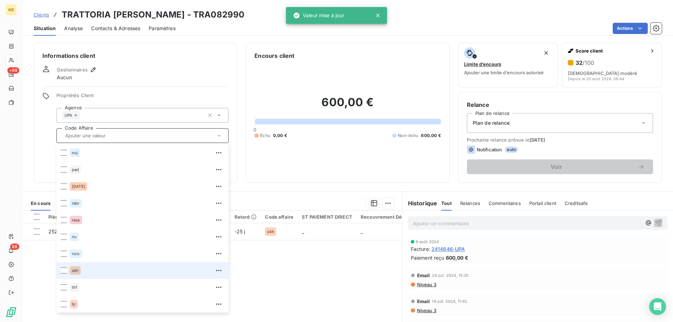
click at [77, 270] on span "skh" at bounding box center [75, 271] width 7 height 4
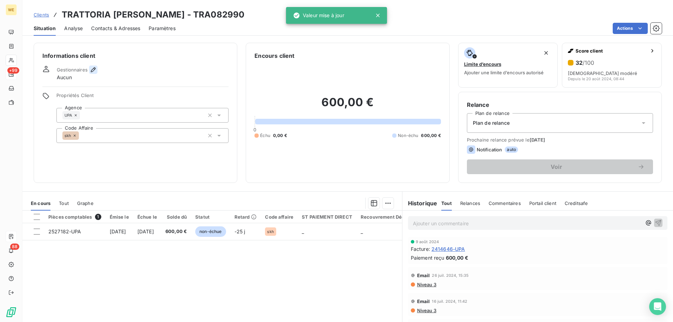
click at [92, 71] on icon "button" at bounding box center [93, 69] width 7 height 7
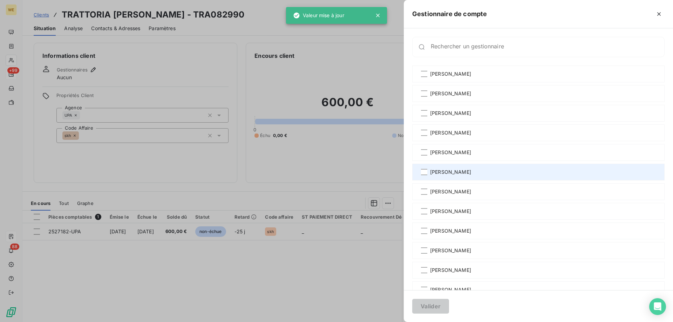
click at [441, 169] on span "[PERSON_NAME]" at bounding box center [450, 172] width 41 height 7
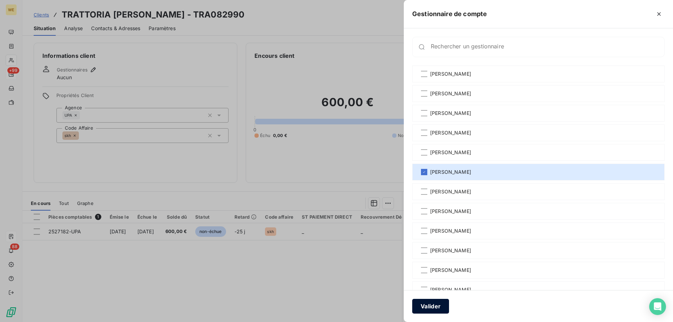
click at [430, 308] on button "Valider" at bounding box center [430, 306] width 37 height 15
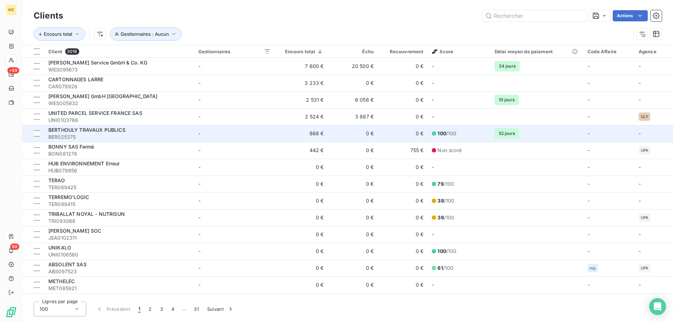
click at [255, 135] on td "-" at bounding box center [234, 133] width 81 height 17
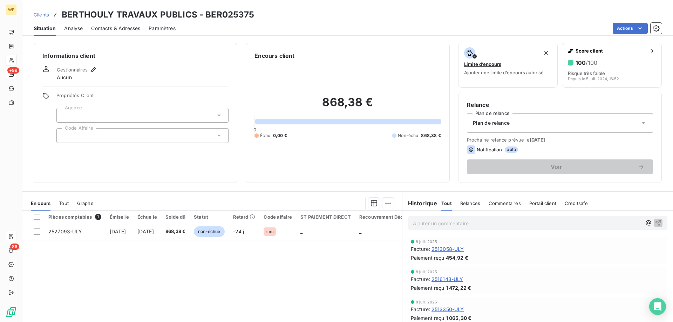
click at [90, 135] on div at bounding box center [142, 135] width 172 height 15
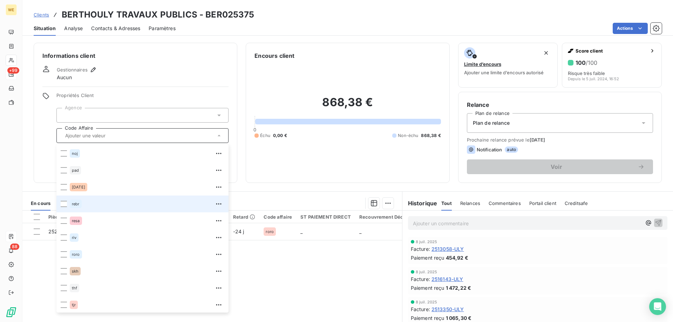
scroll to position [168, 0]
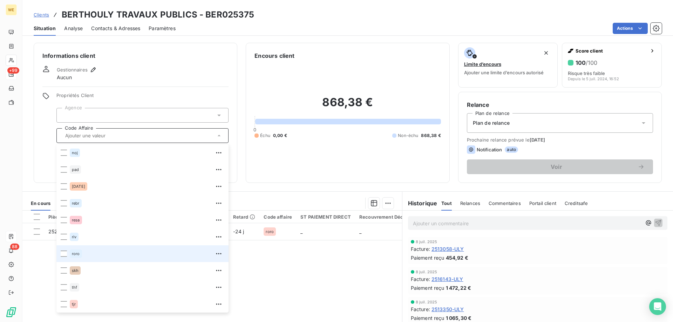
click at [72, 254] on span "roro" at bounding box center [76, 254] width 8 height 4
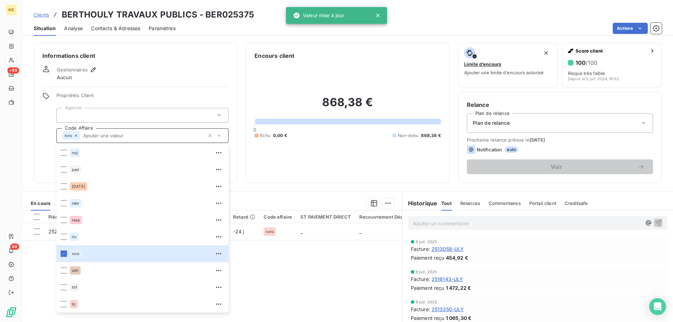
click at [108, 116] on div at bounding box center [142, 115] width 172 height 15
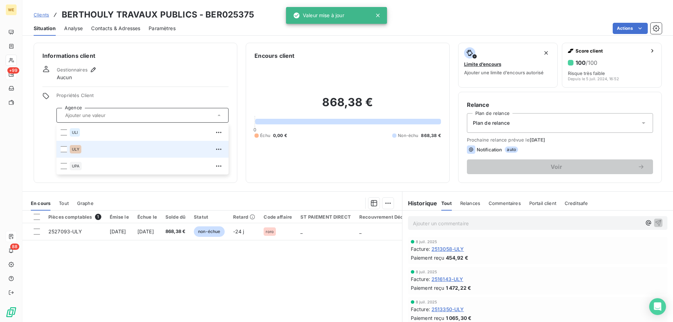
click at [76, 150] on span "ULY" at bounding box center [75, 149] width 7 height 4
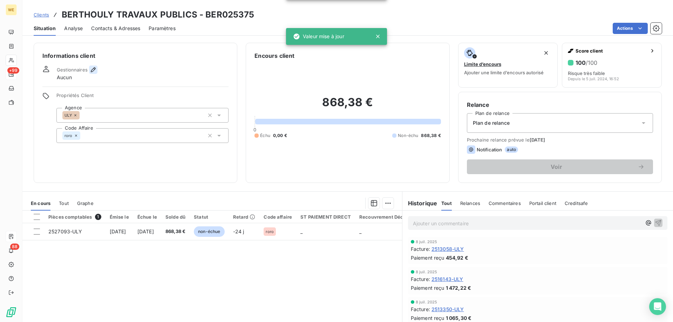
click at [91, 72] on icon "button" at bounding box center [93, 69] width 5 height 5
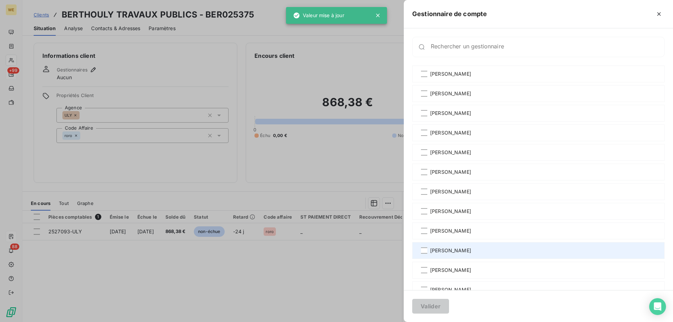
click at [452, 249] on span "[PERSON_NAME]" at bounding box center [450, 250] width 41 height 7
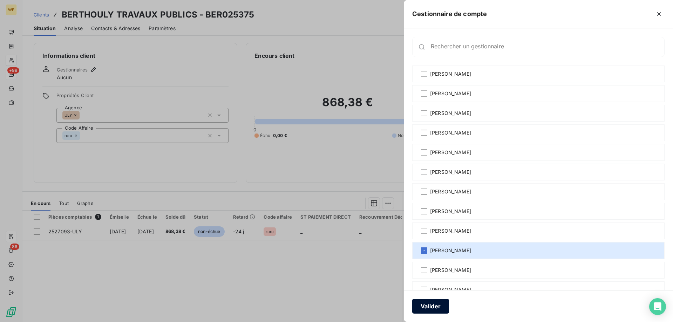
click at [427, 311] on button "Valider" at bounding box center [430, 306] width 37 height 15
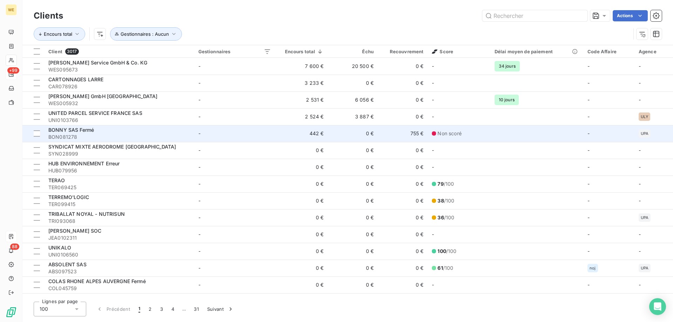
click at [231, 129] on td "-" at bounding box center [234, 133] width 81 height 17
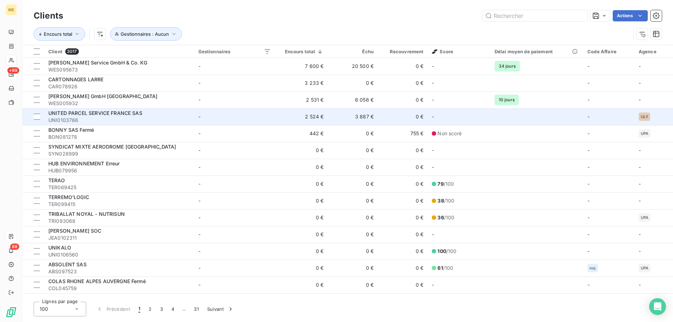
click at [226, 117] on td "-" at bounding box center [234, 116] width 81 height 17
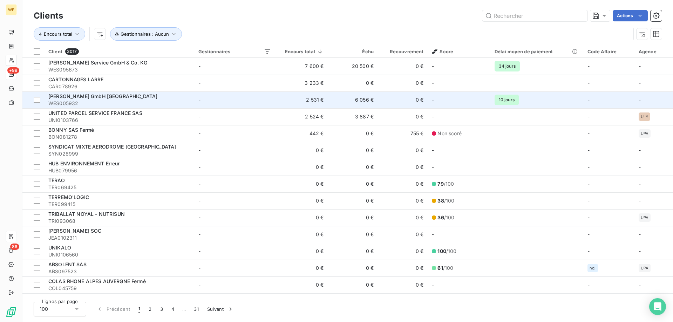
click at [160, 99] on div "[PERSON_NAME] GmbH [GEOGRAPHIC_DATA]" at bounding box center [119, 96] width 142 height 7
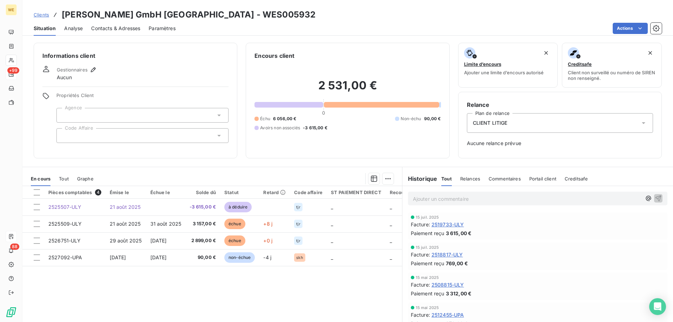
click at [209, 16] on h3 "[PERSON_NAME] GmbH [GEOGRAPHIC_DATA] - WES005932" at bounding box center [189, 14] width 254 height 13
copy h3 "WES005932"
click at [643, 94] on div "Relance Plan de relance CLIENT LITIGE Aucune relance prévue" at bounding box center [560, 125] width 204 height 67
click at [90, 133] on div at bounding box center [142, 135] width 172 height 15
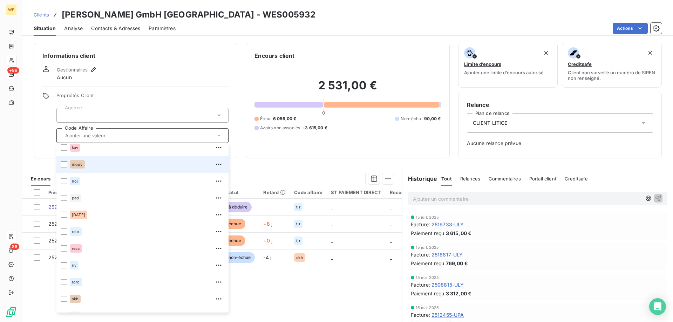
scroll to position [140, 0]
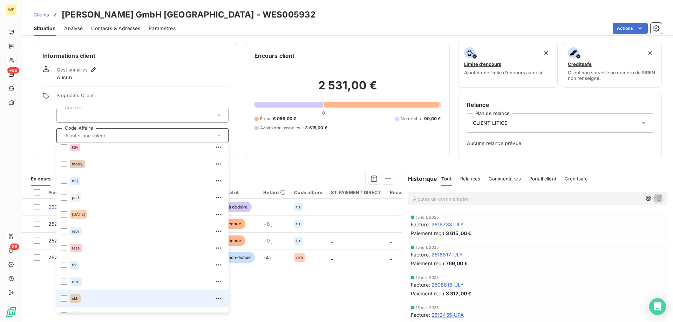
click at [71, 299] on div "skh" at bounding box center [75, 299] width 11 height 8
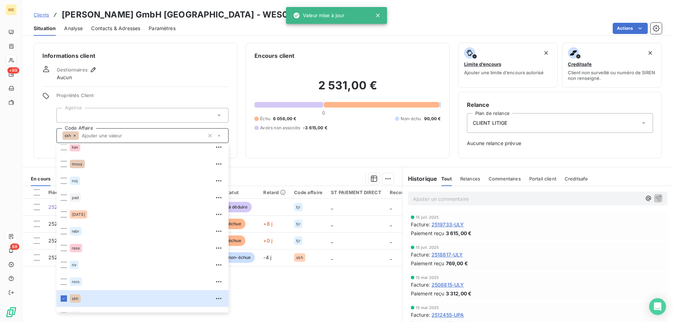
click at [72, 115] on div at bounding box center [142, 115] width 172 height 15
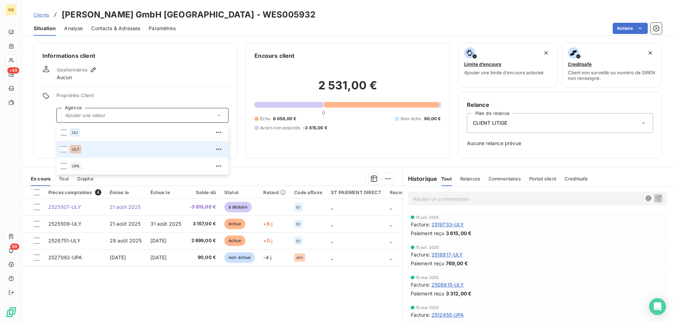
click at [77, 150] on span "ULY" at bounding box center [75, 149] width 7 height 4
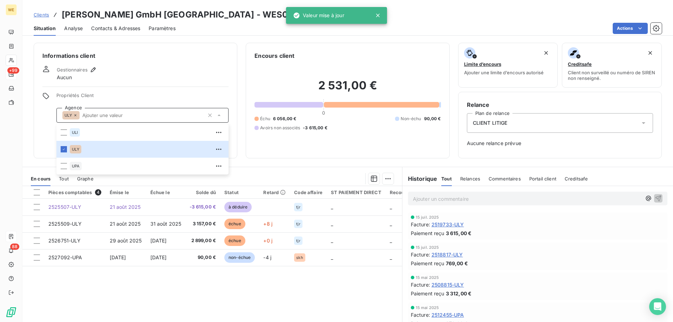
click at [92, 114] on input "text" at bounding box center [142, 115] width 125 height 6
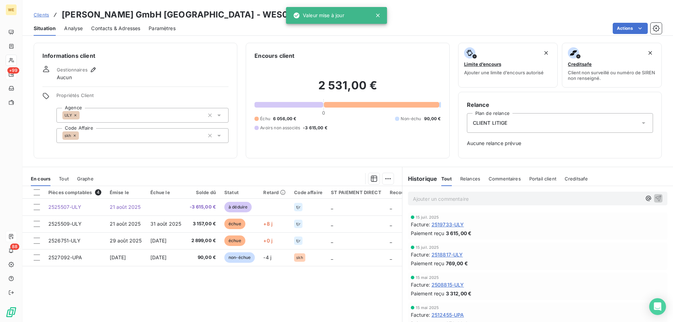
click at [89, 115] on div "ULY" at bounding box center [142, 115] width 172 height 15
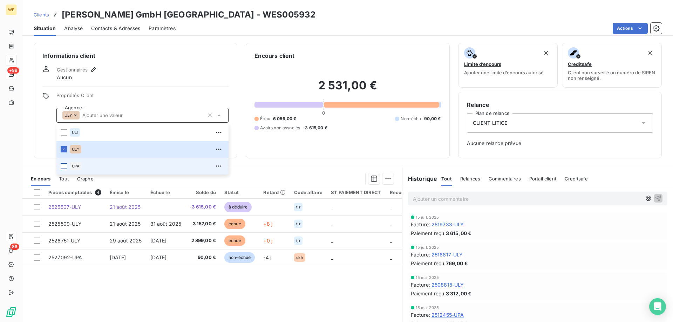
click at [65, 165] on div at bounding box center [64, 166] width 6 height 6
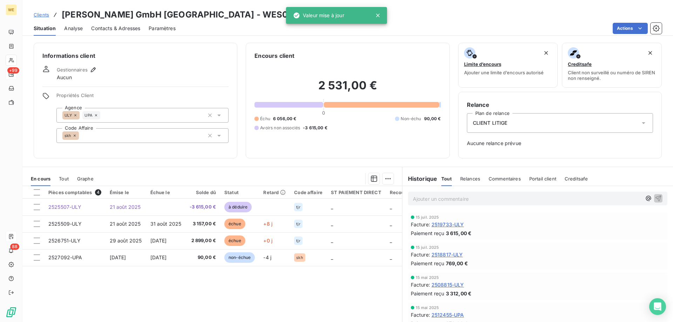
click at [104, 89] on div "Informations client Gestionnaires Aucun Propriétés Client Agence ULY UPA Code A…" at bounding box center [136, 101] width 204 height 116
click at [100, 138] on div "skh" at bounding box center [142, 135] width 172 height 15
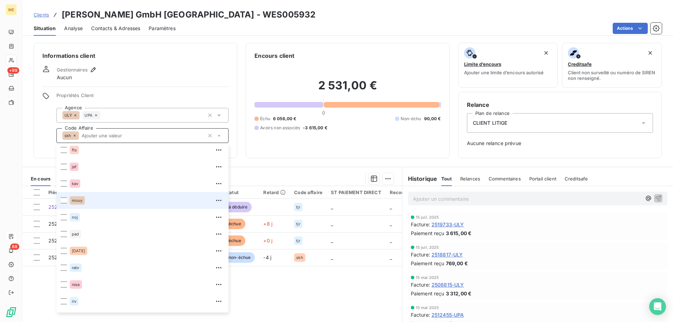
scroll to position [0, 0]
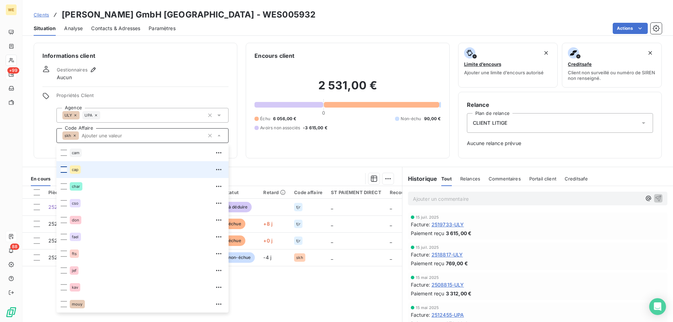
click at [65, 170] on div at bounding box center [64, 170] width 6 height 6
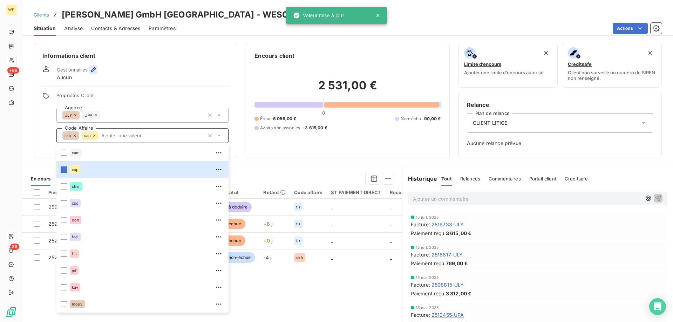
click at [93, 71] on icon "button" at bounding box center [93, 69] width 7 height 7
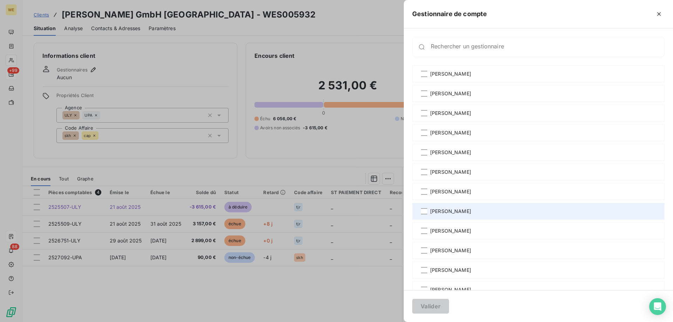
click at [463, 210] on span "[PERSON_NAME]" at bounding box center [450, 211] width 41 height 7
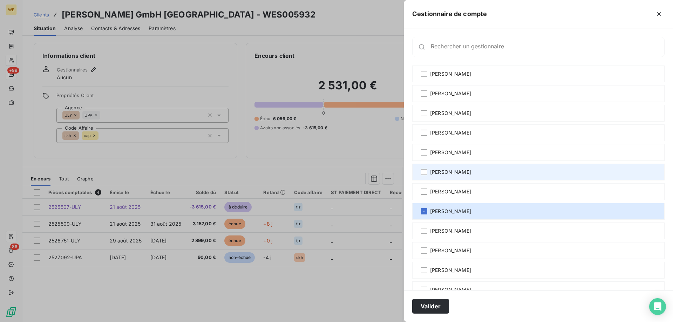
click at [432, 165] on div "[PERSON_NAME]" at bounding box center [538, 172] width 252 height 17
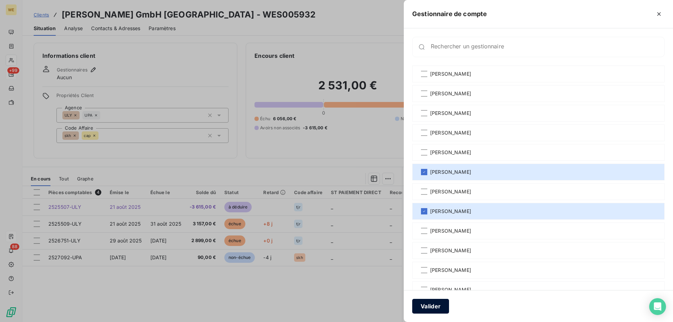
click at [431, 303] on button "Valider" at bounding box center [430, 306] width 37 height 15
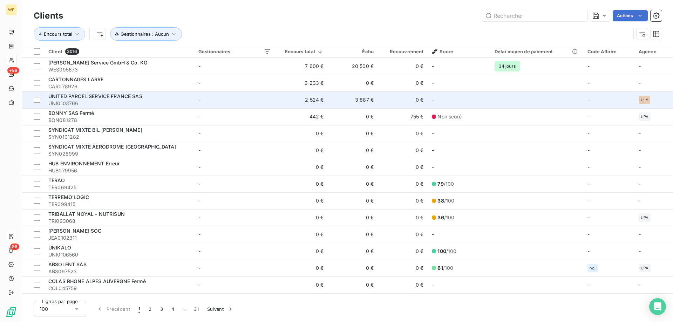
click at [200, 93] on td "-" at bounding box center [234, 100] width 81 height 17
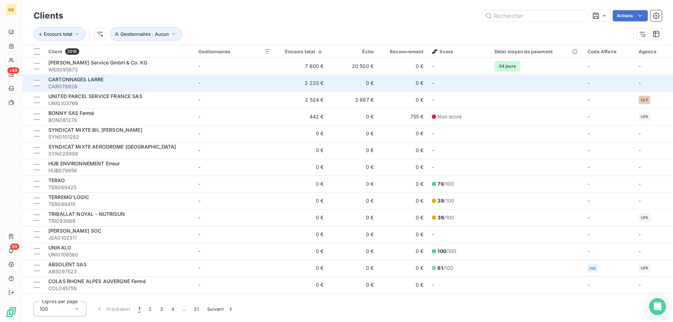
click at [191, 85] on td "CARTONNAGES LARRE CAR078926" at bounding box center [119, 83] width 150 height 17
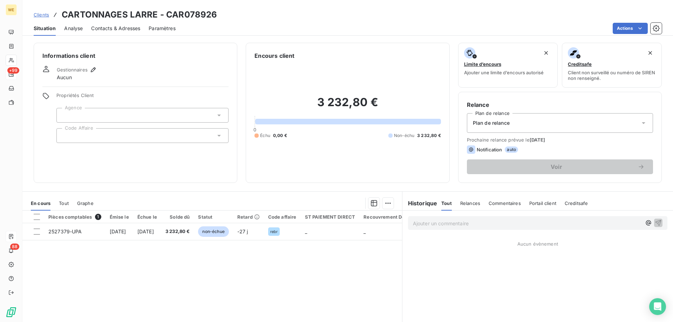
click at [120, 138] on div at bounding box center [142, 135] width 172 height 15
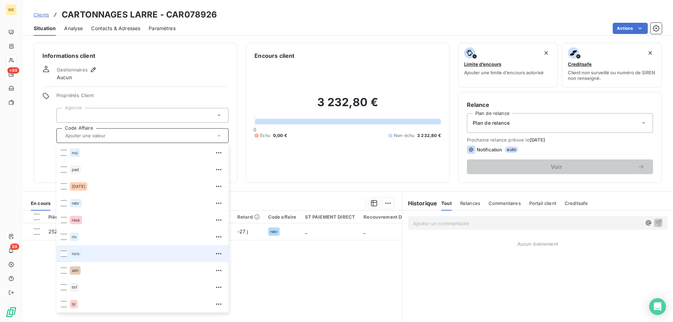
scroll to position [45, 0]
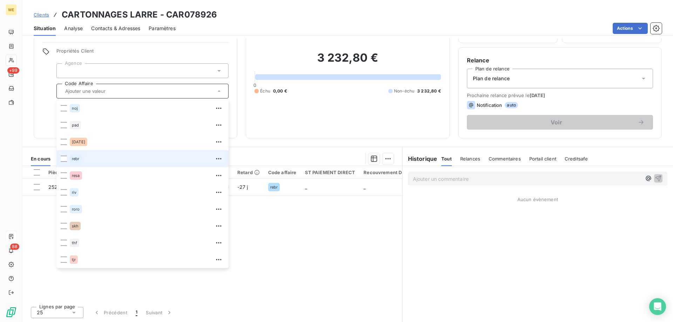
click at [70, 160] on div "rebr" at bounding box center [76, 159] width 12 height 8
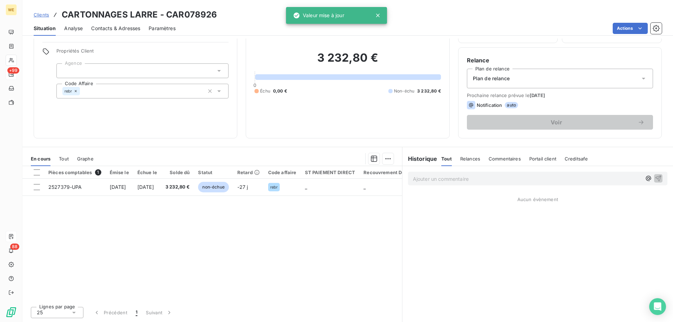
click at [90, 69] on div at bounding box center [142, 70] width 172 height 15
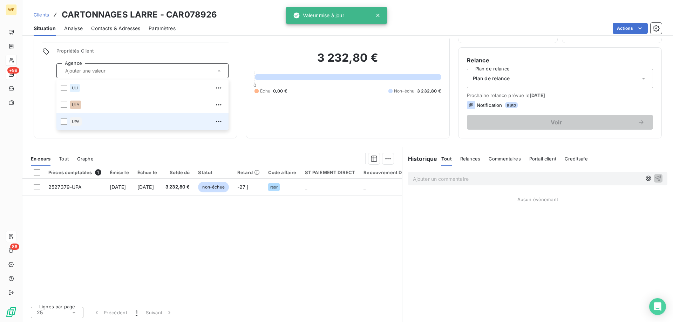
click at [76, 124] on div "UPA" at bounding box center [76, 121] width 12 height 8
click at [108, 52] on span "Propriétés Client" at bounding box center [142, 53] width 172 height 10
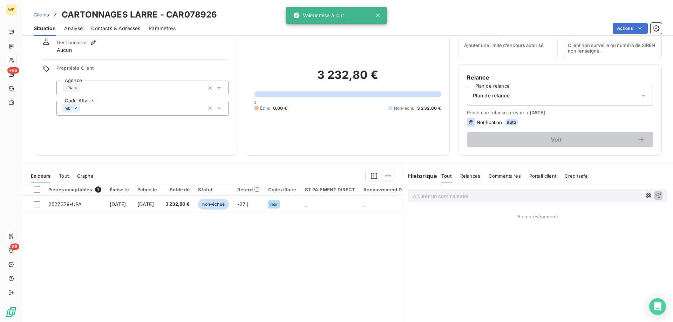
scroll to position [0, 0]
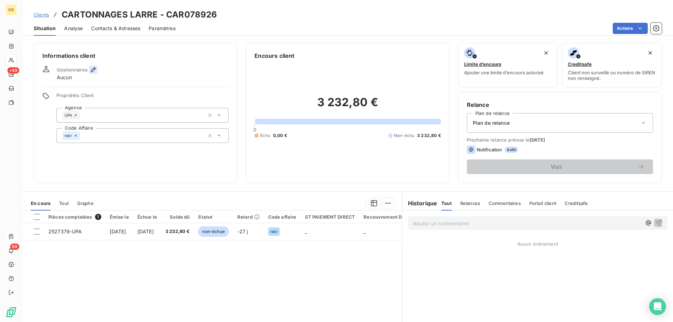
click at [94, 71] on icon "button" at bounding box center [93, 69] width 7 height 7
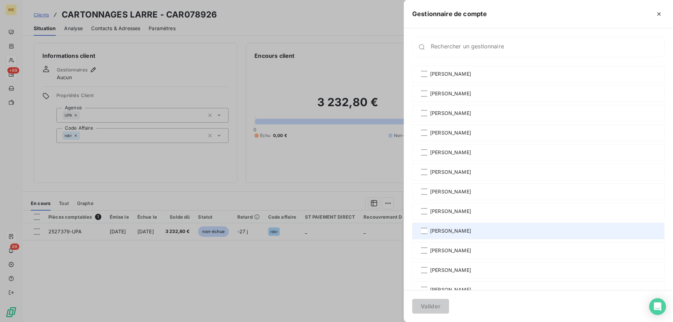
click at [452, 230] on span "[PERSON_NAME]" at bounding box center [450, 231] width 41 height 7
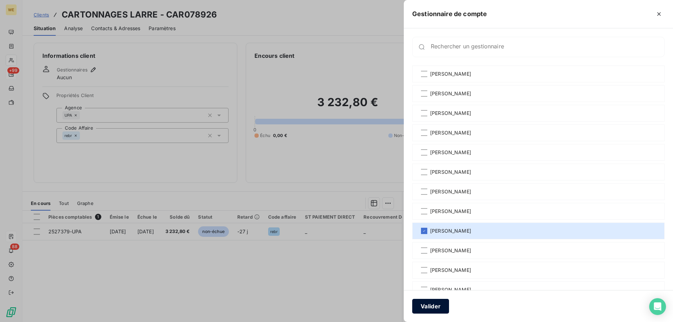
click at [436, 309] on button "Valider" at bounding box center [430, 306] width 37 height 15
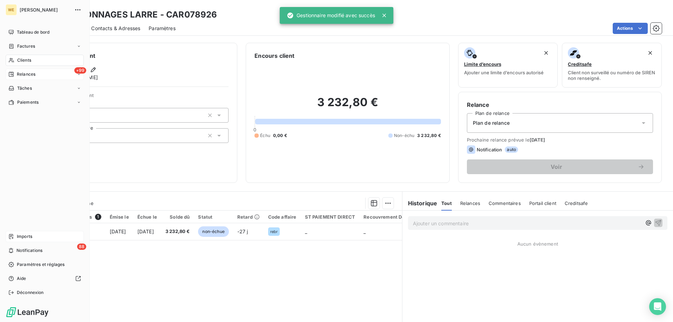
click at [22, 58] on span "Clients" at bounding box center [24, 60] width 14 height 6
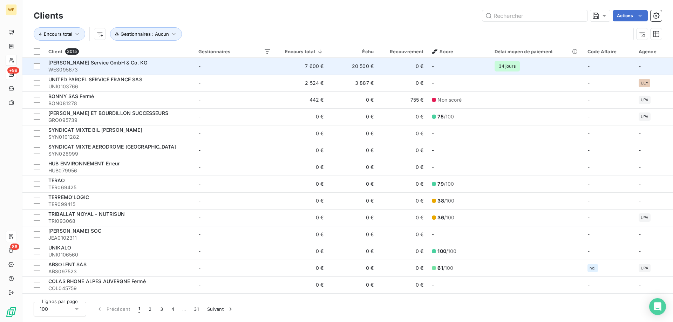
click at [123, 67] on span "WES095673" at bounding box center [119, 69] width 142 height 7
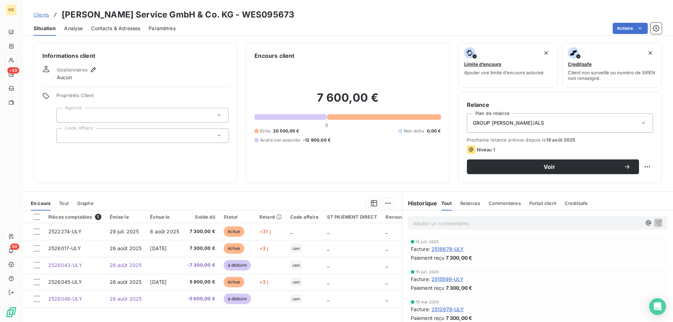
click at [248, 9] on h3 "[PERSON_NAME] Service GmbH & Co. KG - WES095673" at bounding box center [178, 14] width 233 height 13
click at [247, 15] on h3 "[PERSON_NAME] Service GmbH & Co. KG - WES095673" at bounding box center [178, 14] width 233 height 13
copy h3 "WES095673"
click at [309, 312] on div "Pièces comptables 5 Émise le Échue le Solde dû Statut Retard Code affaire ST PA…" at bounding box center [212, 278] width 380 height 135
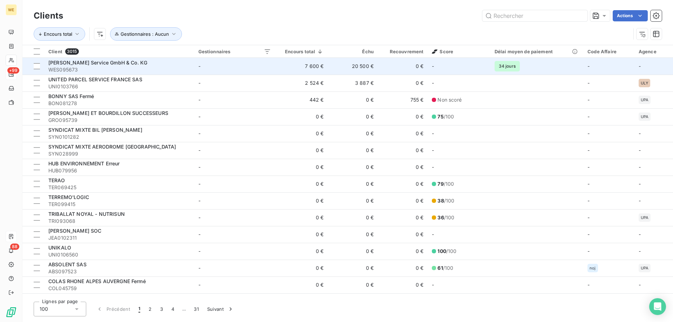
click at [125, 66] on div "[PERSON_NAME] Service GmbH & Co. KG" at bounding box center [119, 62] width 142 height 7
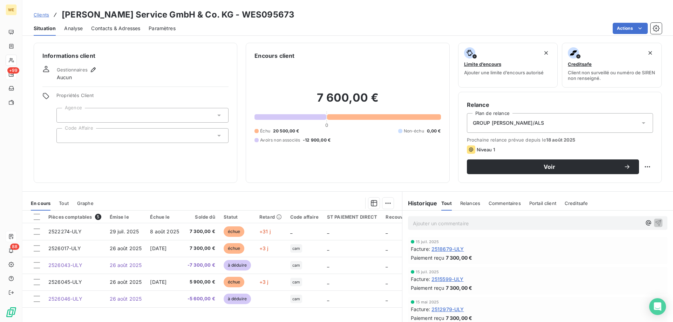
click at [81, 113] on div at bounding box center [142, 115] width 172 height 15
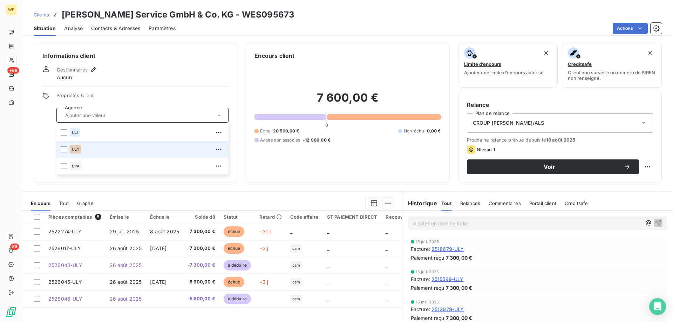
click at [70, 150] on div "ULY" at bounding box center [76, 149] width 12 height 8
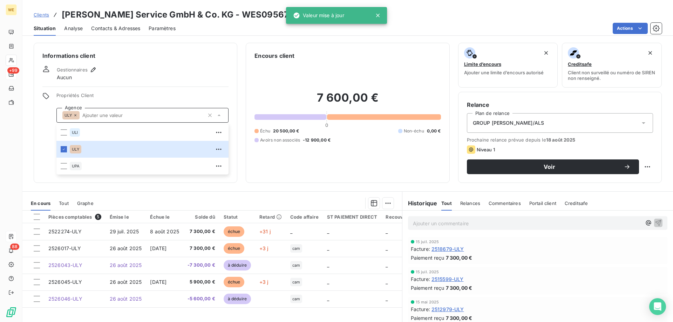
click at [123, 68] on div "Gestionnaires Aucun" at bounding box center [135, 73] width 186 height 15
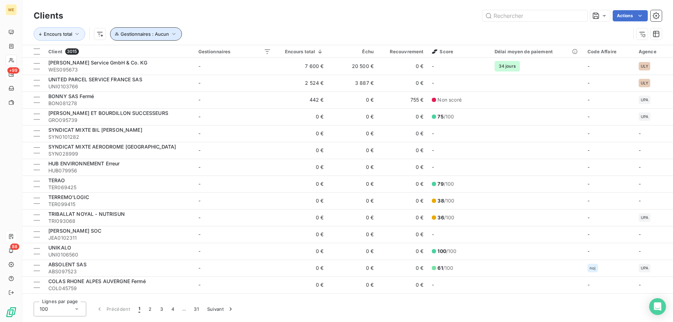
click at [145, 34] on span "Gestionnaires : Aucun" at bounding box center [145, 34] width 48 height 6
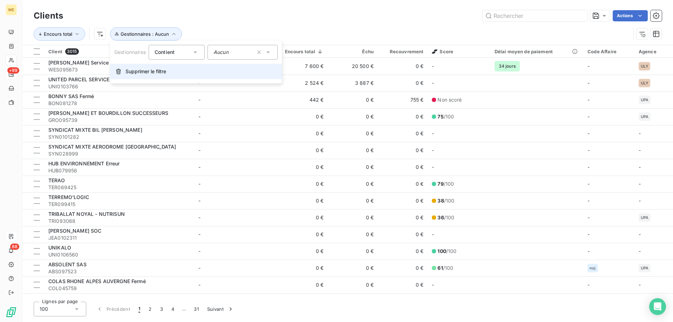
click at [135, 75] on button "Supprimer le filtre" at bounding box center [196, 71] width 172 height 15
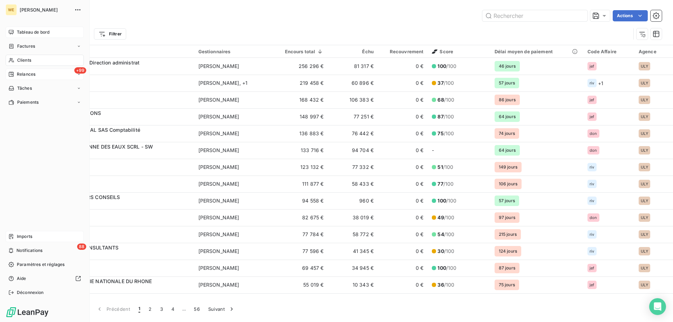
click at [25, 32] on span "Tableau de bord" at bounding box center [33, 32] width 33 height 6
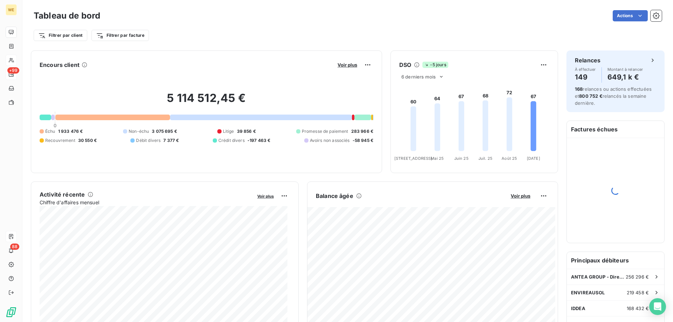
click at [189, 34] on div "Filtrer par client Filtrer par facture" at bounding box center [348, 35] width 628 height 13
